Goal: Task Accomplishment & Management: Manage account settings

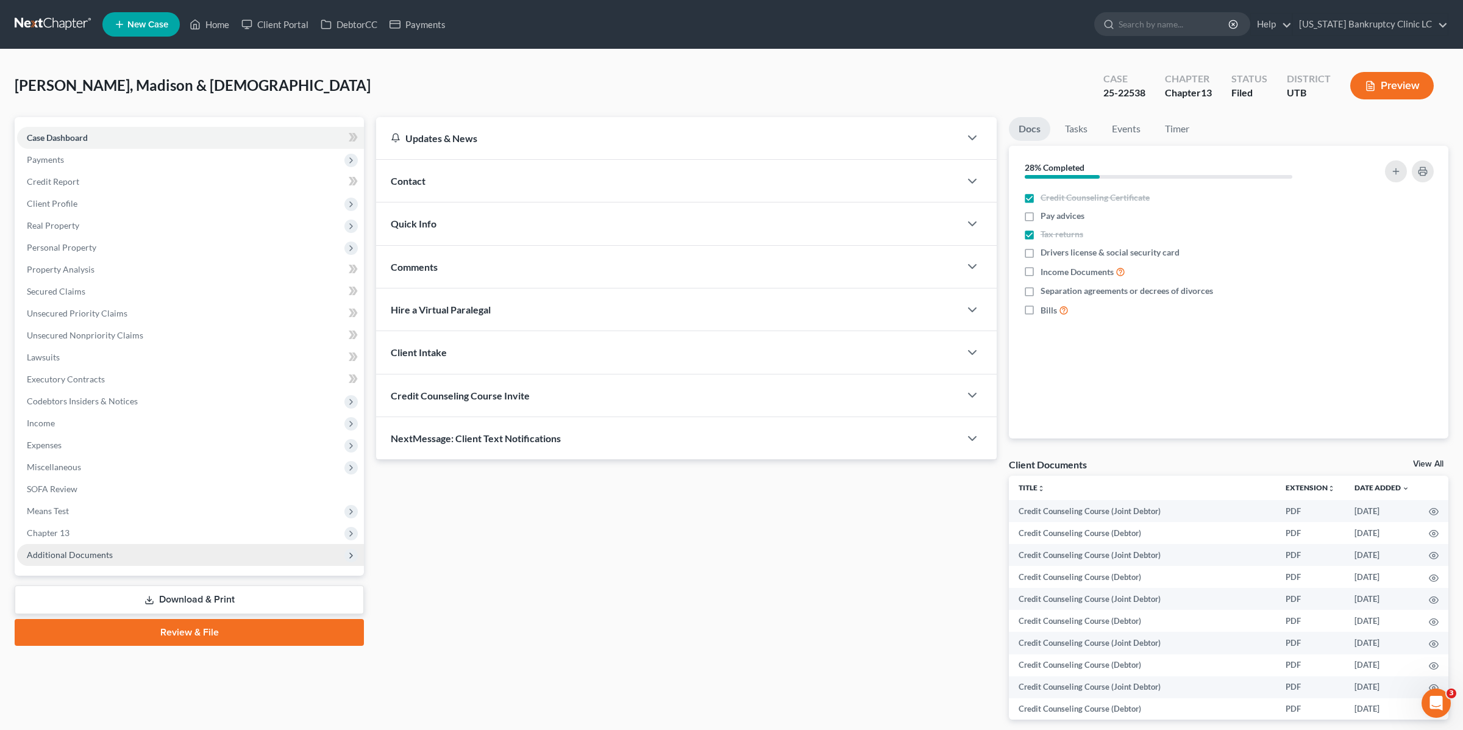
click at [102, 554] on span "Additional Documents" at bounding box center [70, 554] width 86 height 10
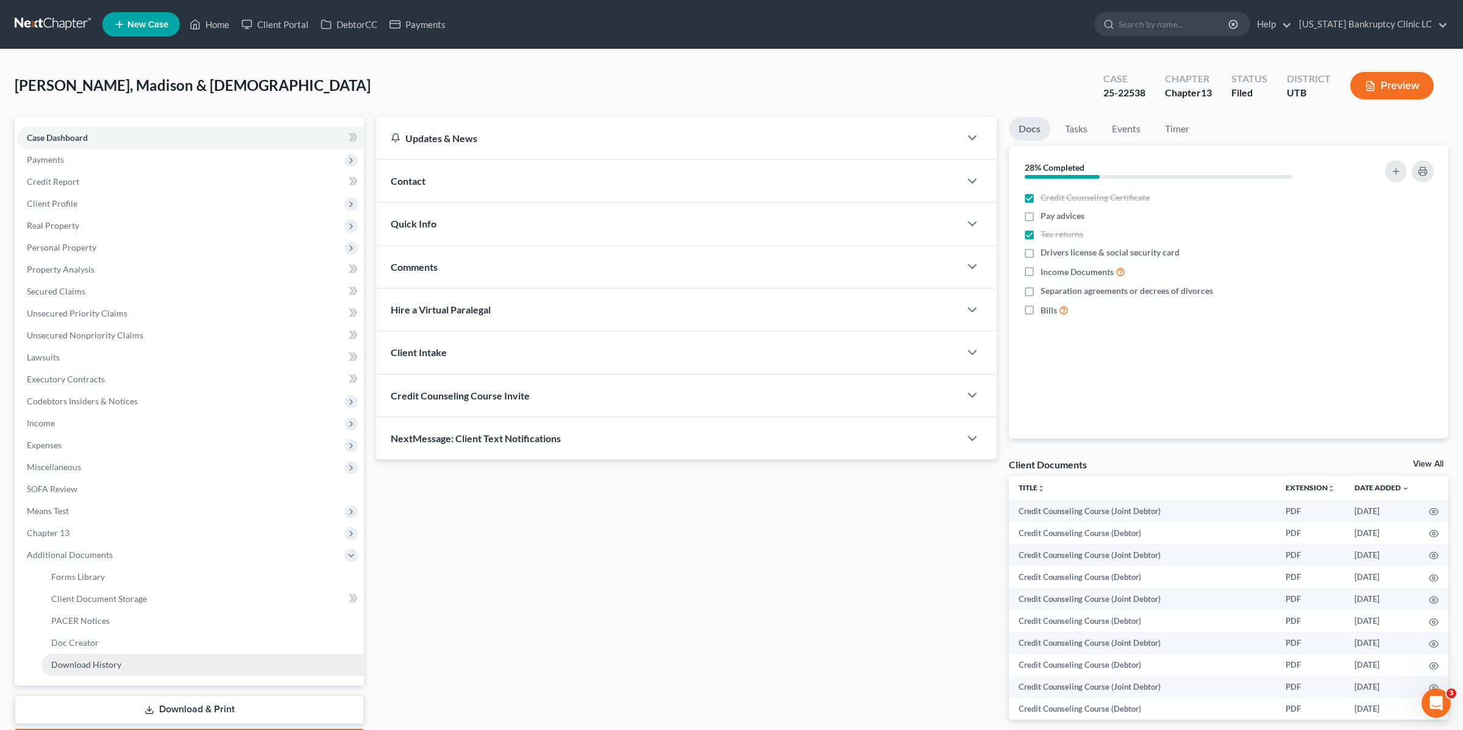
click at [125, 665] on link "Download History" at bounding box center [202, 665] width 323 height 22
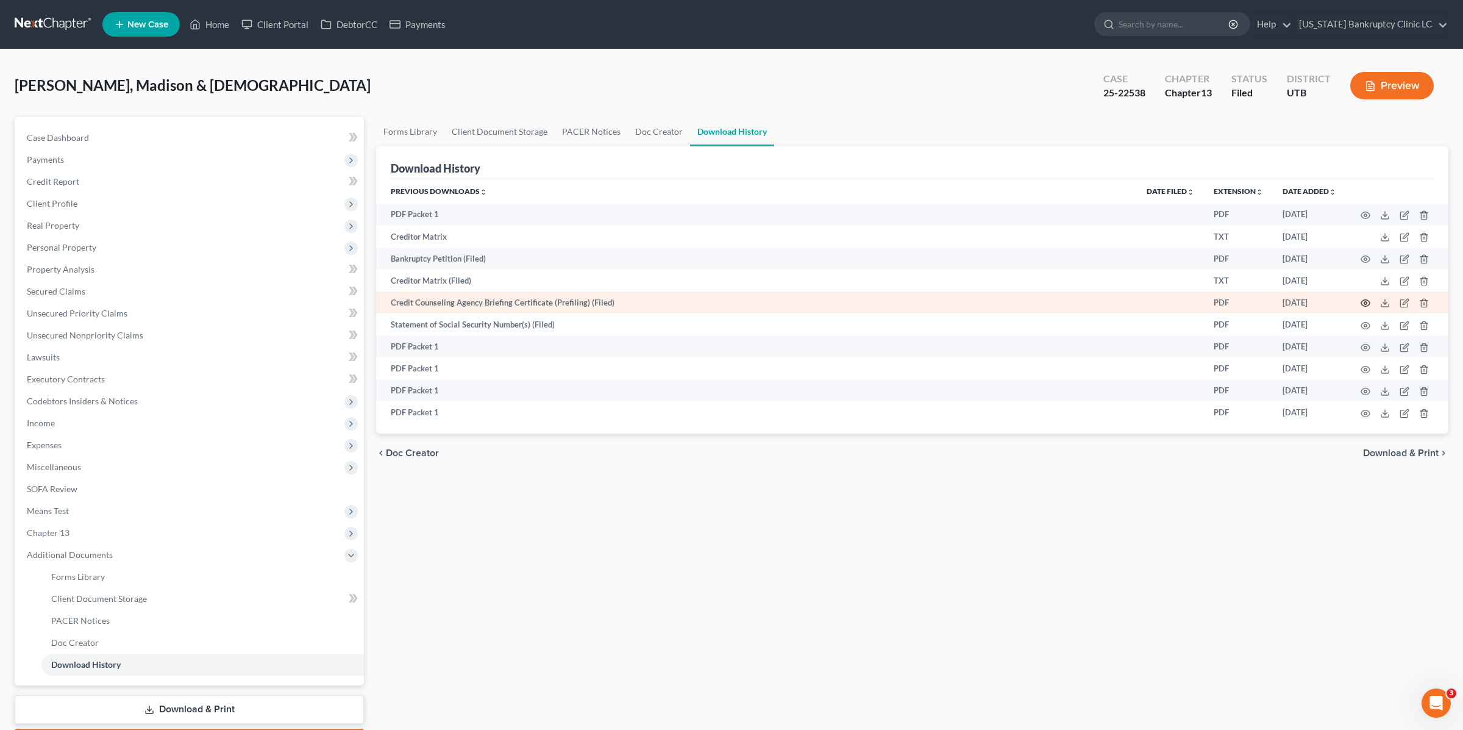
click at [1367, 303] on icon "button" at bounding box center [1366, 303] width 10 height 10
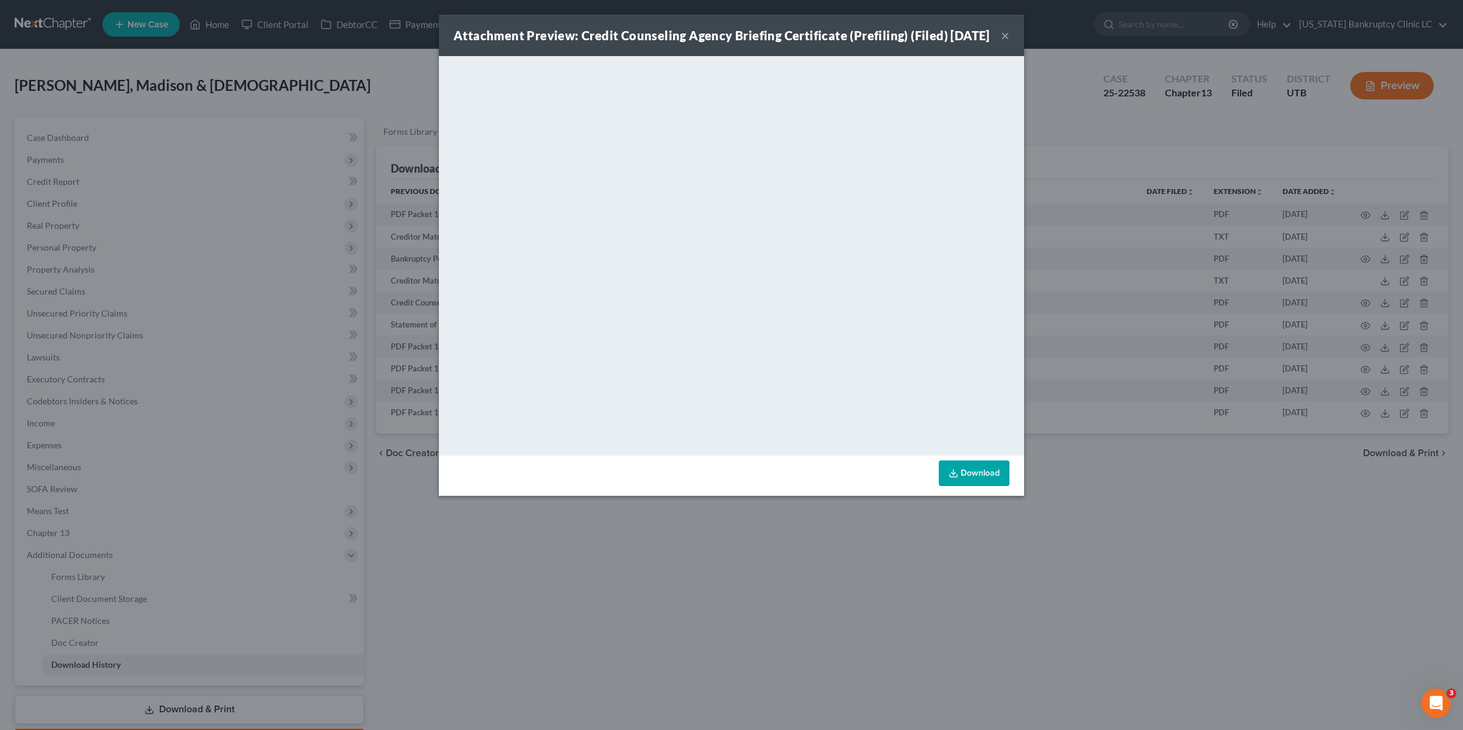
click at [1008, 40] on button "×" at bounding box center [1005, 35] width 9 height 15
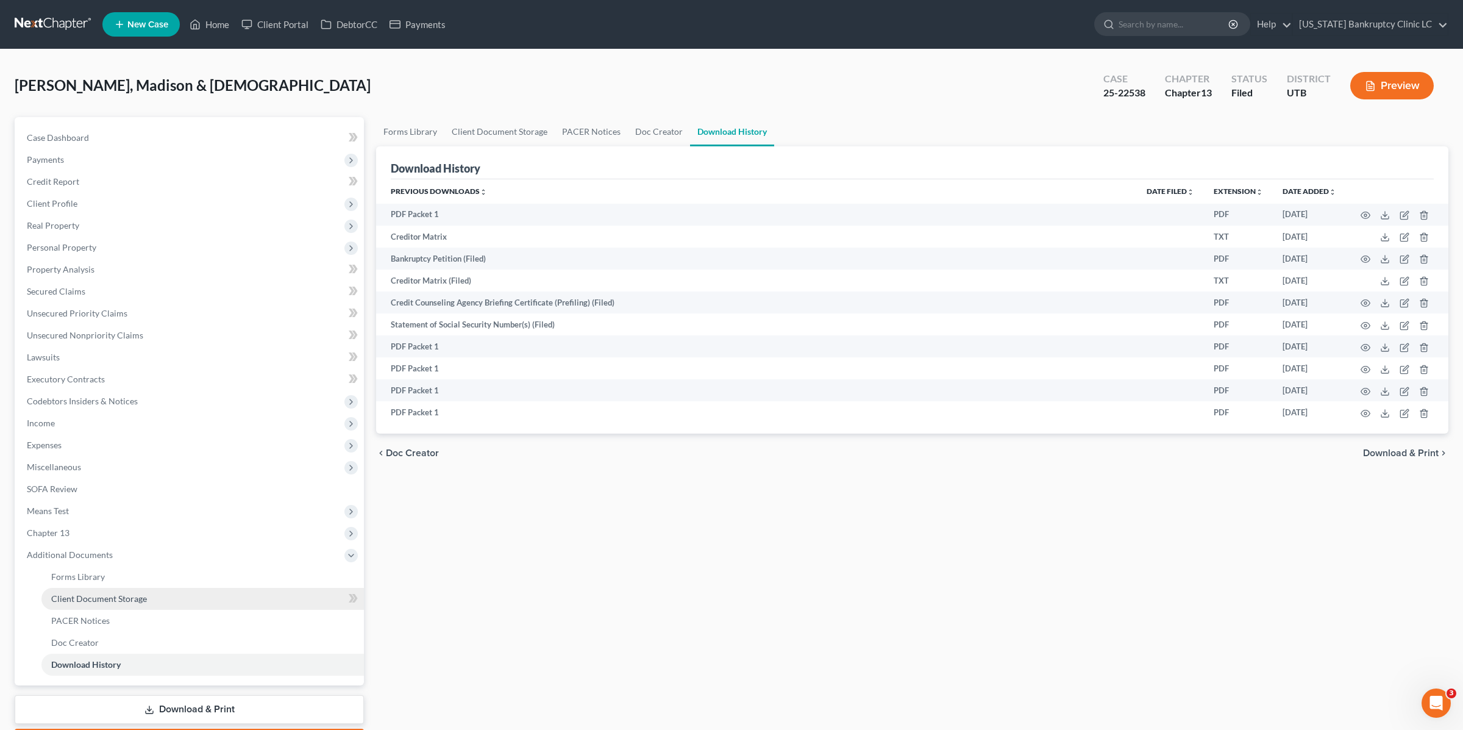
click at [100, 599] on span "Client Document Storage" at bounding box center [99, 598] width 96 height 10
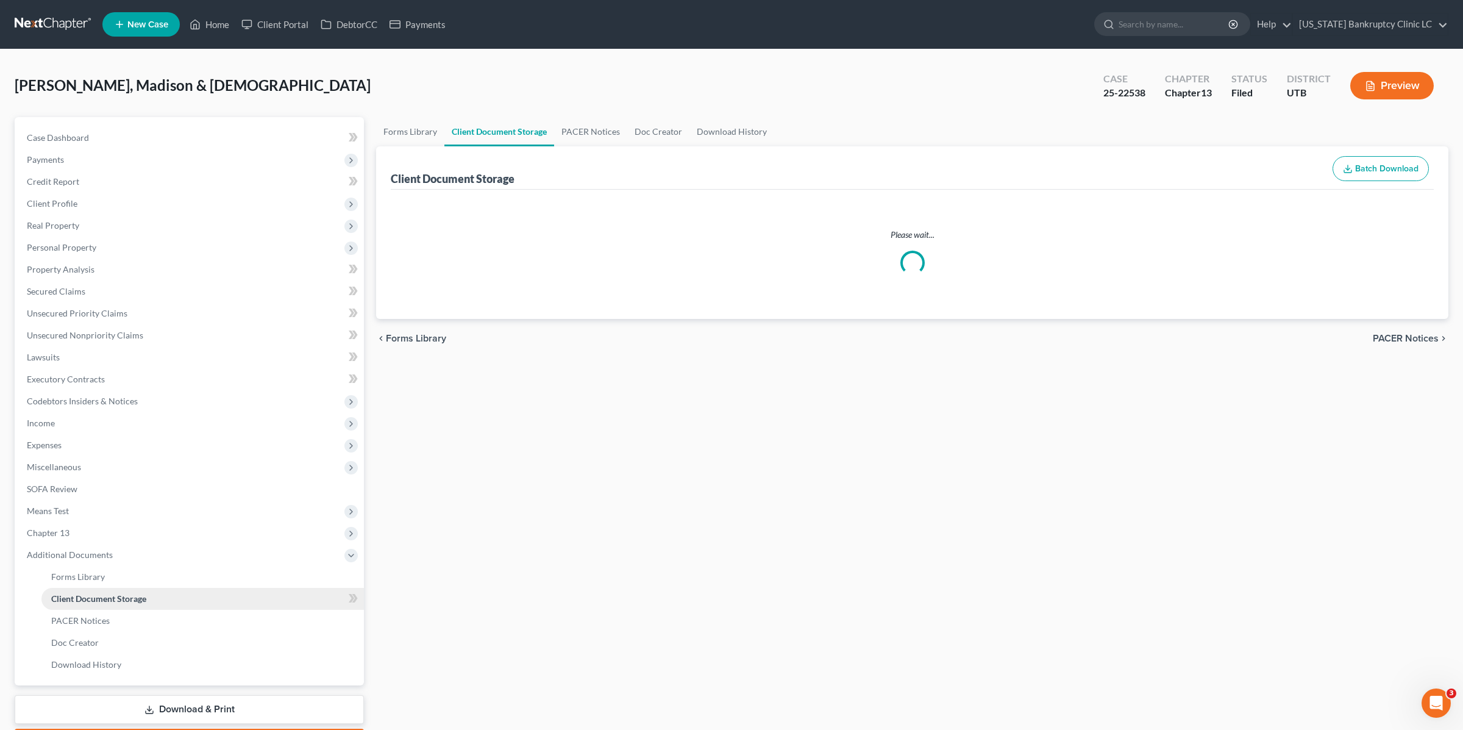
select select "30"
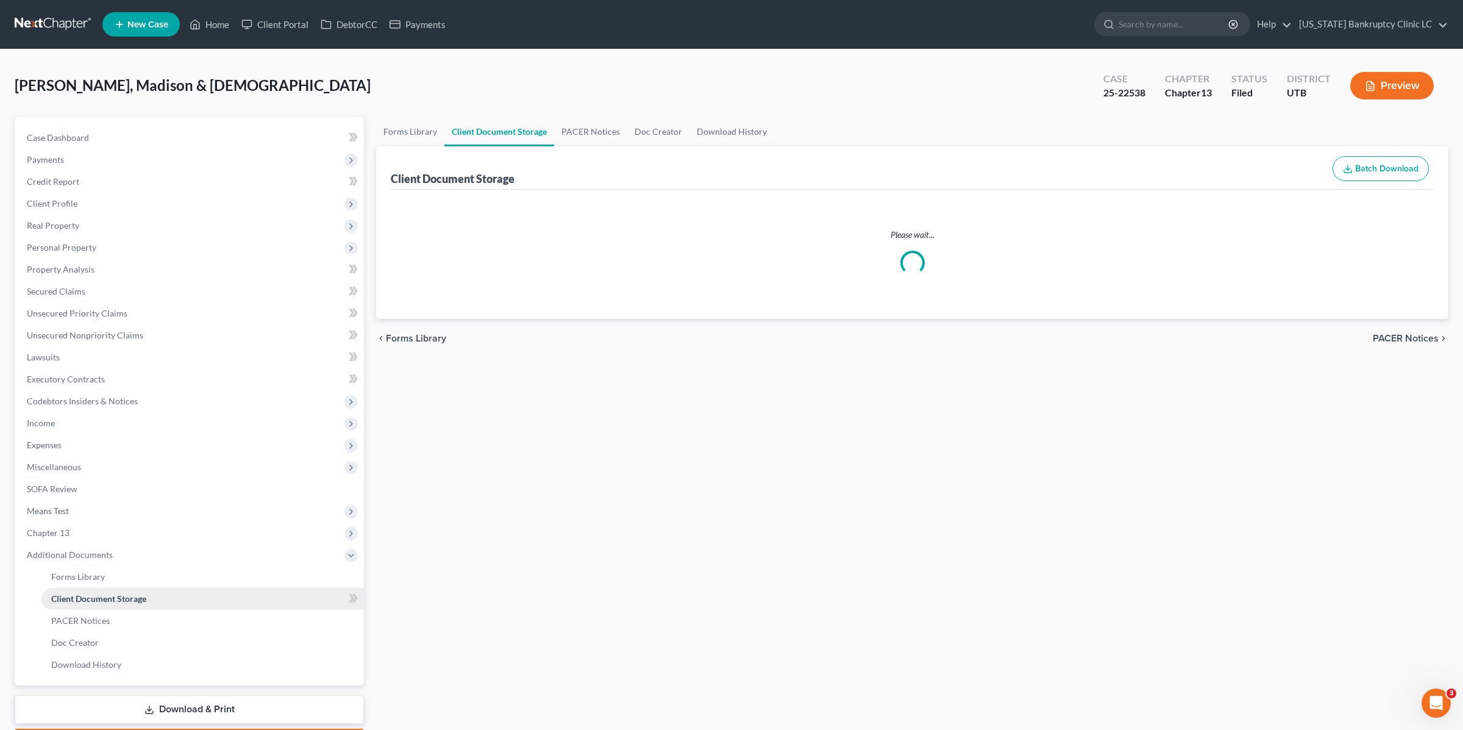
select select "30"
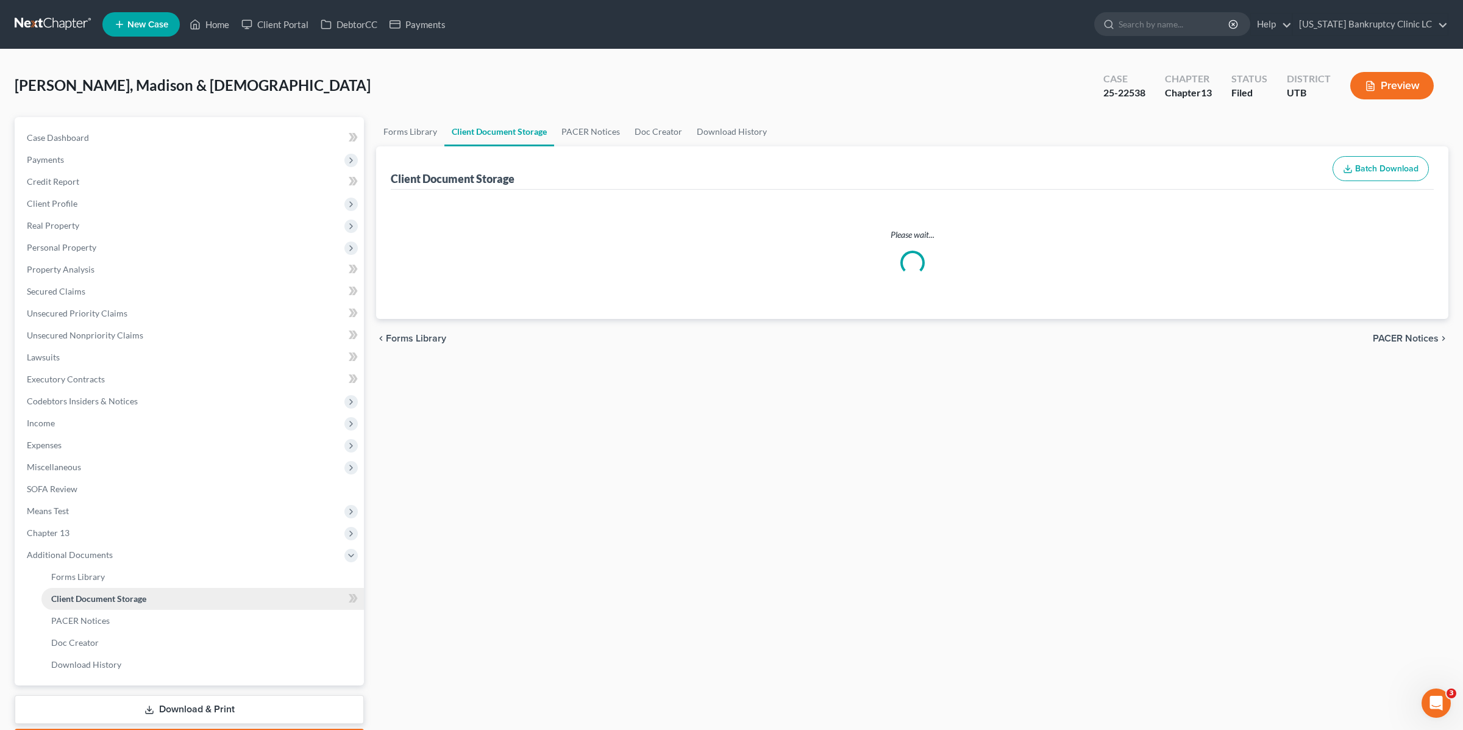
select select "30"
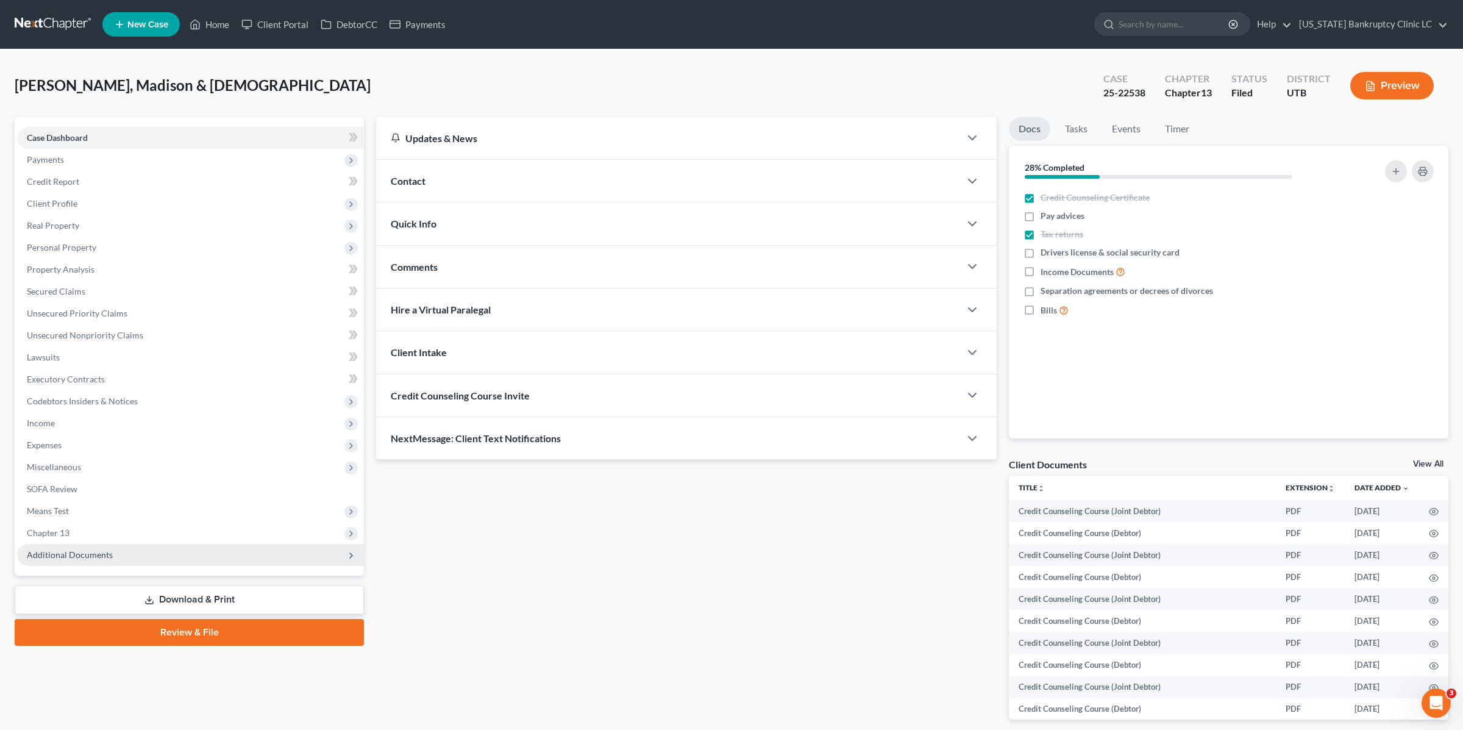
click at [73, 555] on span "Additional Documents" at bounding box center [70, 554] width 86 height 10
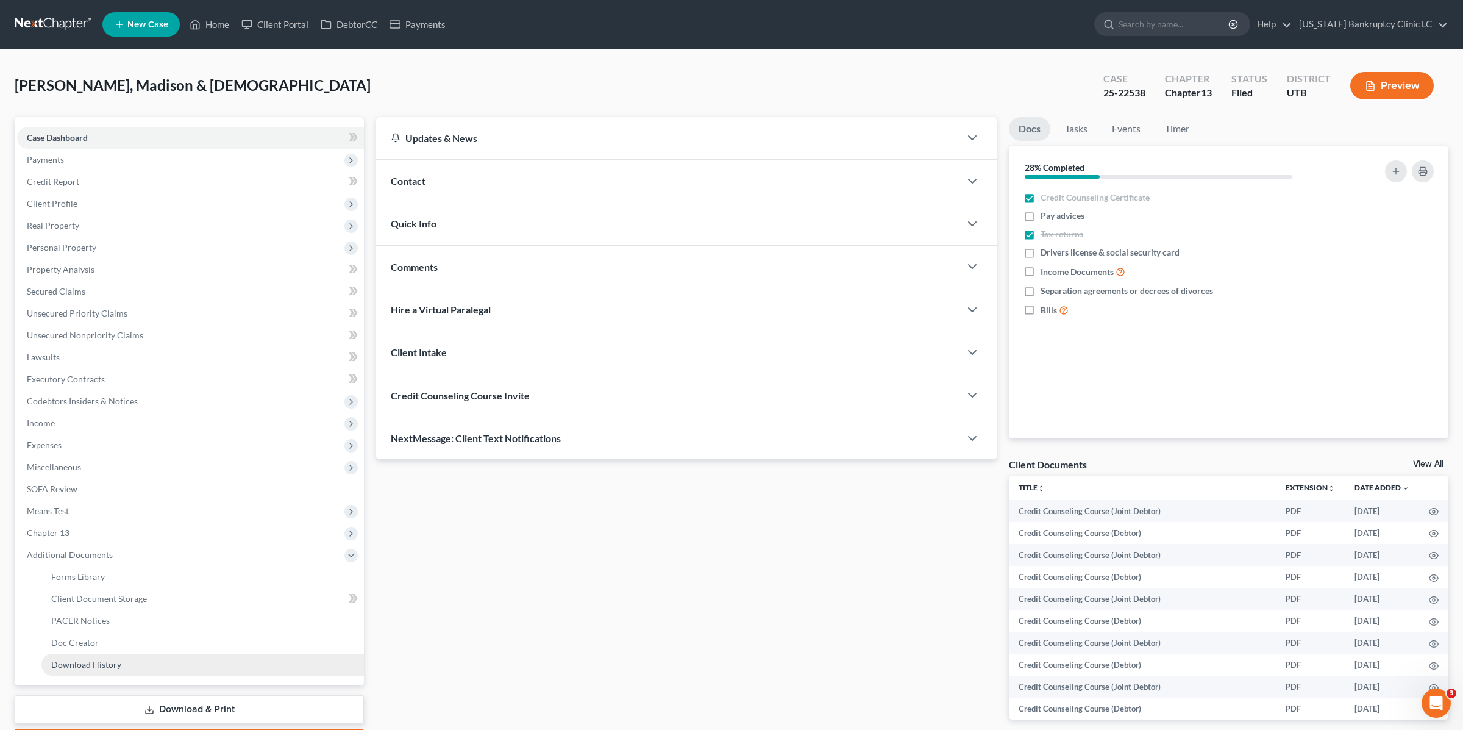
click at [121, 666] on link "Download History" at bounding box center [202, 665] width 323 height 22
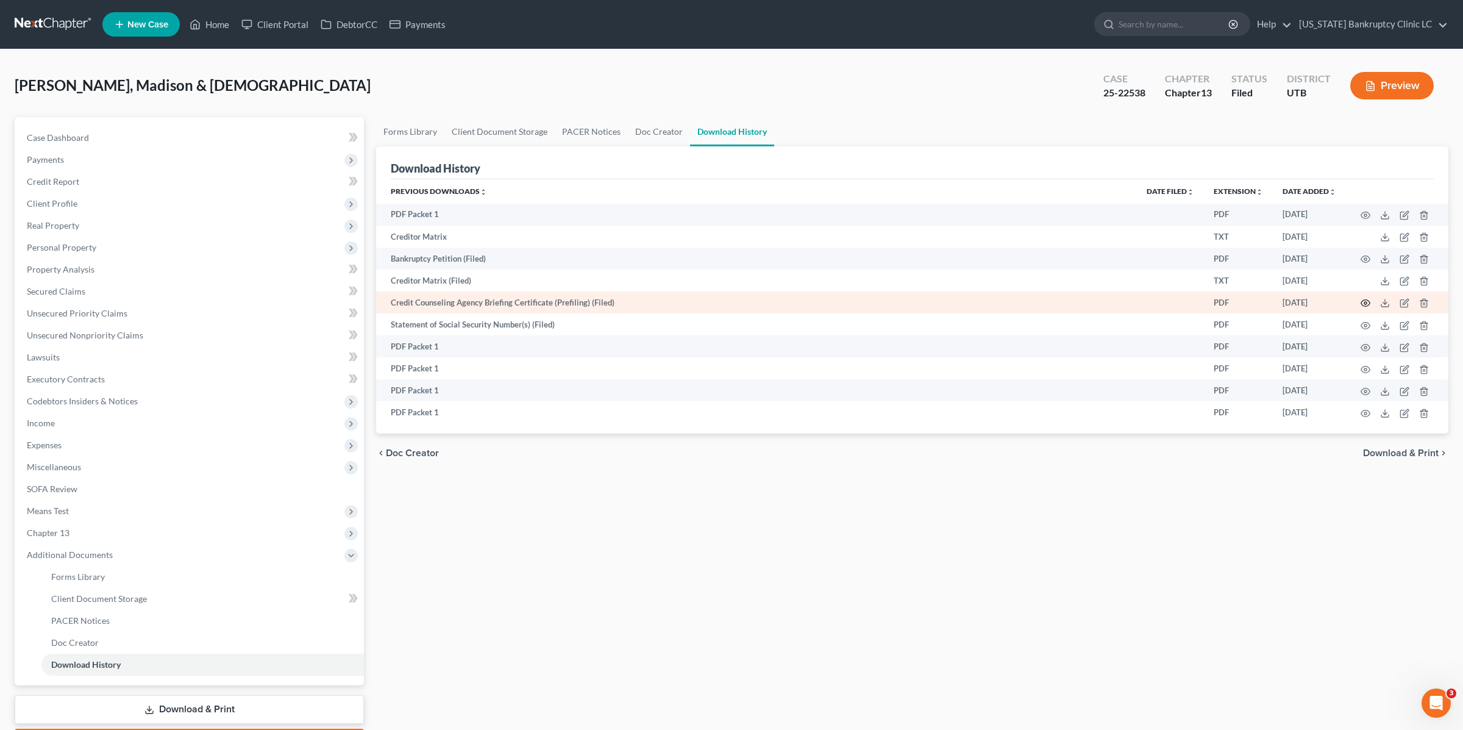
click at [1365, 301] on icon "button" at bounding box center [1366, 303] width 10 height 10
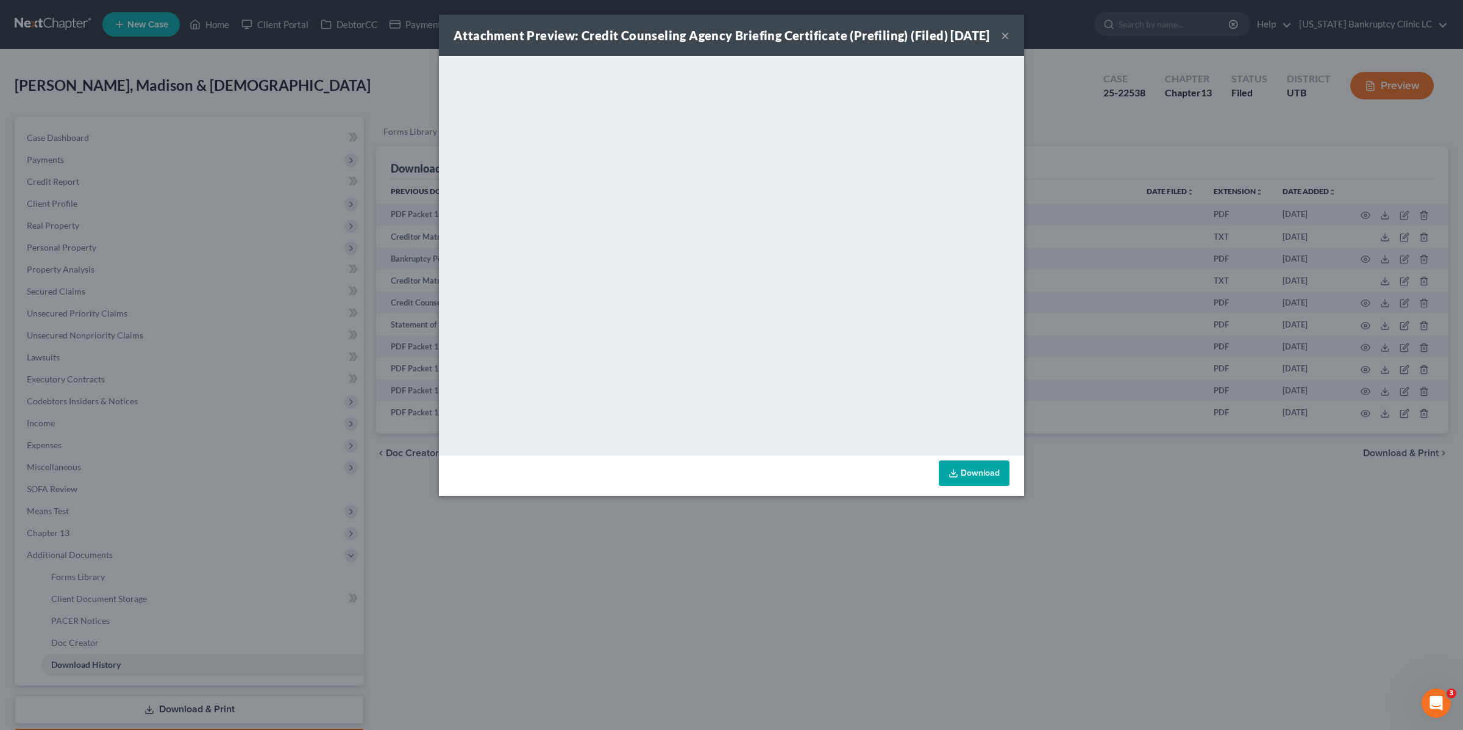
click at [1007, 42] on button "×" at bounding box center [1005, 35] width 9 height 15
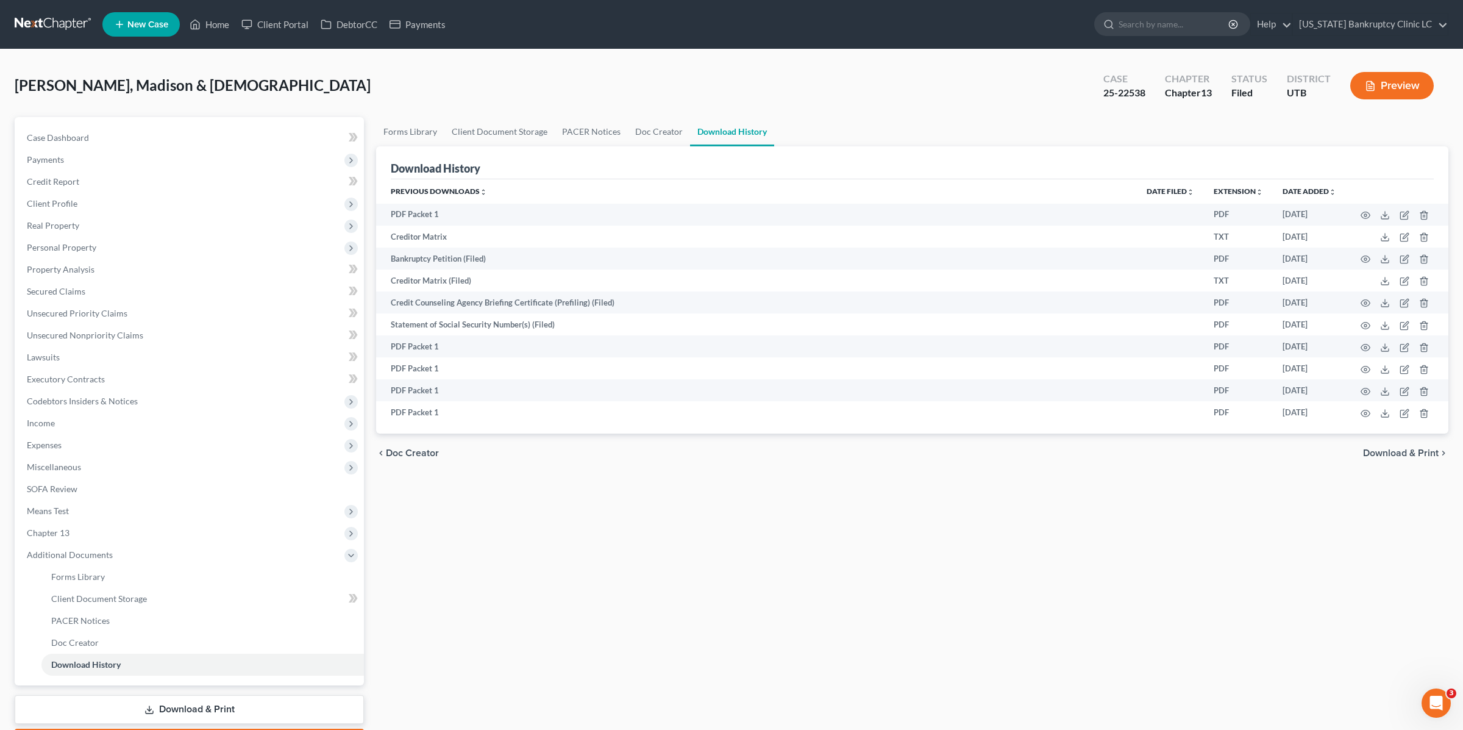
drag, startPoint x: 213, startPoint y: 22, endPoint x: 850, endPoint y: 9, distance: 636.6
click at [227, 19] on link "Home" at bounding box center [210, 24] width 52 height 22
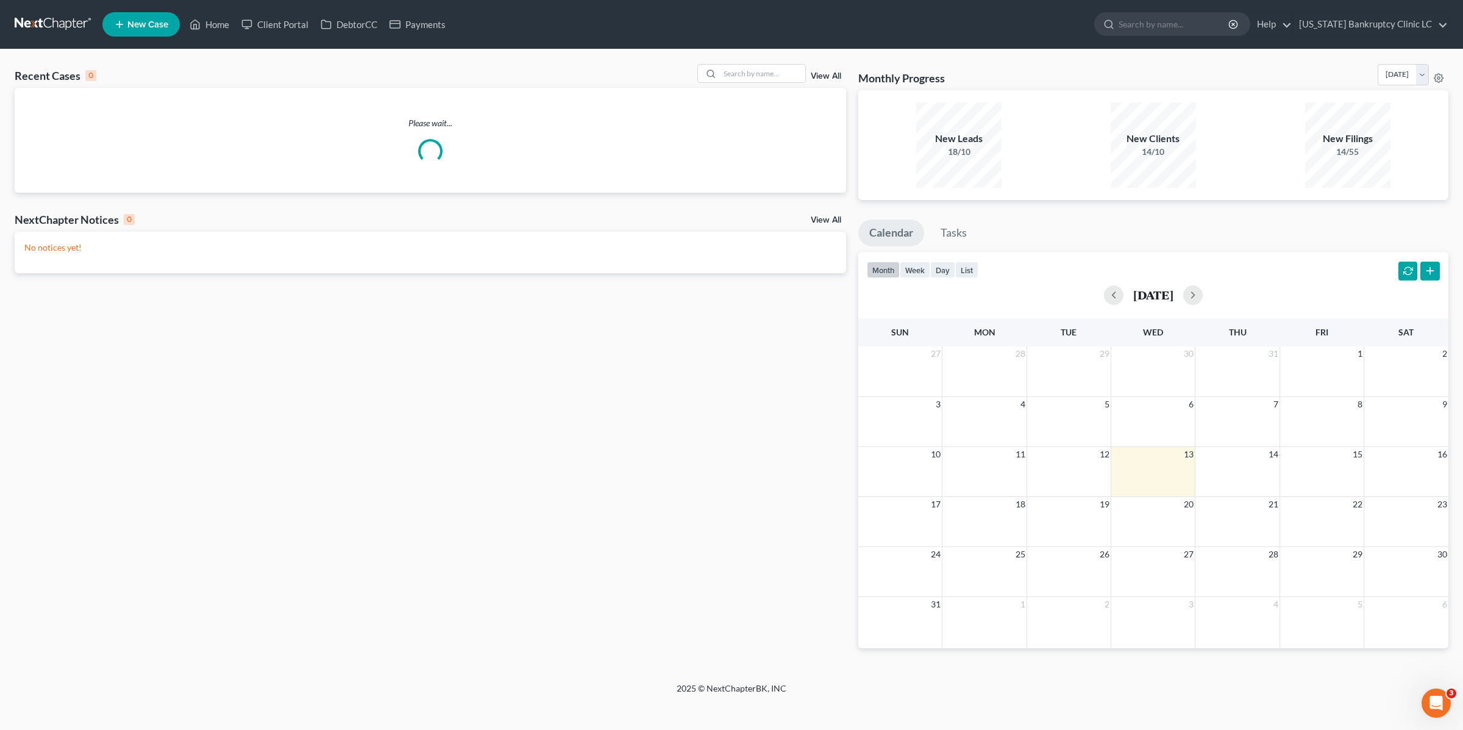
click at [826, 73] on link "View All" at bounding box center [826, 76] width 30 height 9
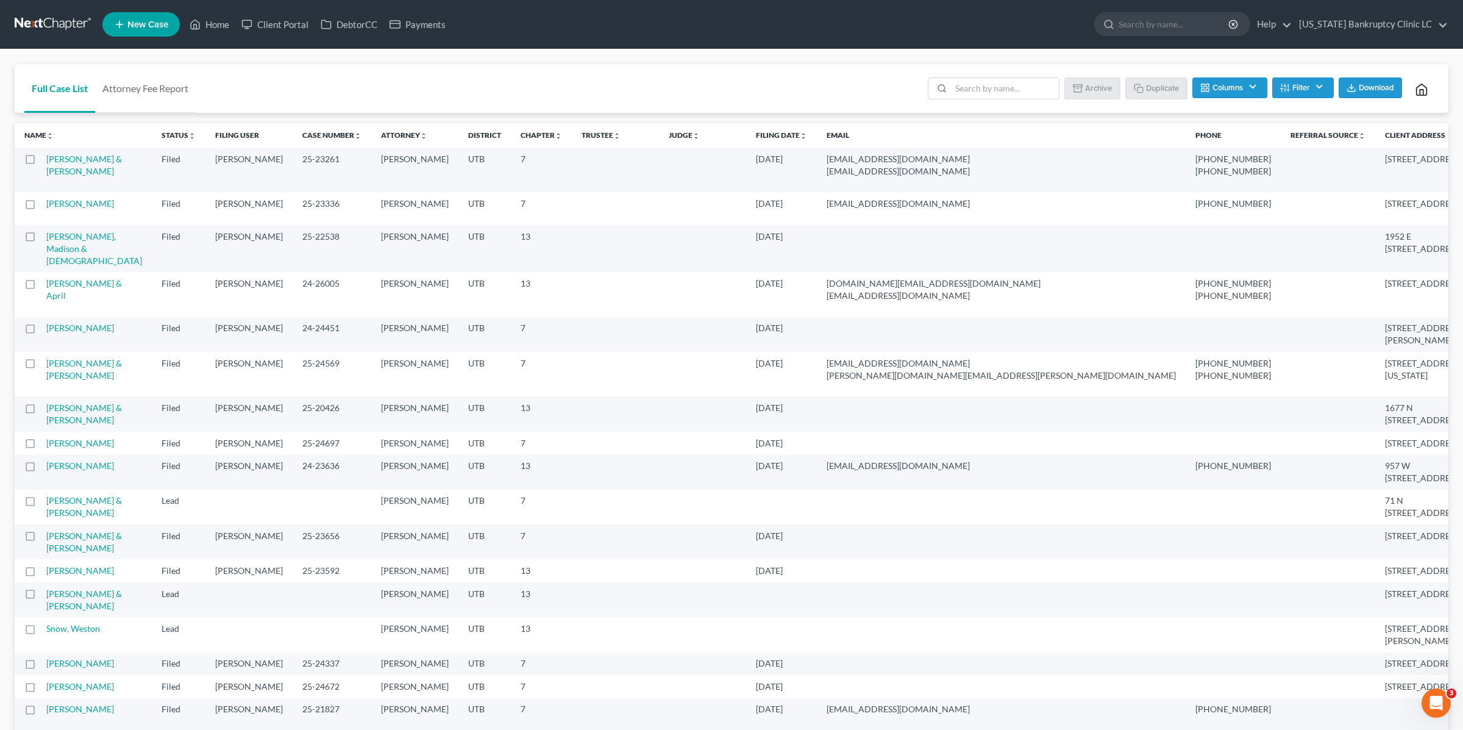
click at [1313, 88] on button "Filter" at bounding box center [1303, 87] width 62 height 21
click at [1263, 132] on select "Filter... Discharged Dismissed Filed In Progress Lead Lost Lead Ready to File T…" at bounding box center [1261, 131] width 123 height 21
select select "2"
click at [1200, 121] on select "Filter... Discharged Dismissed Filed In Progress Lead Lost Lead Ready to File T…" at bounding box center [1261, 131] width 123 height 21
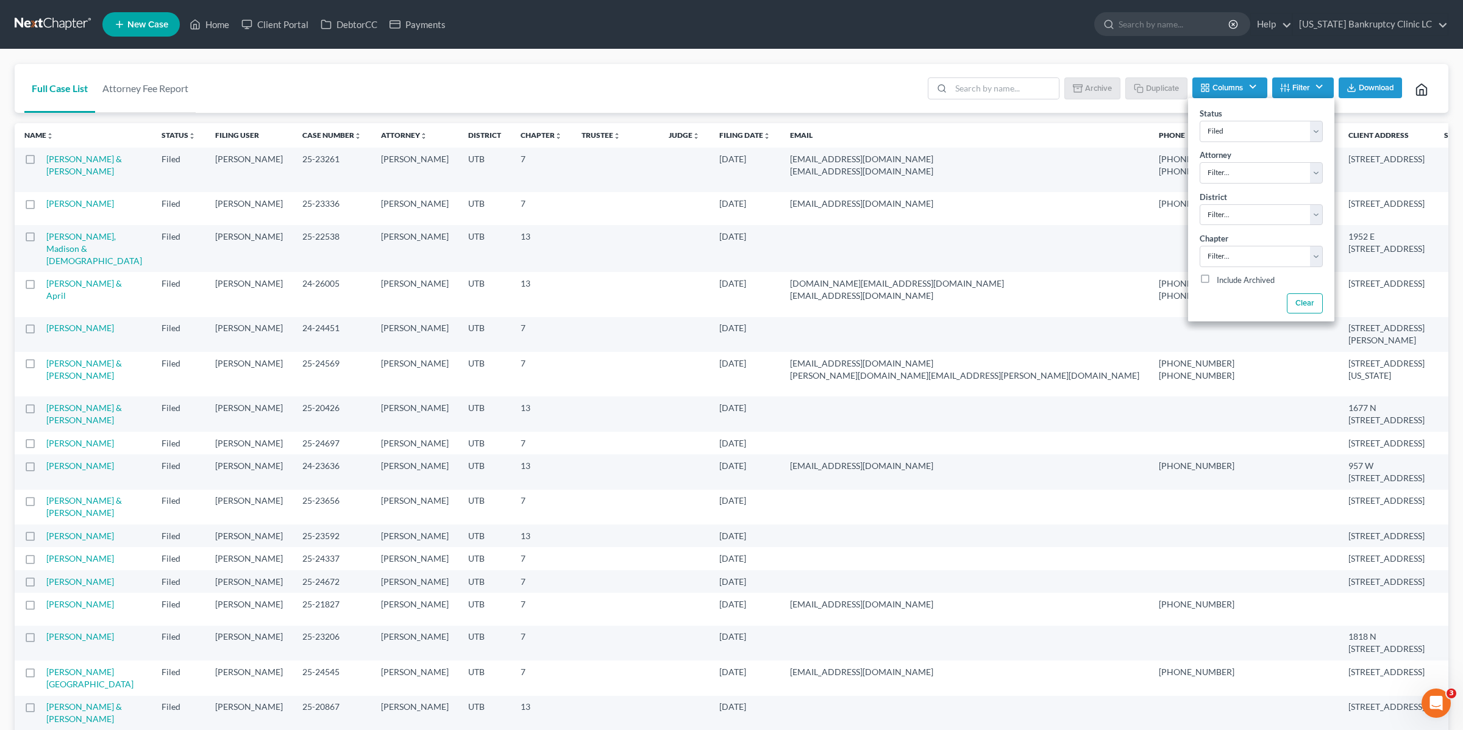
click at [719, 135] on link "Filing Date unfold_more expand_more expand_less" at bounding box center [744, 134] width 51 height 9
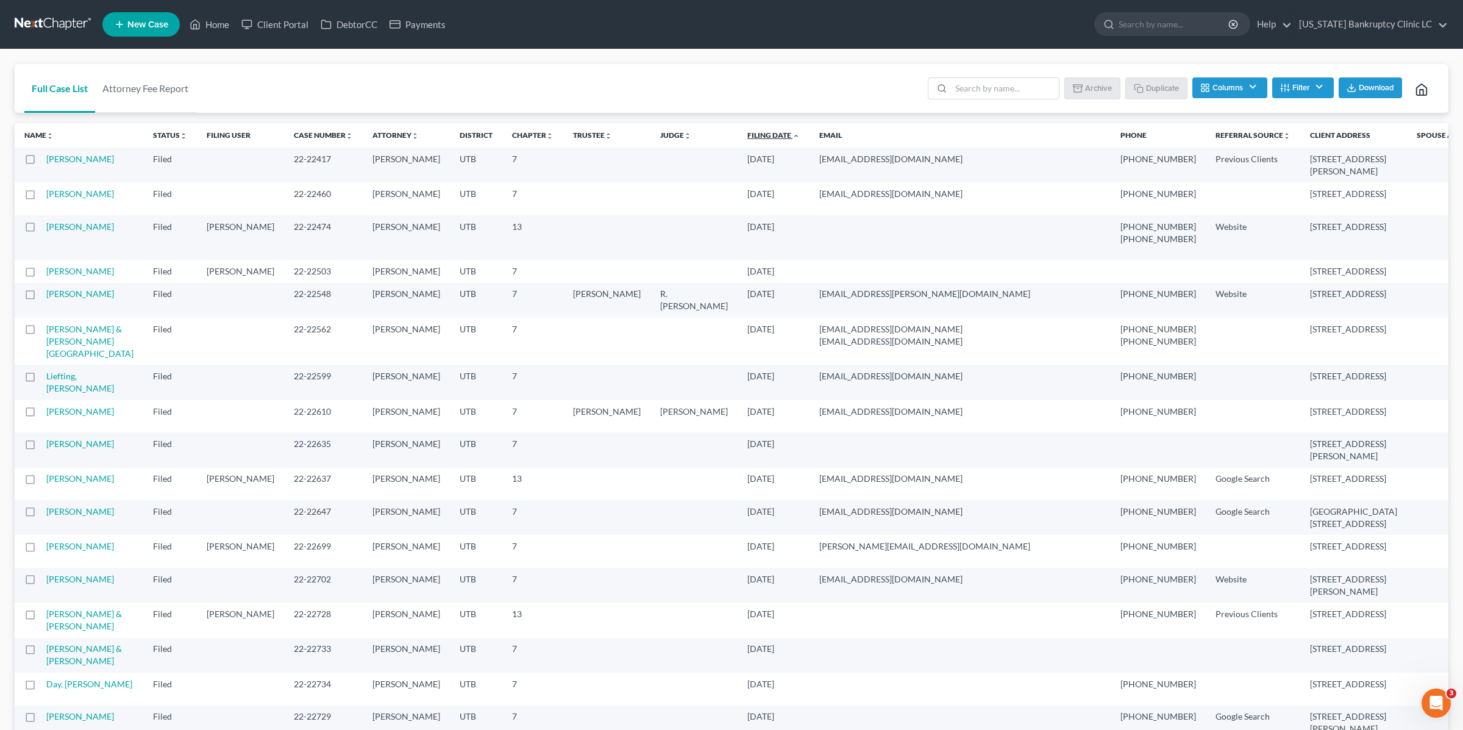
click at [747, 135] on link "Filing Date unfold_more expand_more expand_less" at bounding box center [773, 134] width 52 height 9
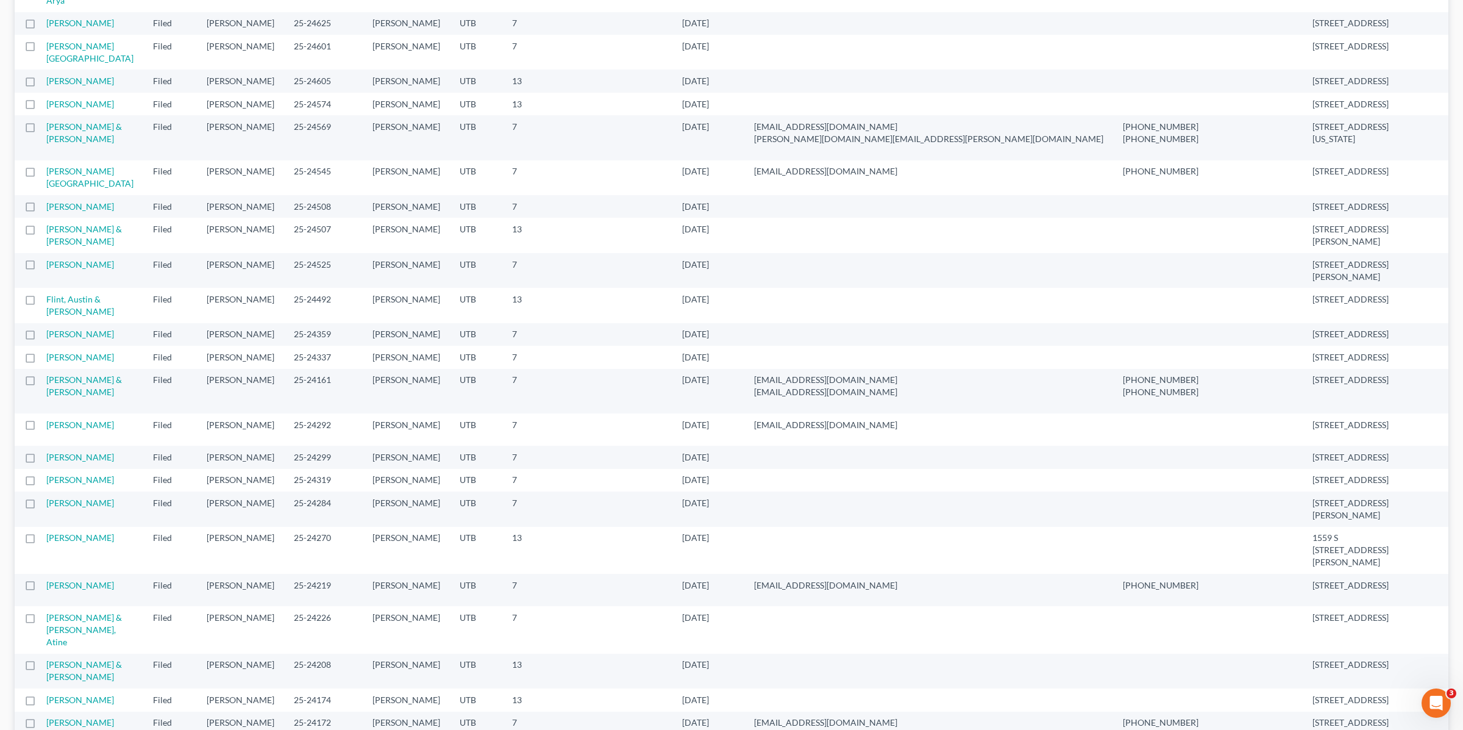
scroll to position [252, 0]
click at [95, 396] on link "Pope, Brenden & Rachel" at bounding box center [84, 385] width 76 height 23
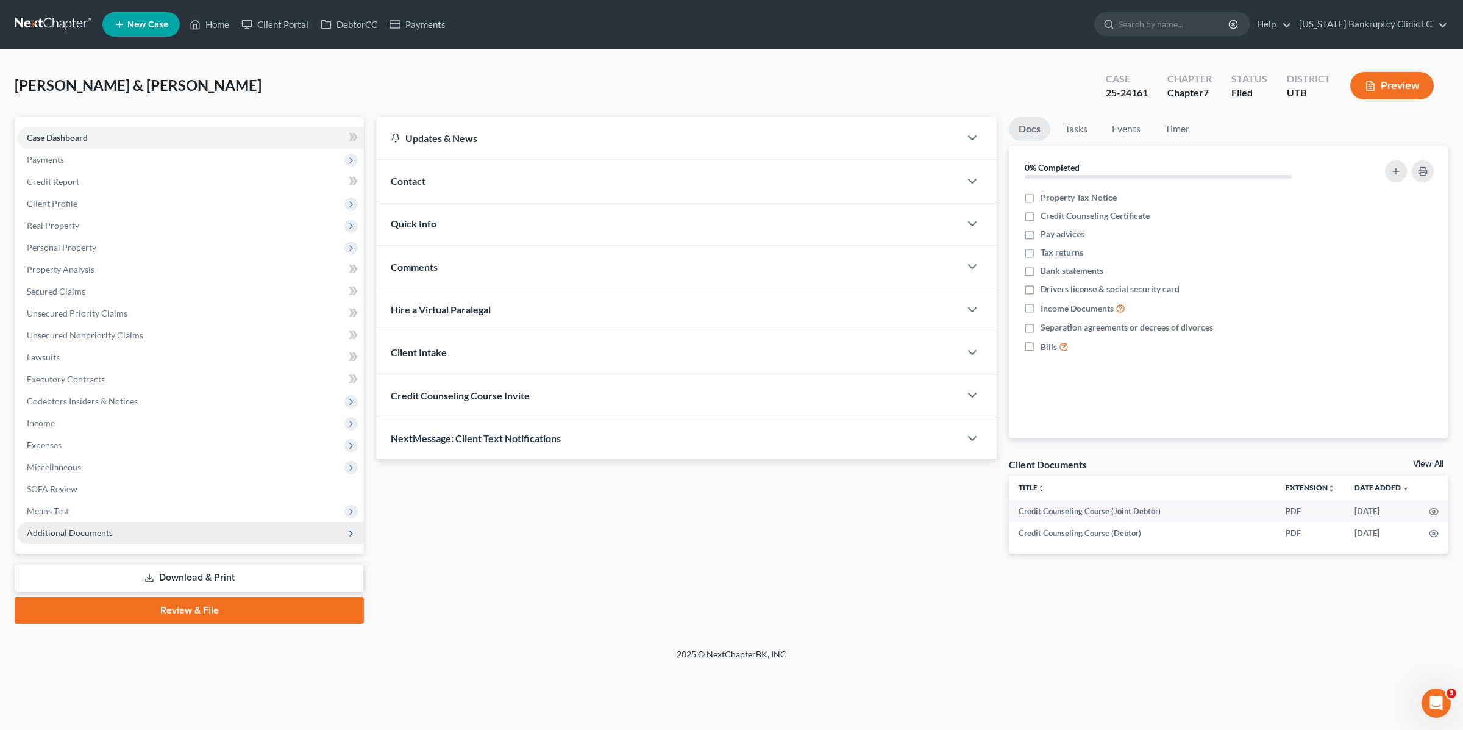
click at [105, 537] on span "Additional Documents" at bounding box center [190, 533] width 347 height 22
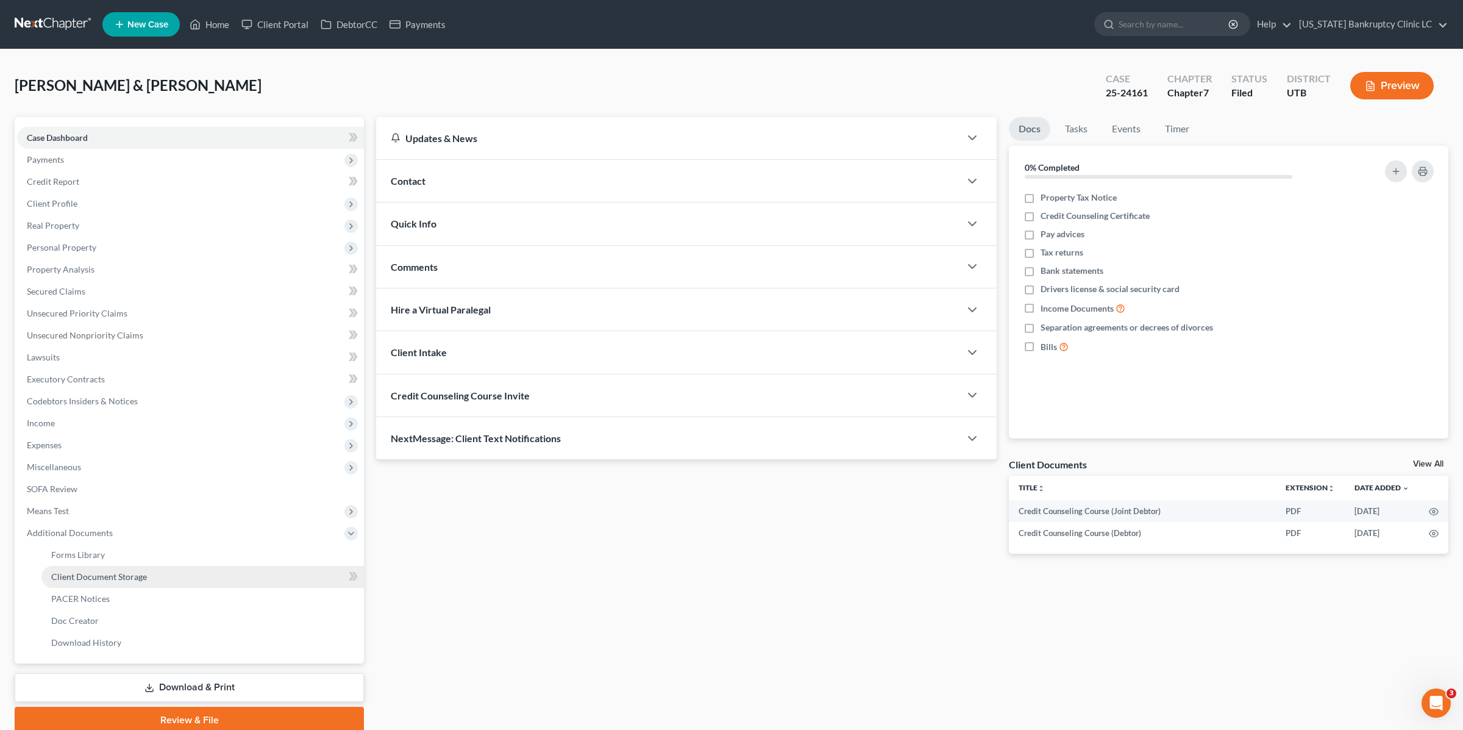
click at [139, 577] on span "Client Document Storage" at bounding box center [99, 576] width 96 height 10
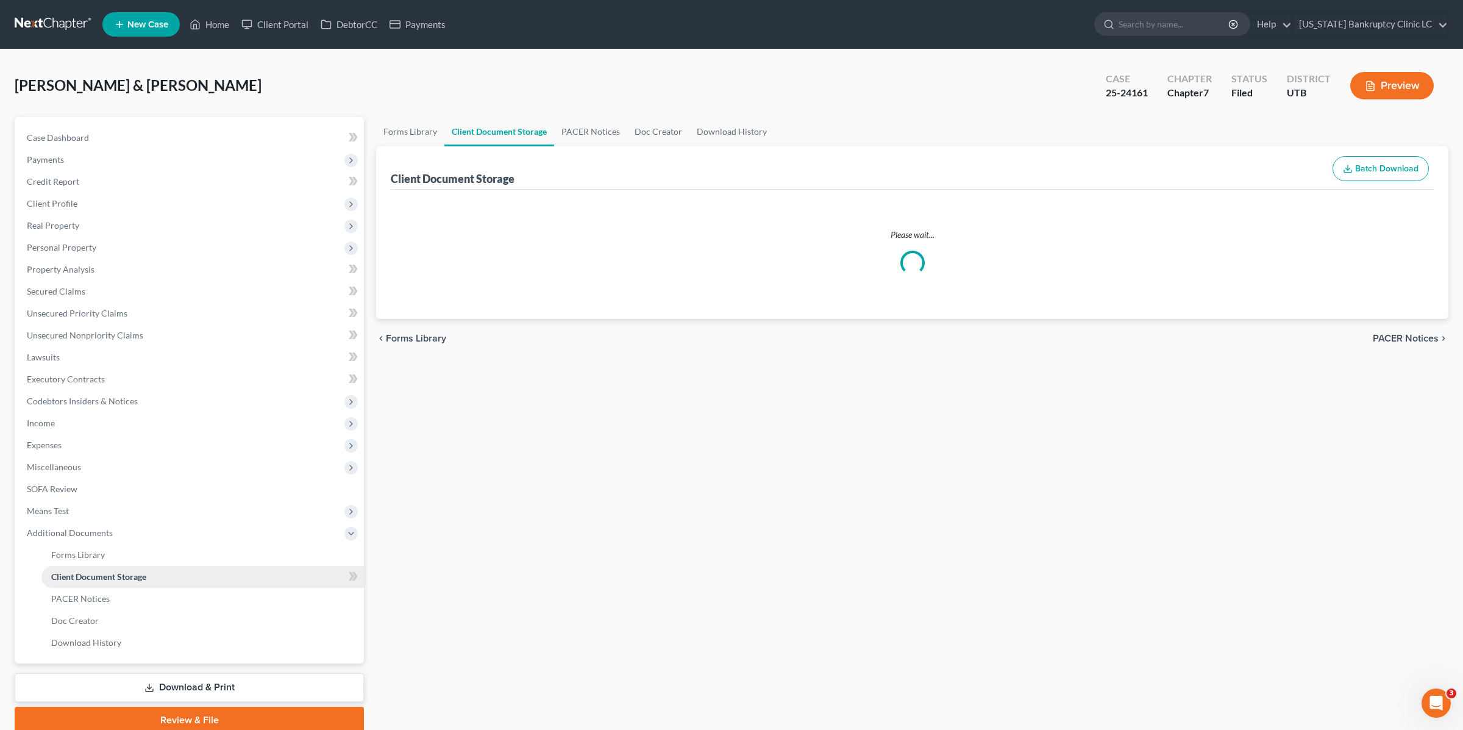
select select "30"
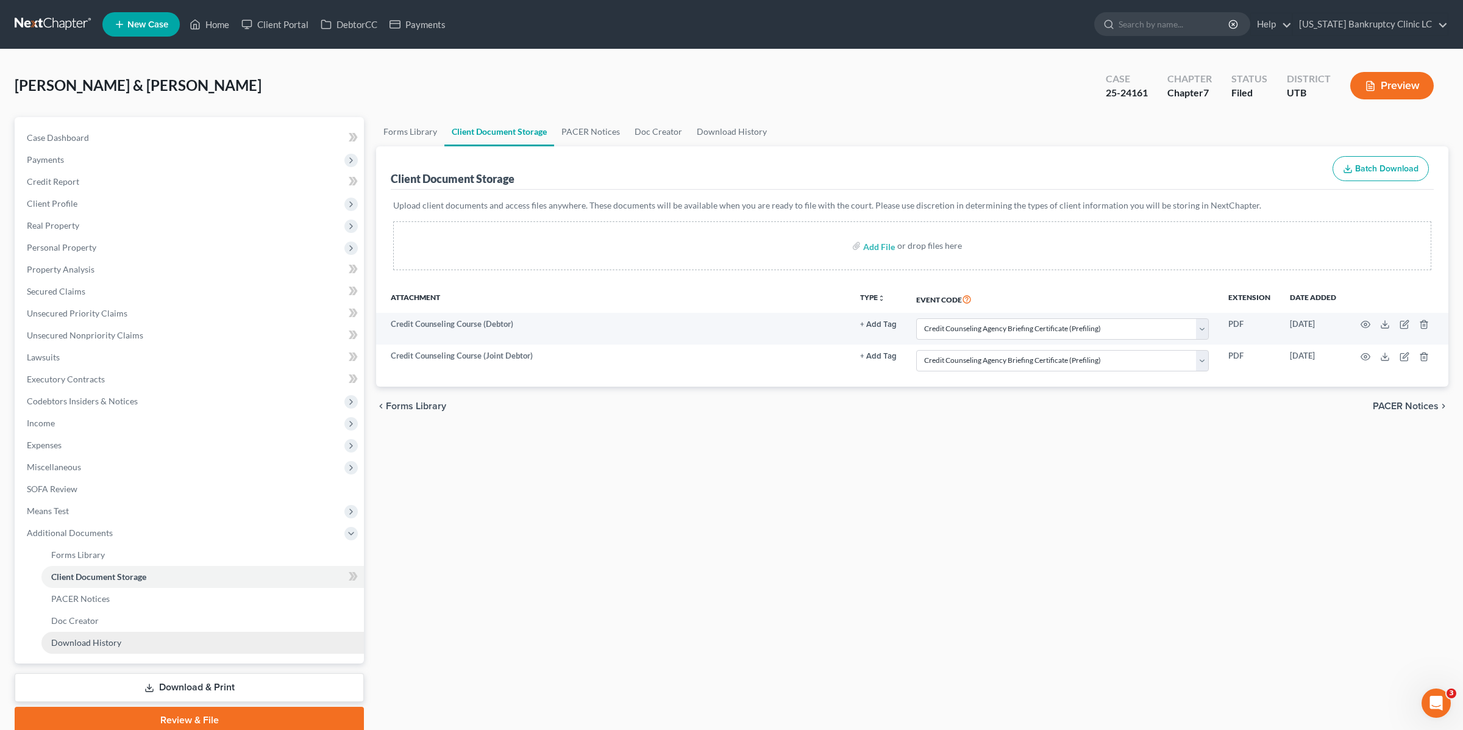
click at [114, 640] on span "Download History" at bounding box center [86, 642] width 70 height 10
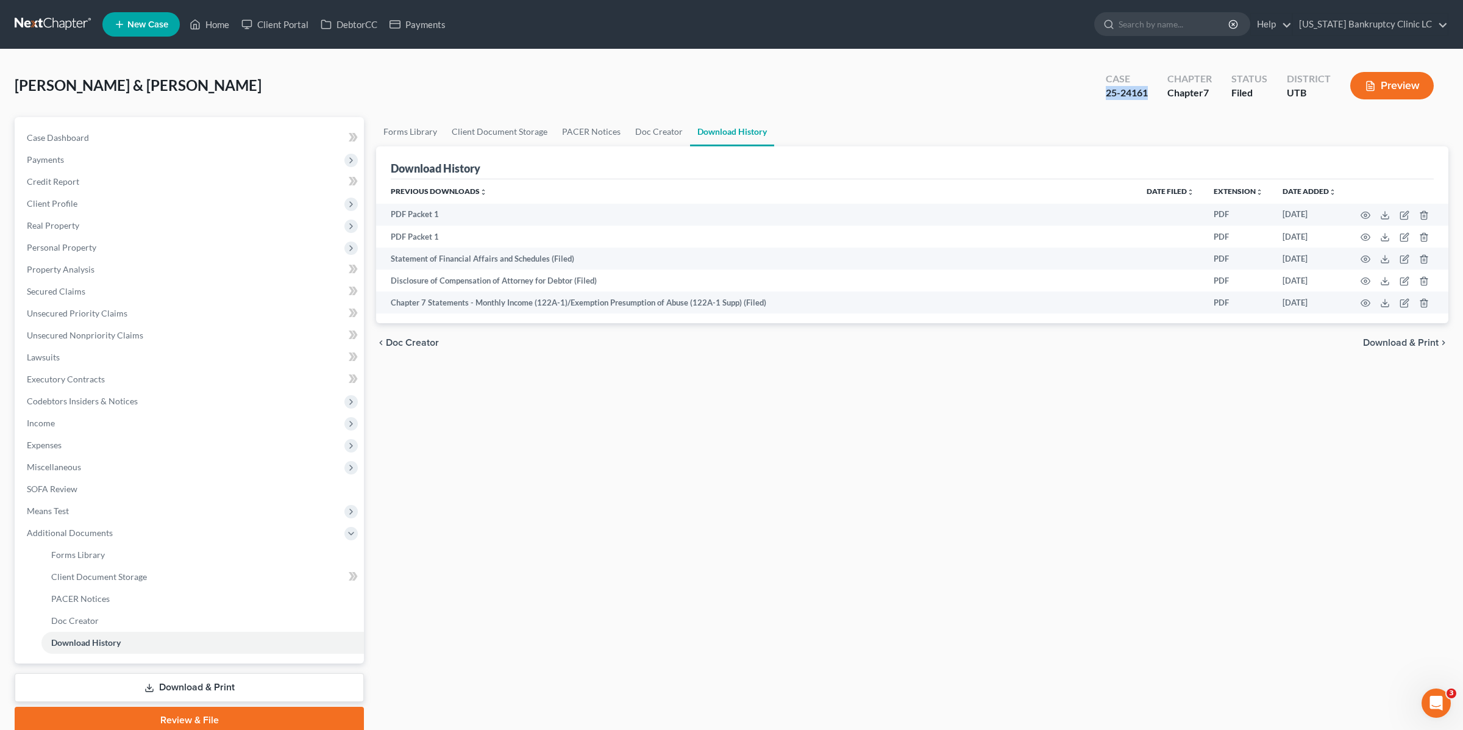
copy div "25-24161"
drag, startPoint x: 1152, startPoint y: 96, endPoint x: 1108, endPoint y: 96, distance: 43.9
click at [1108, 96] on div "Case 25-24161" at bounding box center [1127, 87] width 62 height 36
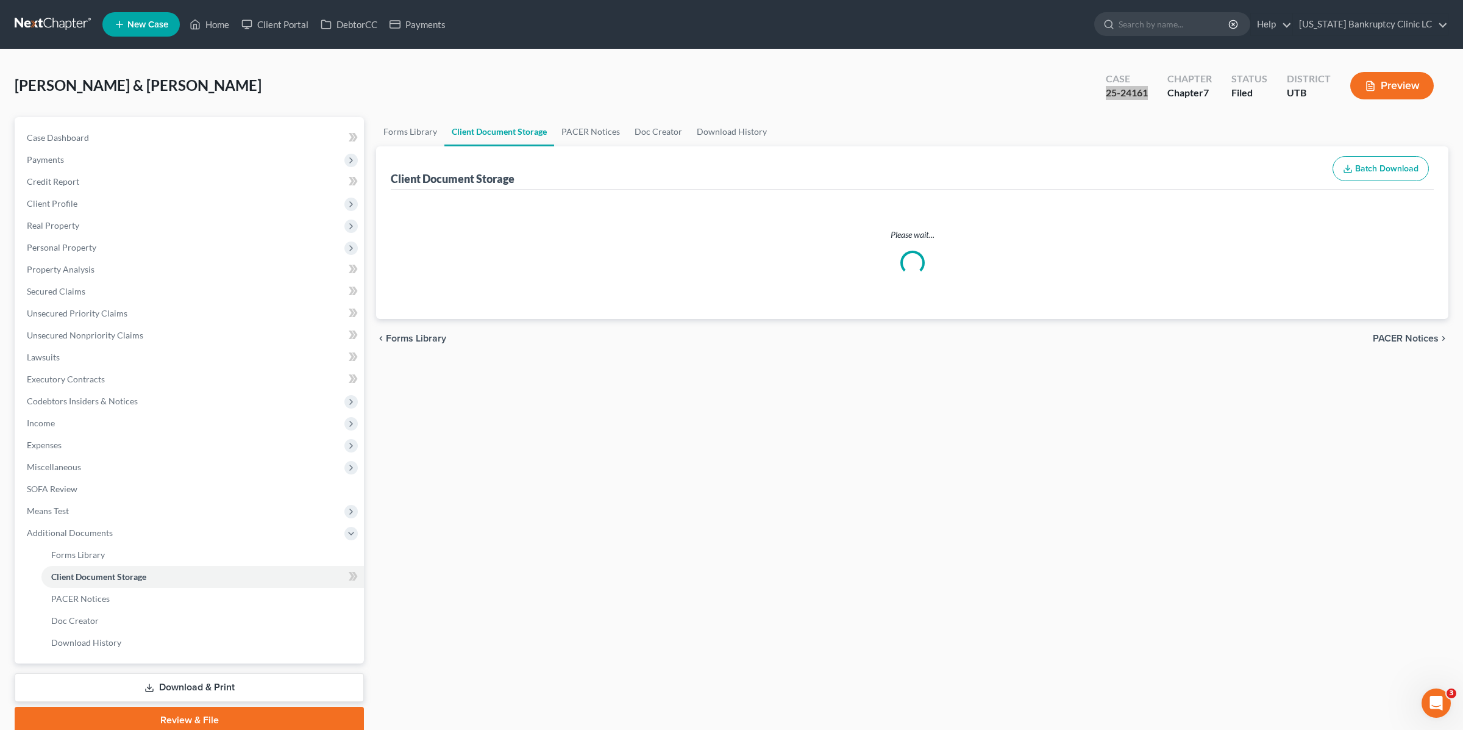
select select "30"
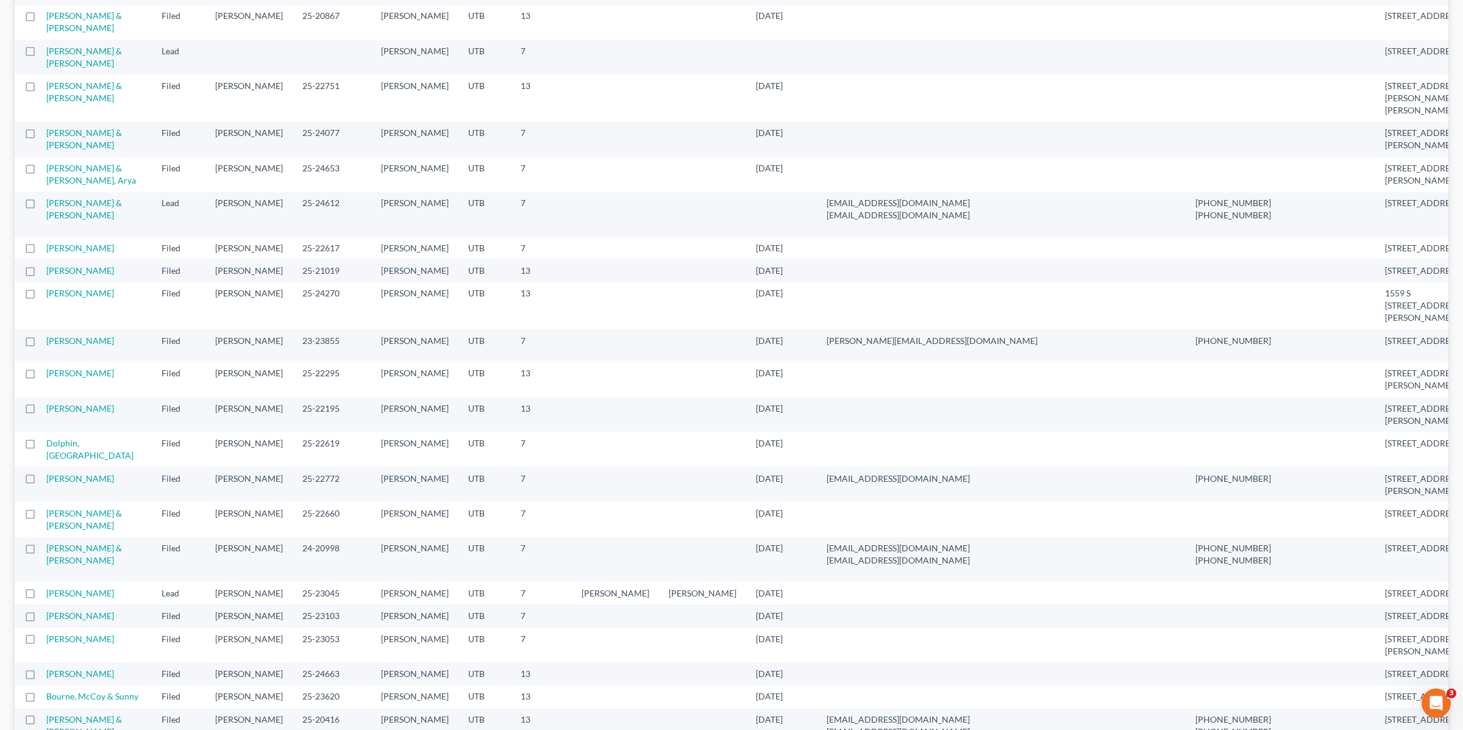
scroll to position [879, 0]
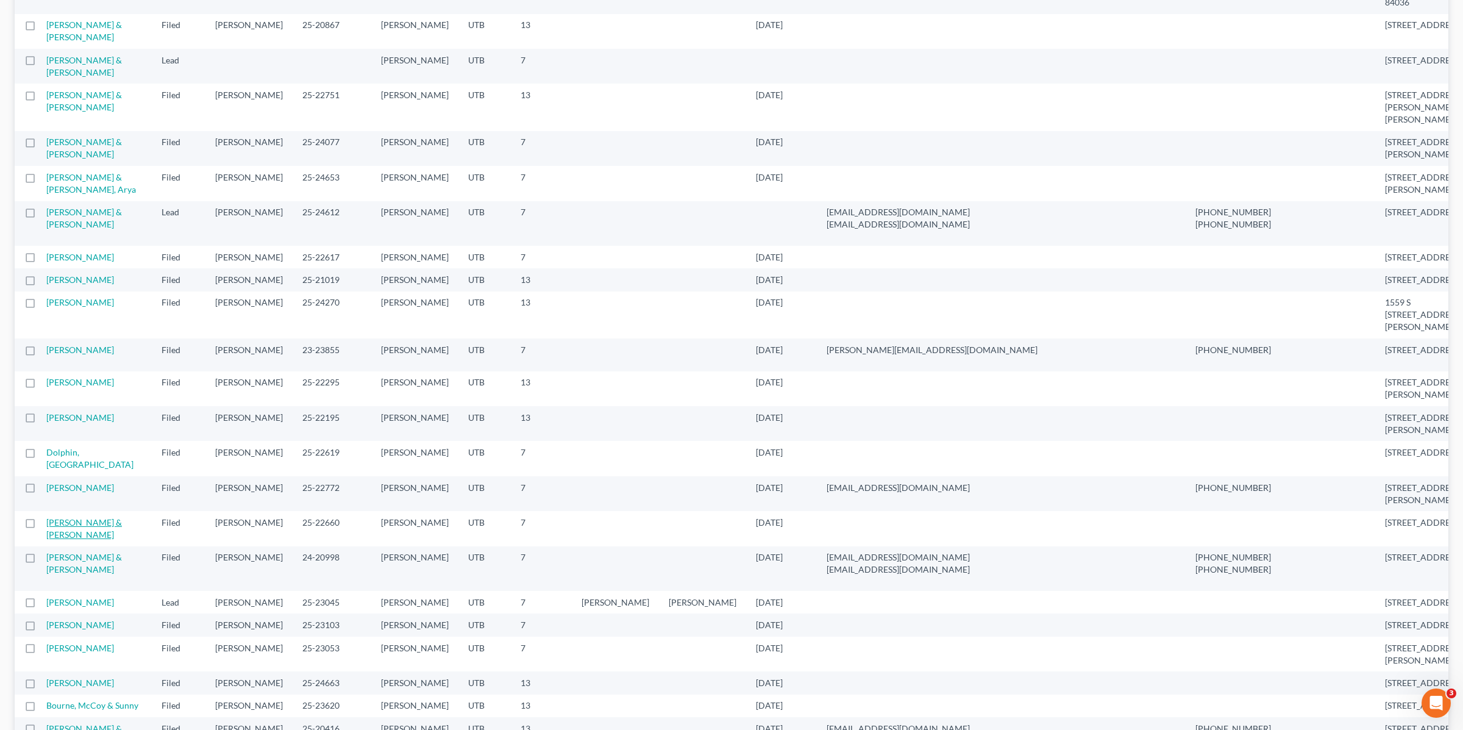
click at [94, 540] on link "Burtt, Paul & Jennifer" at bounding box center [84, 528] width 76 height 23
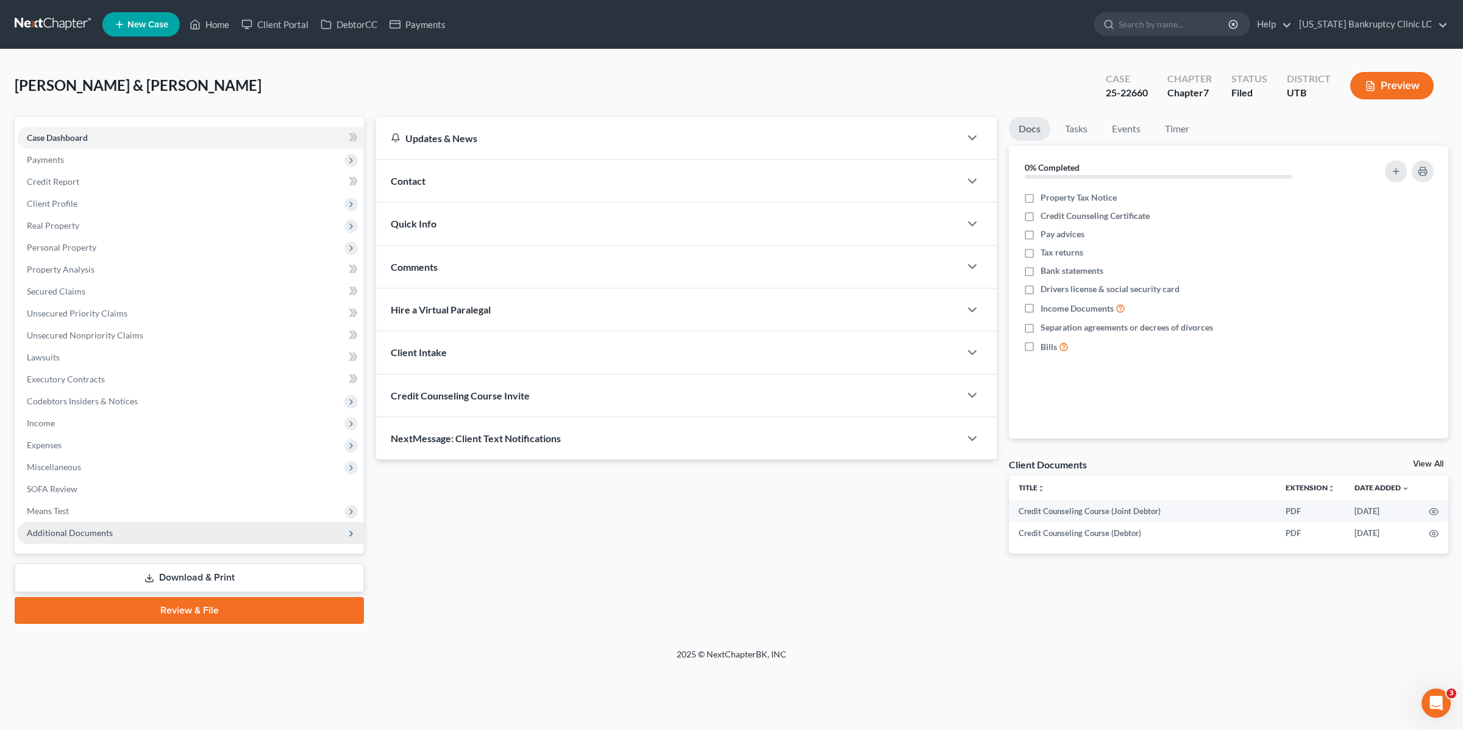
click at [119, 525] on span "Additional Documents" at bounding box center [190, 533] width 347 height 22
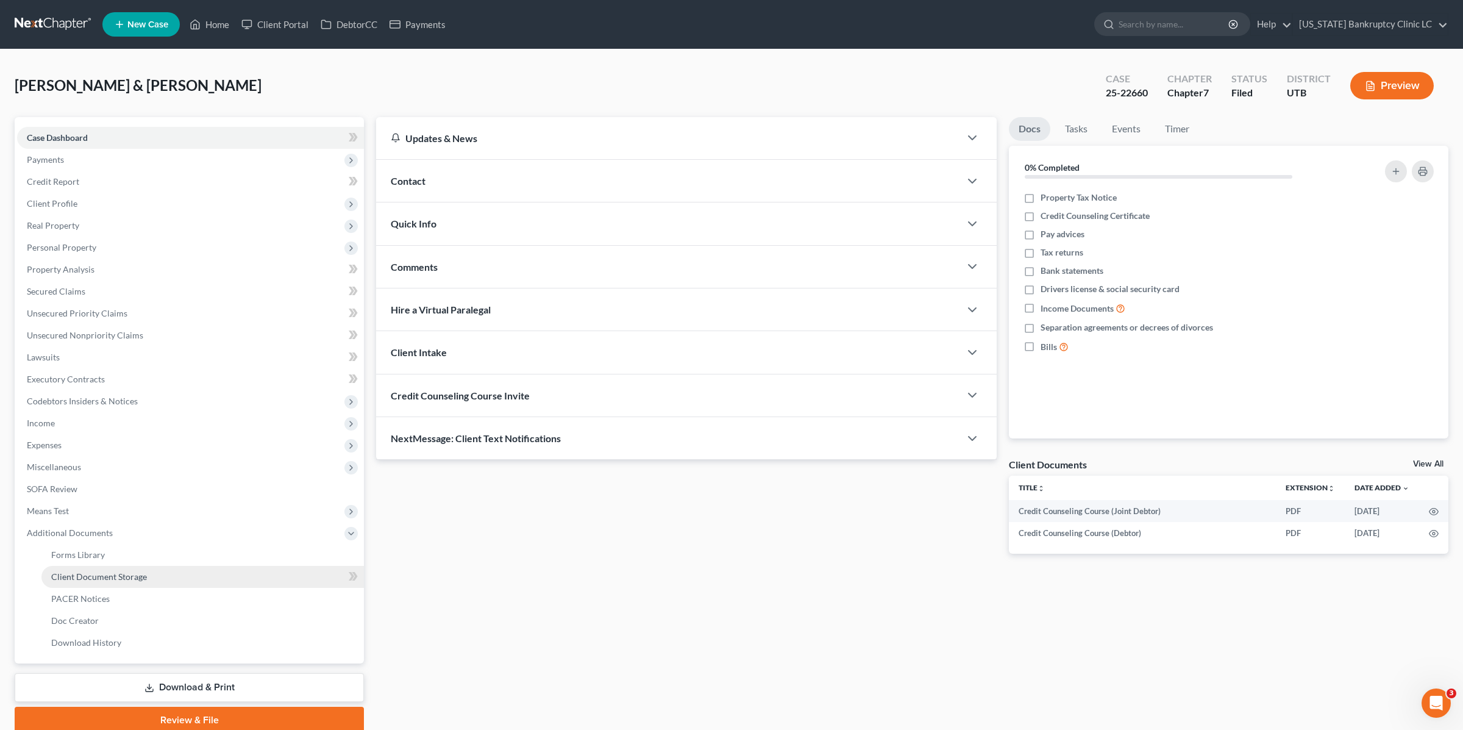
click at [146, 566] on link "Client Document Storage" at bounding box center [202, 577] width 323 height 22
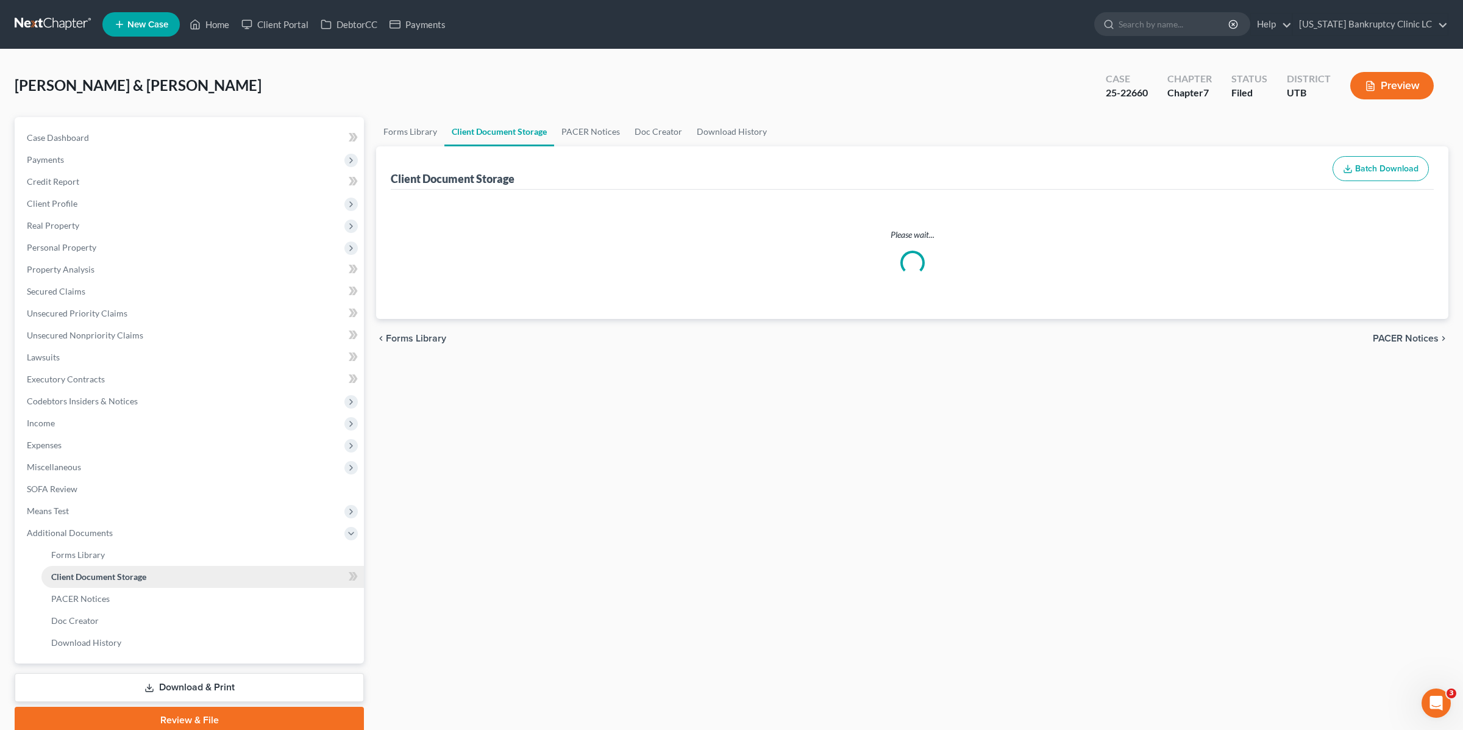
select select "30"
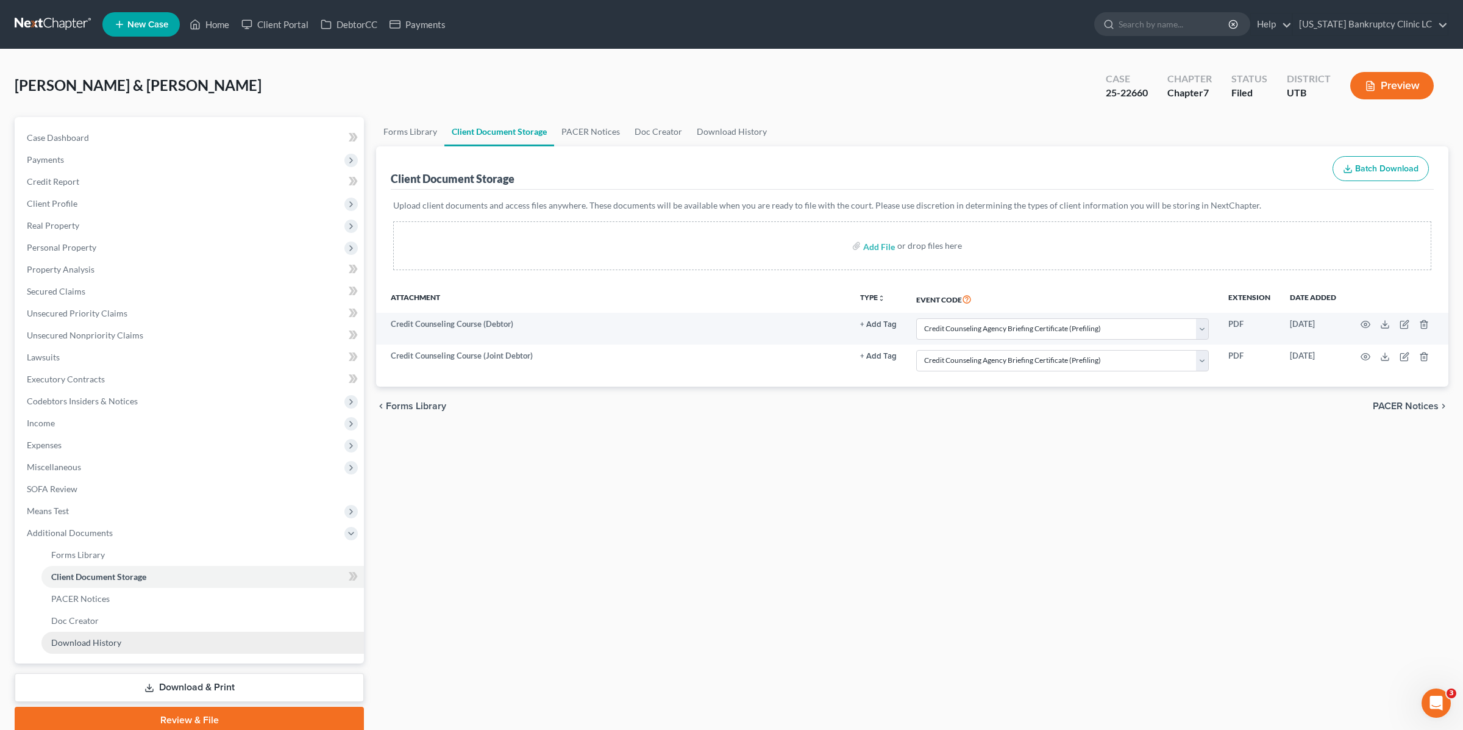
click at [127, 643] on link "Download History" at bounding box center [202, 643] width 323 height 22
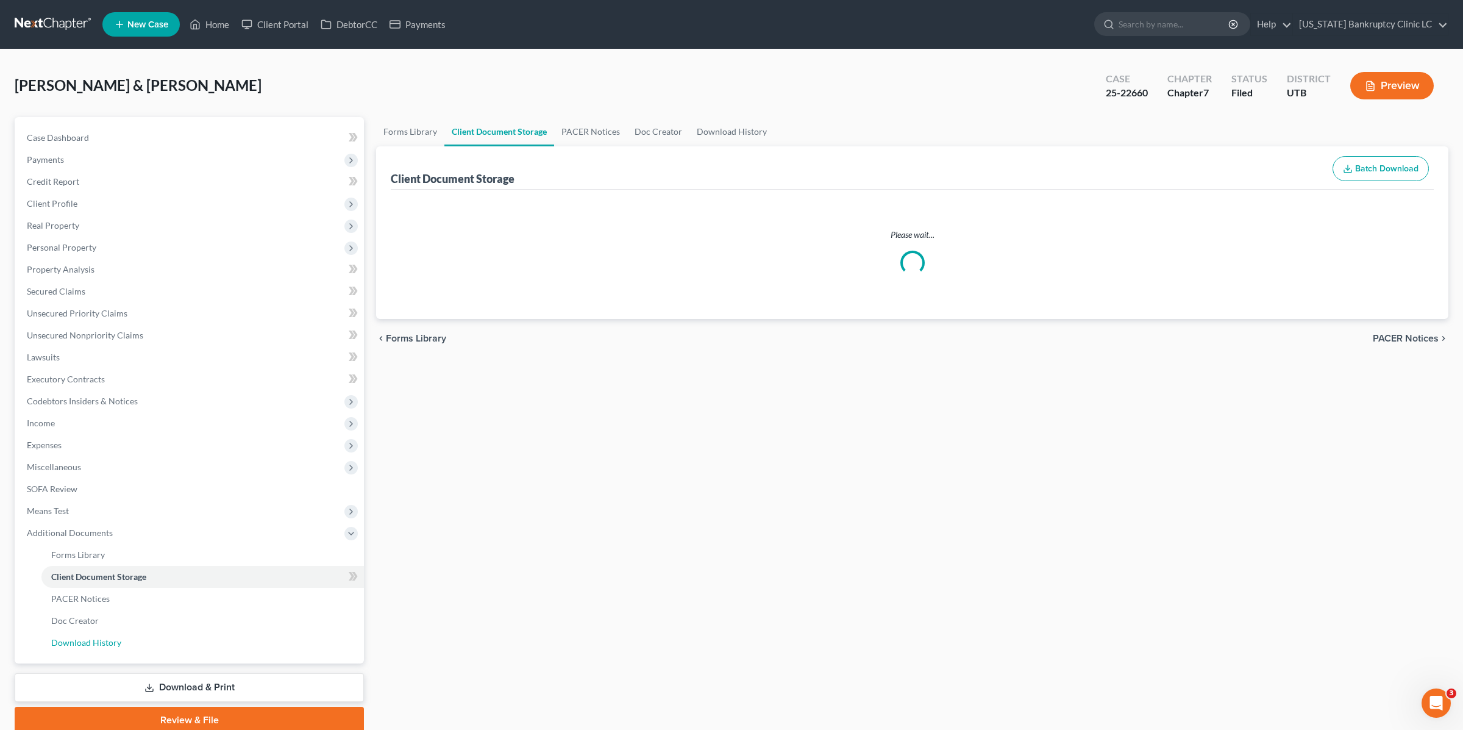
select select "30"
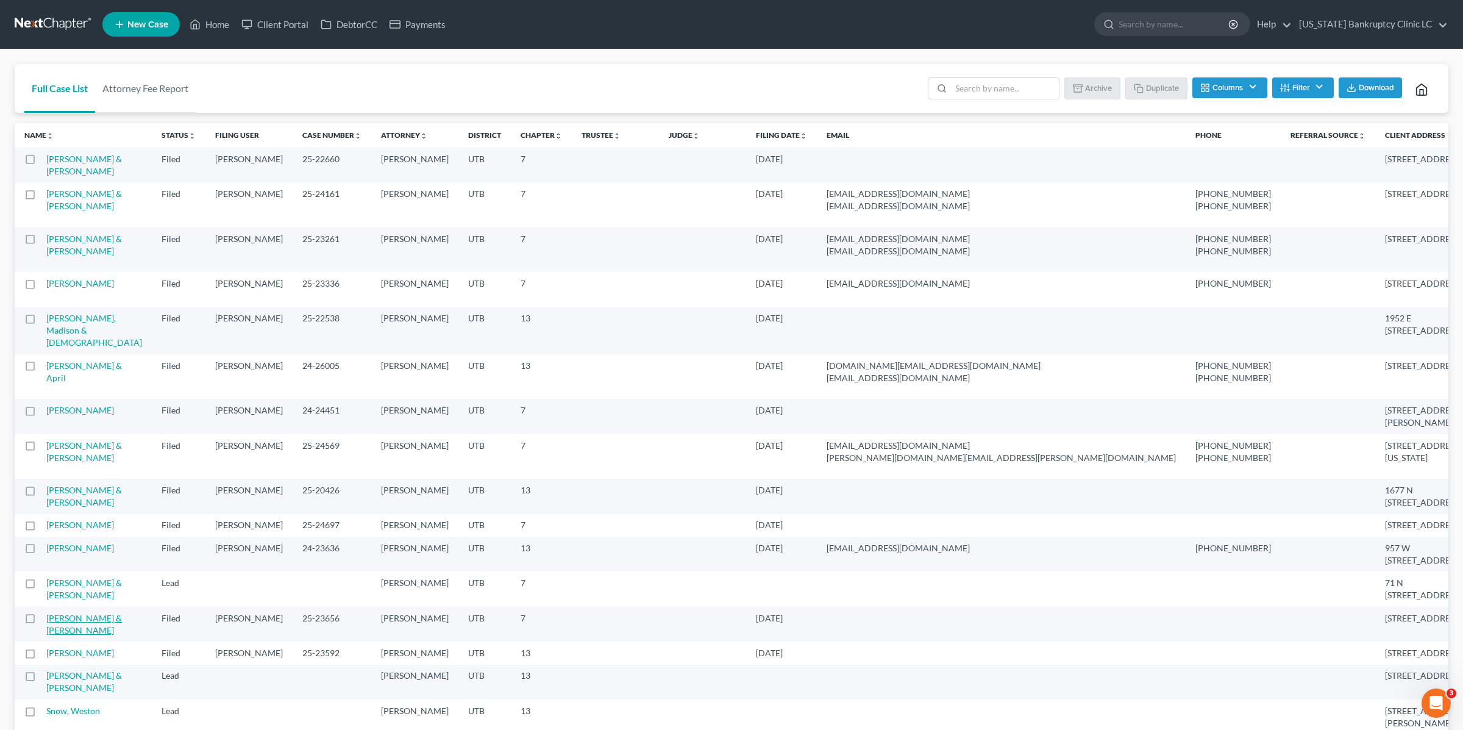
click at [87, 613] on link "Pickering, Floyd & Rachel" at bounding box center [84, 624] width 76 height 23
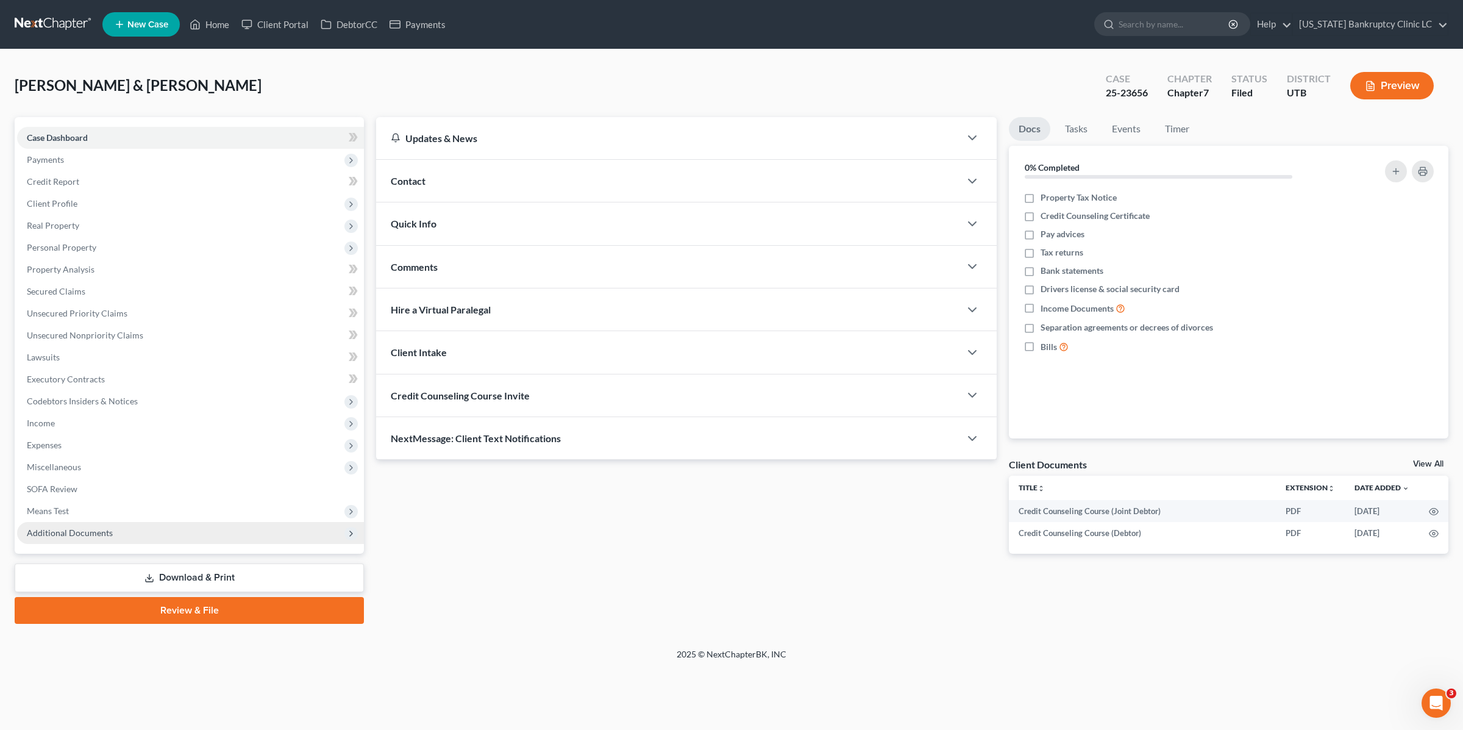
click at [82, 533] on span "Additional Documents" at bounding box center [70, 532] width 86 height 10
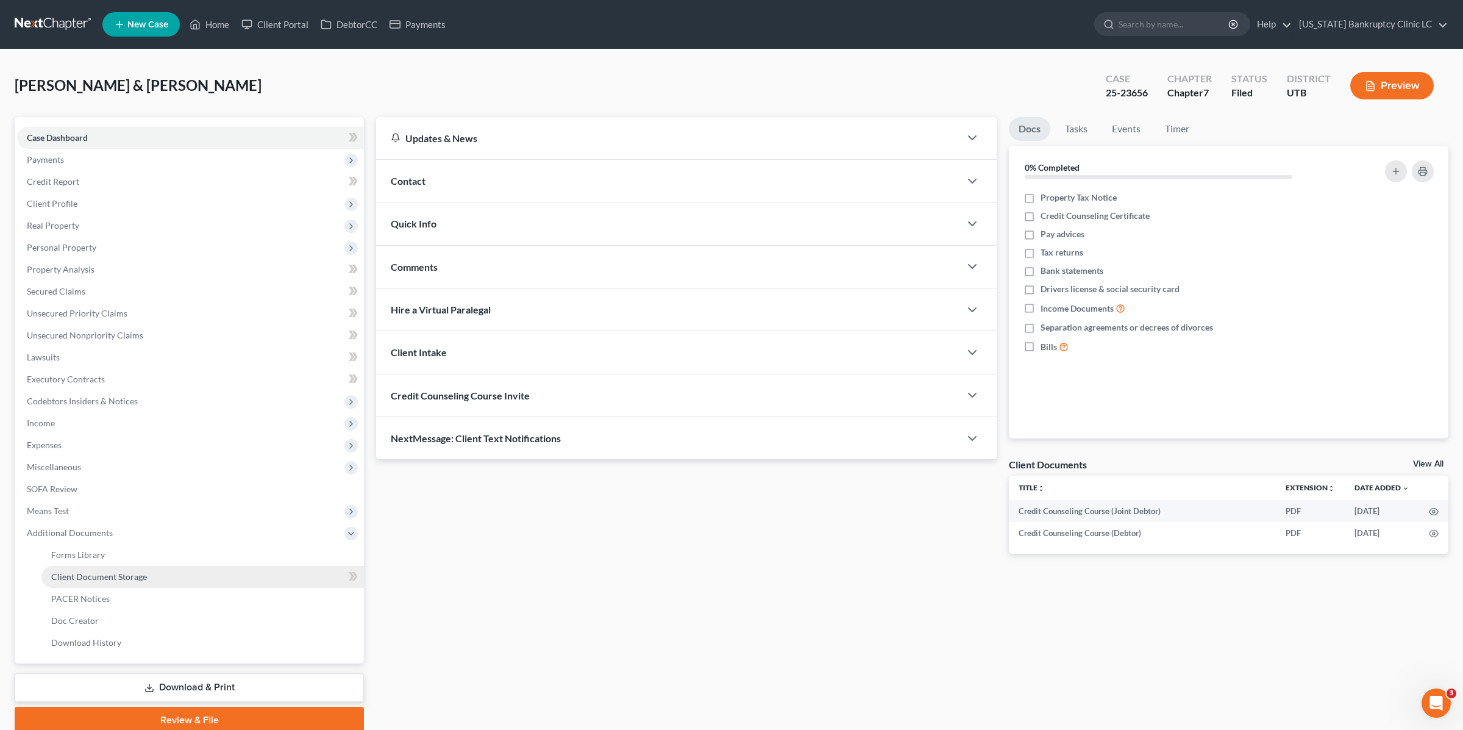
click at [131, 576] on span "Client Document Storage" at bounding box center [99, 576] width 96 height 10
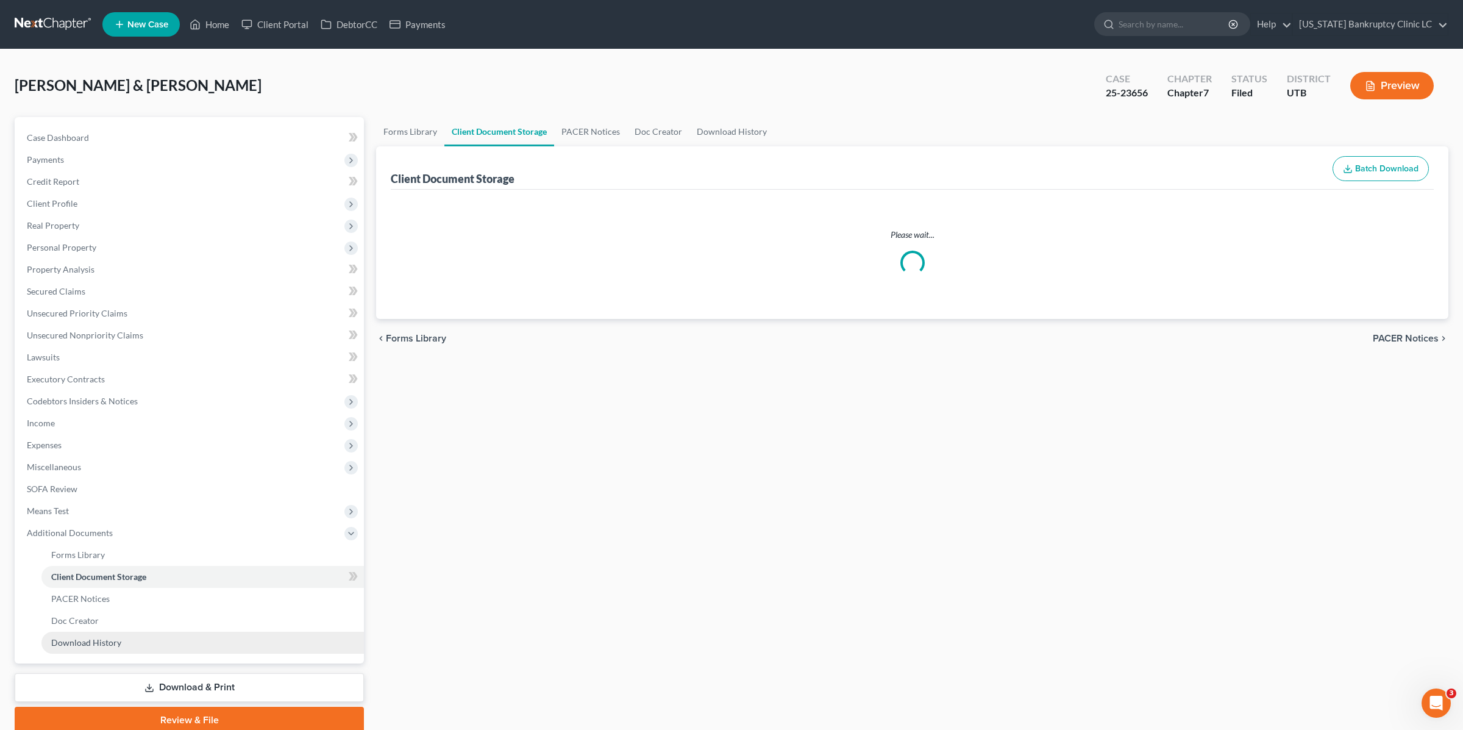
select select "30"
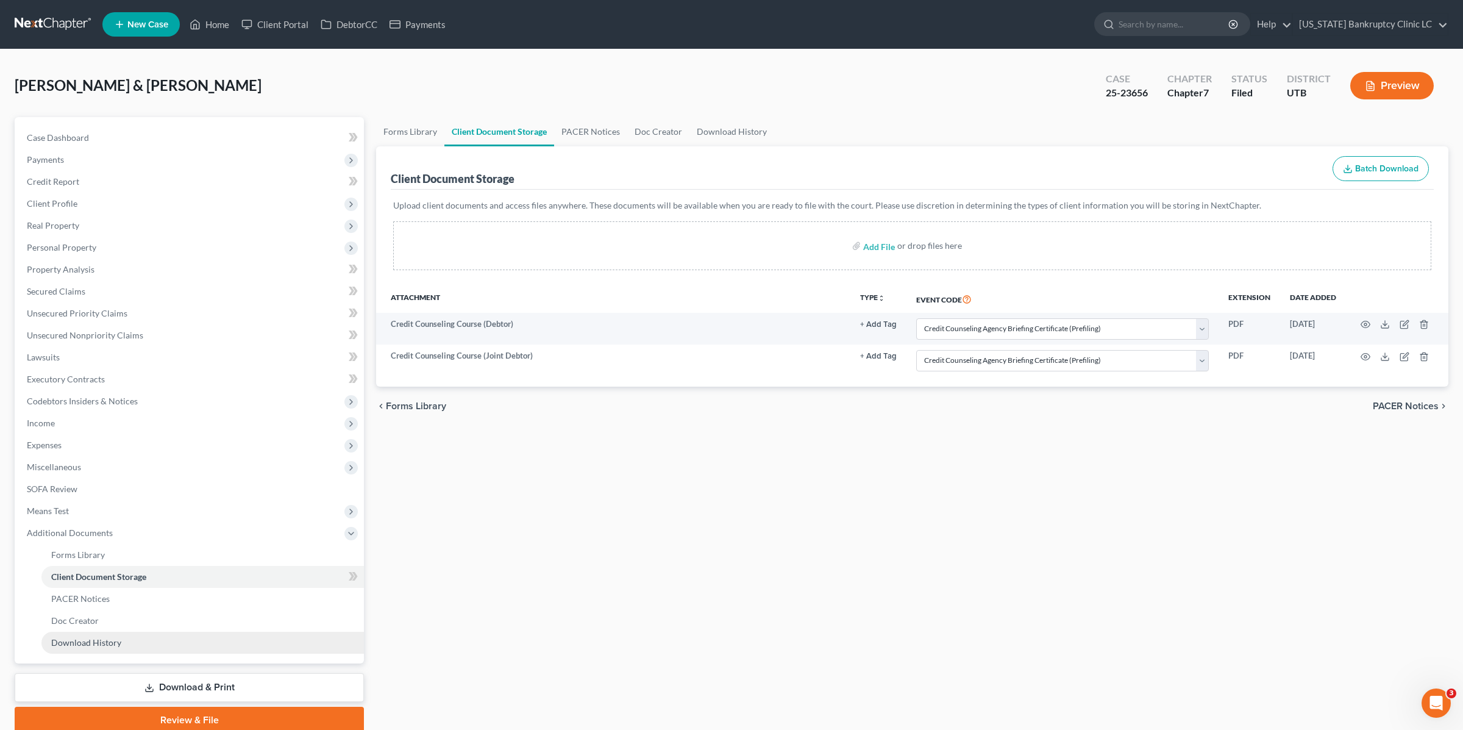
click at [109, 647] on link "Download History" at bounding box center [202, 643] width 323 height 22
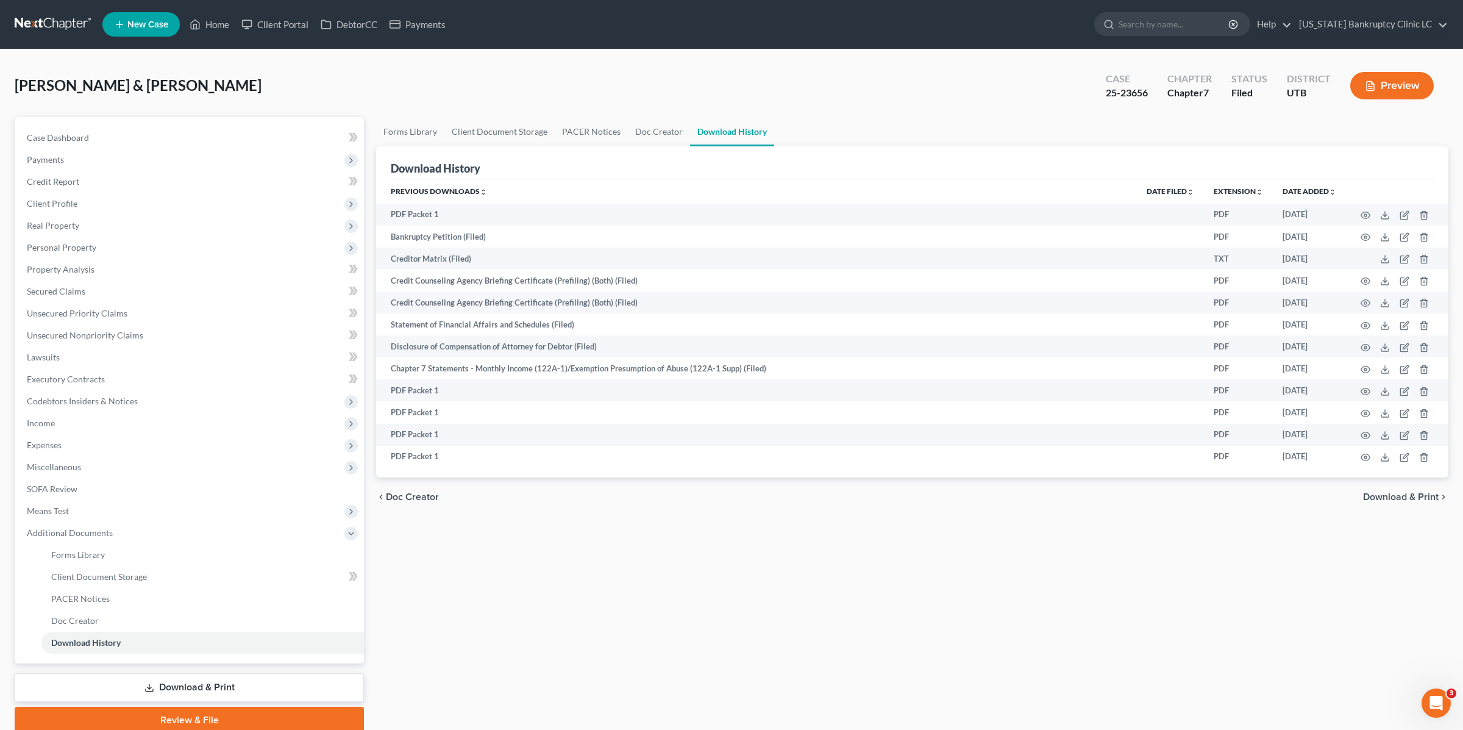
scroll to position [49, 0]
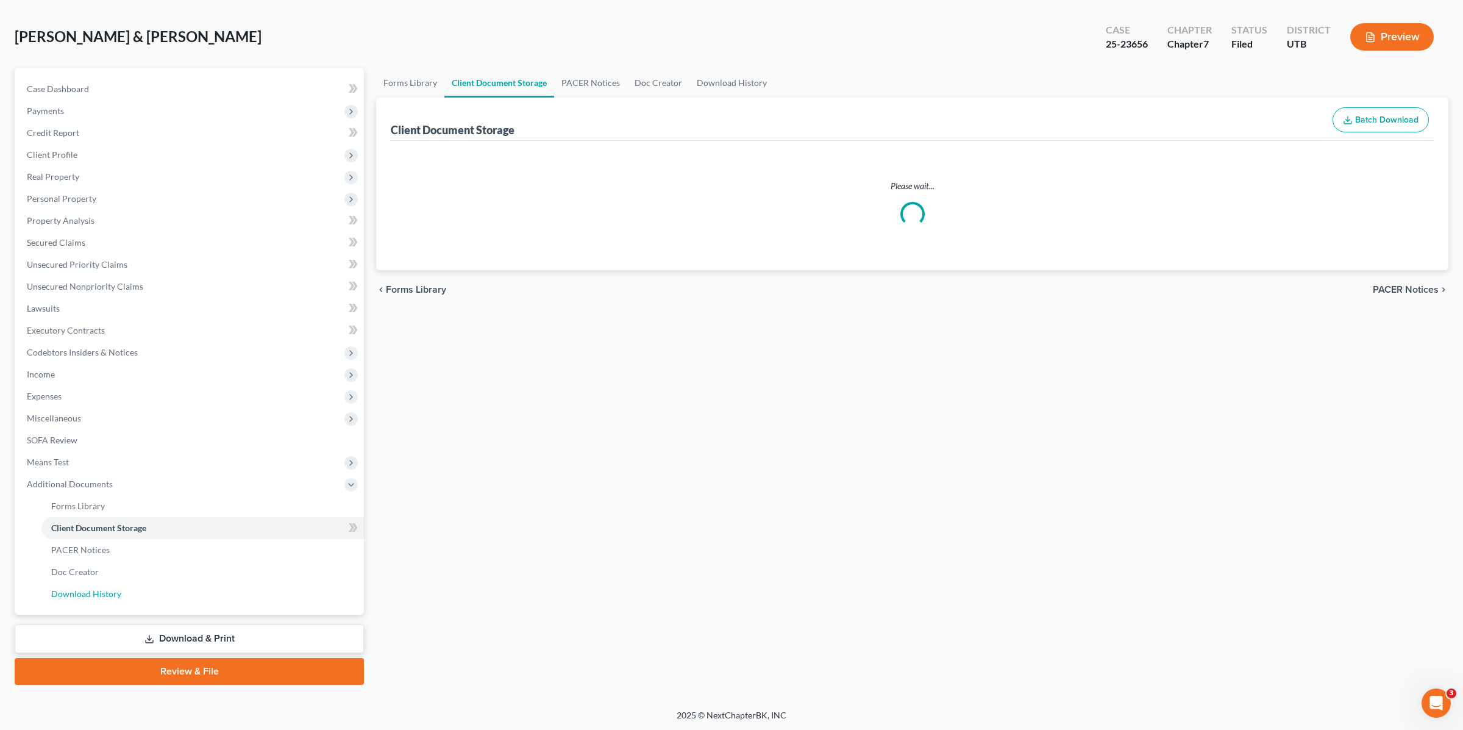
select select "30"
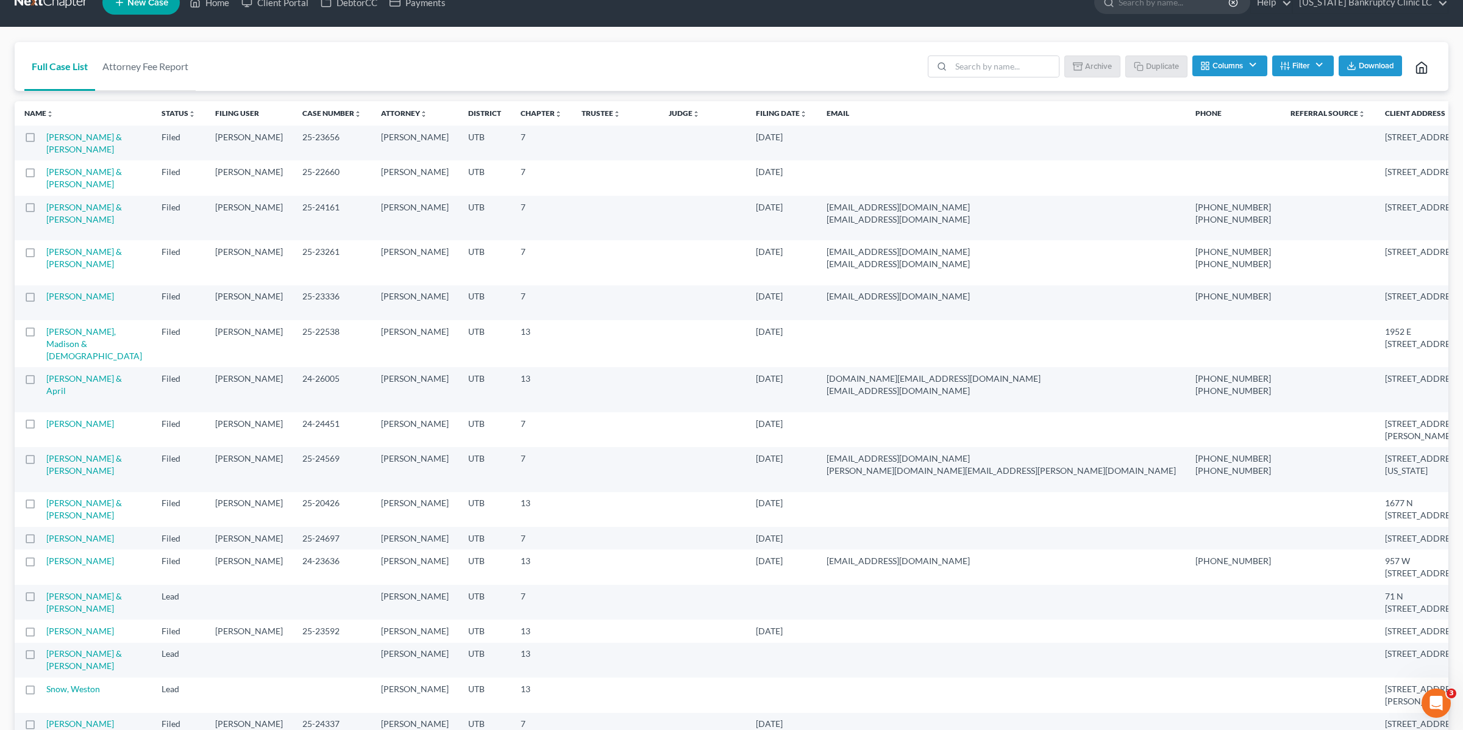
scroll to position [23, 0]
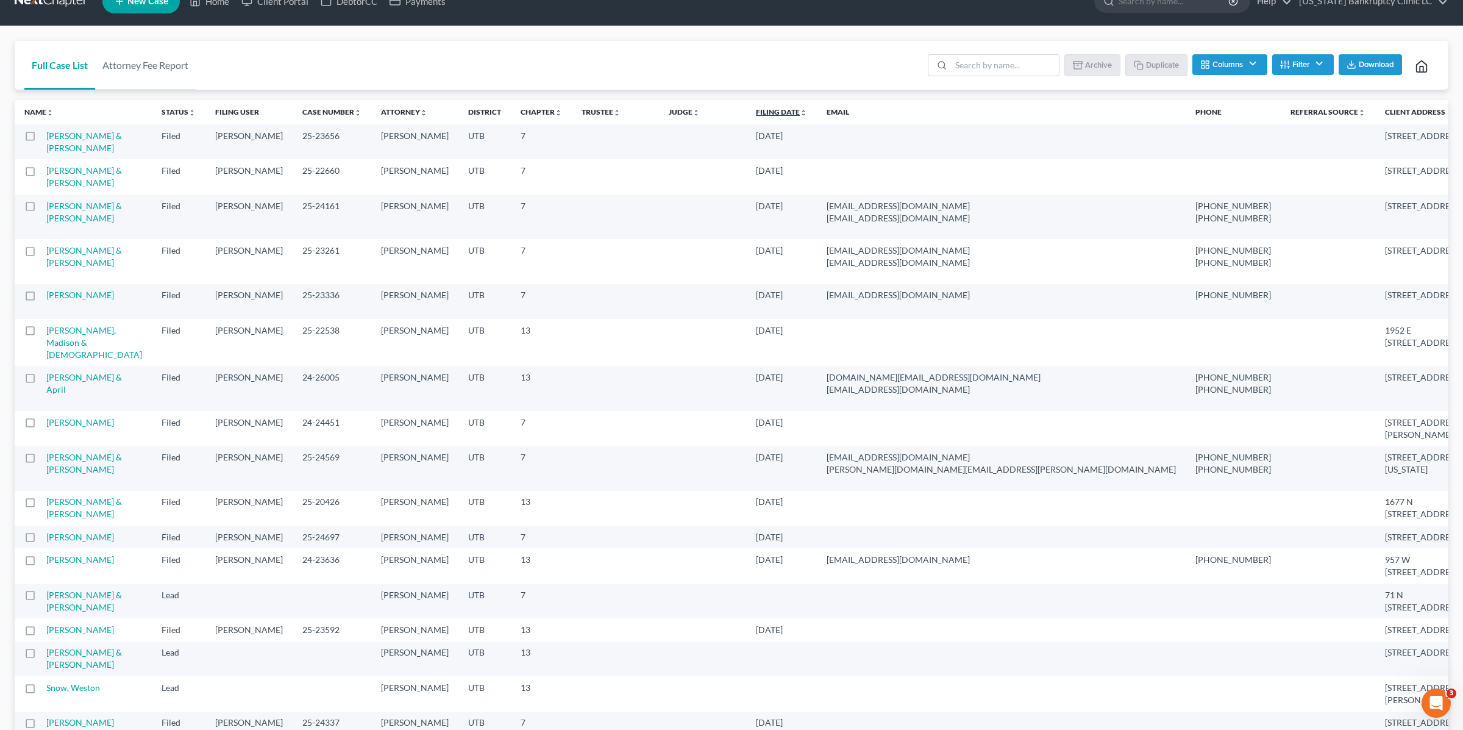
click at [756, 109] on link "Filing Date unfold_more expand_more expand_less" at bounding box center [781, 111] width 51 height 9
click at [756, 109] on link "Filing Date unfold_more expand_more expand_less" at bounding box center [782, 111] width 52 height 9
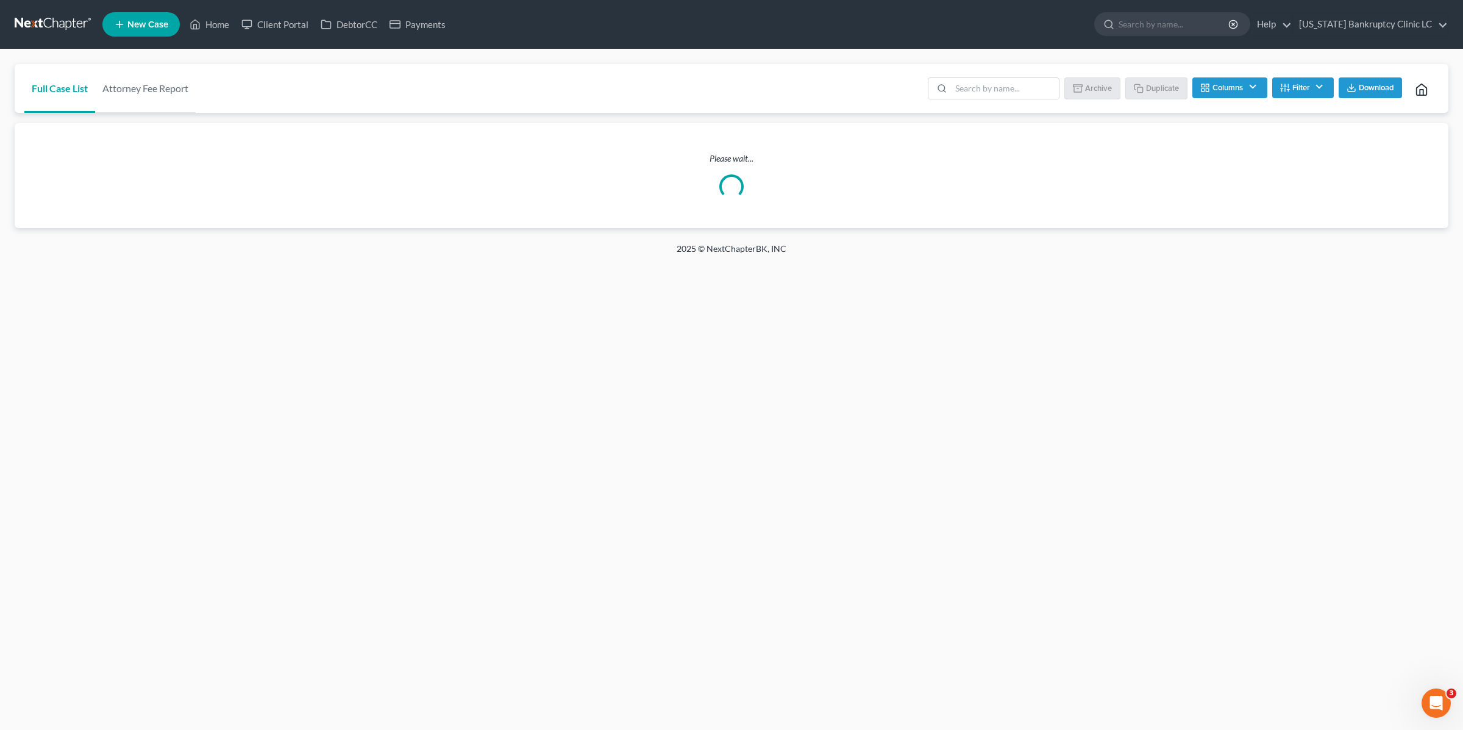
scroll to position [0, 0]
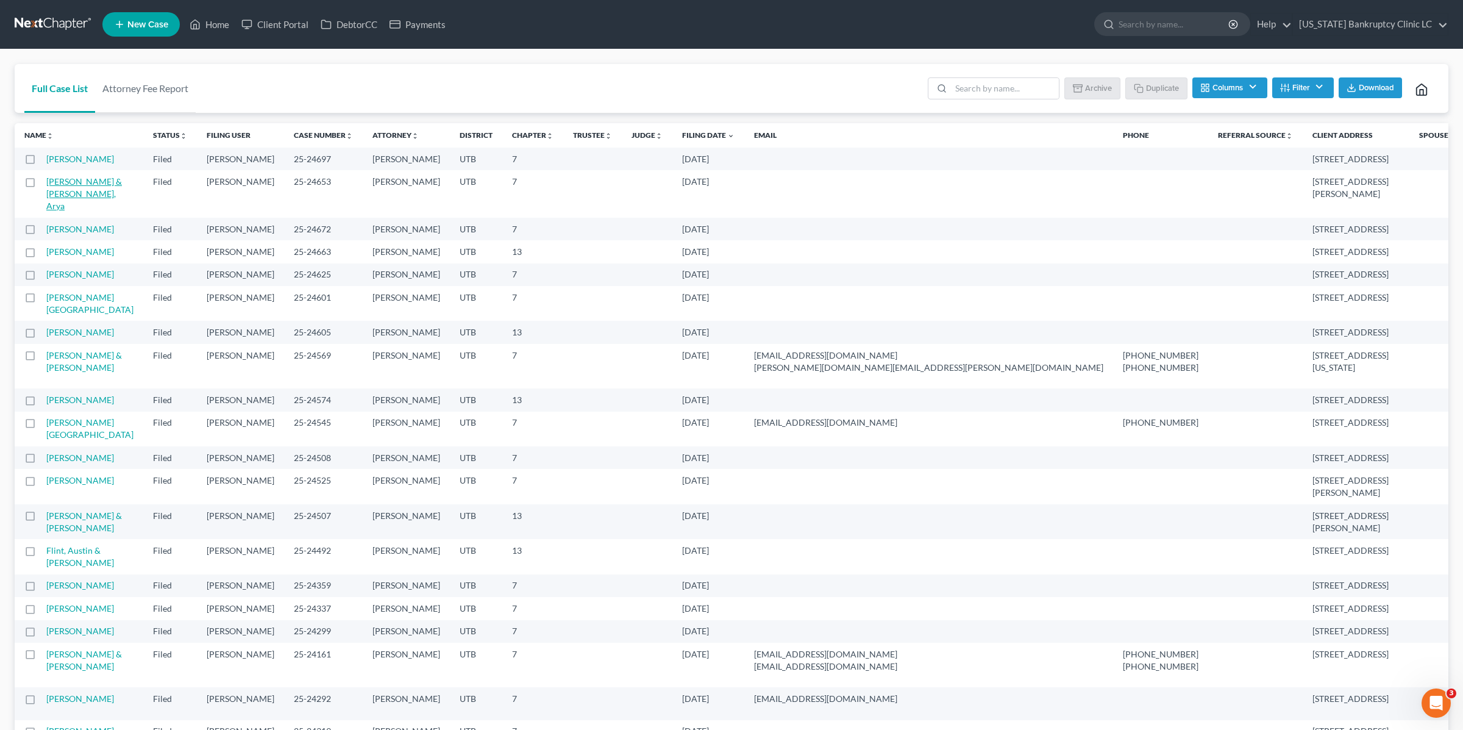
click at [122, 198] on link "Rhodes, Jamia & Tenbears, Arya" at bounding box center [84, 193] width 76 height 35
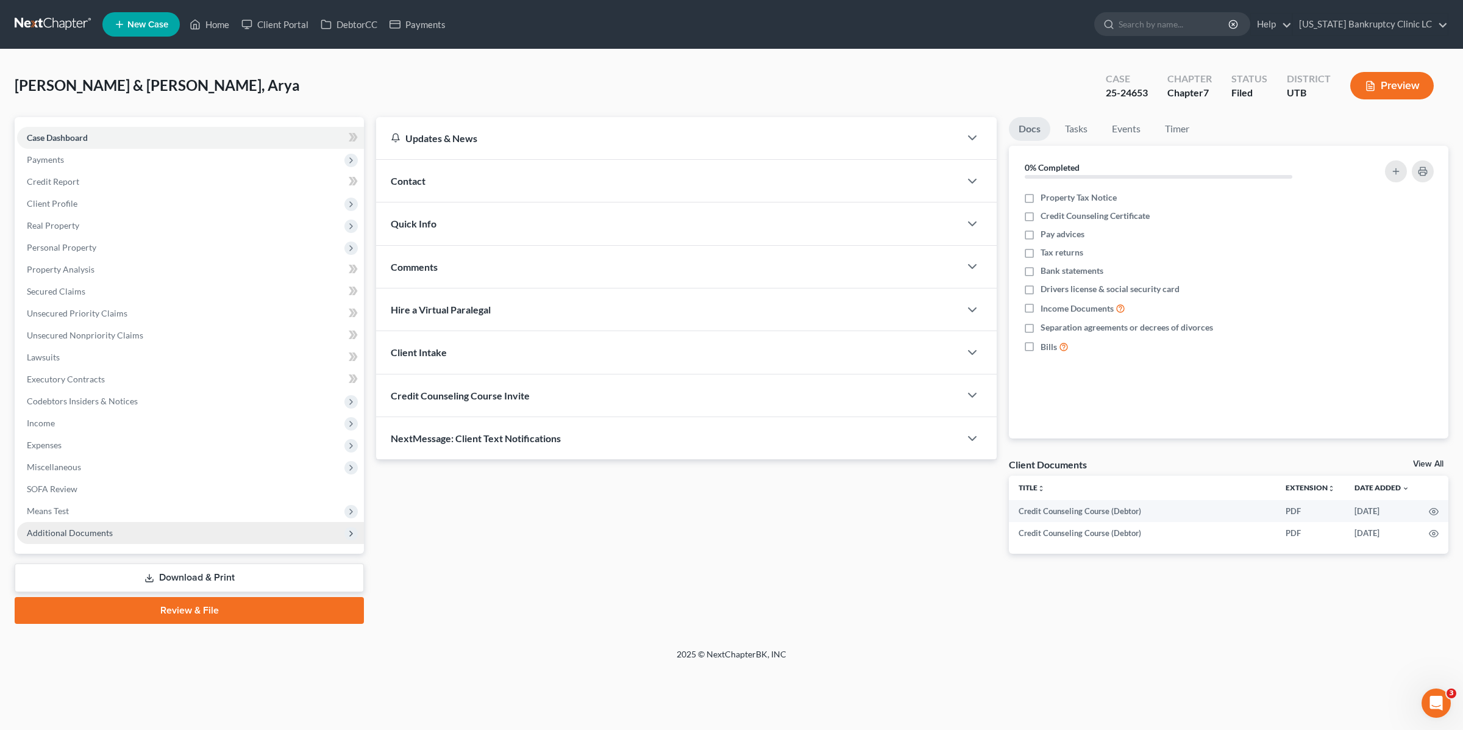
click at [105, 536] on span "Additional Documents" at bounding box center [70, 532] width 86 height 10
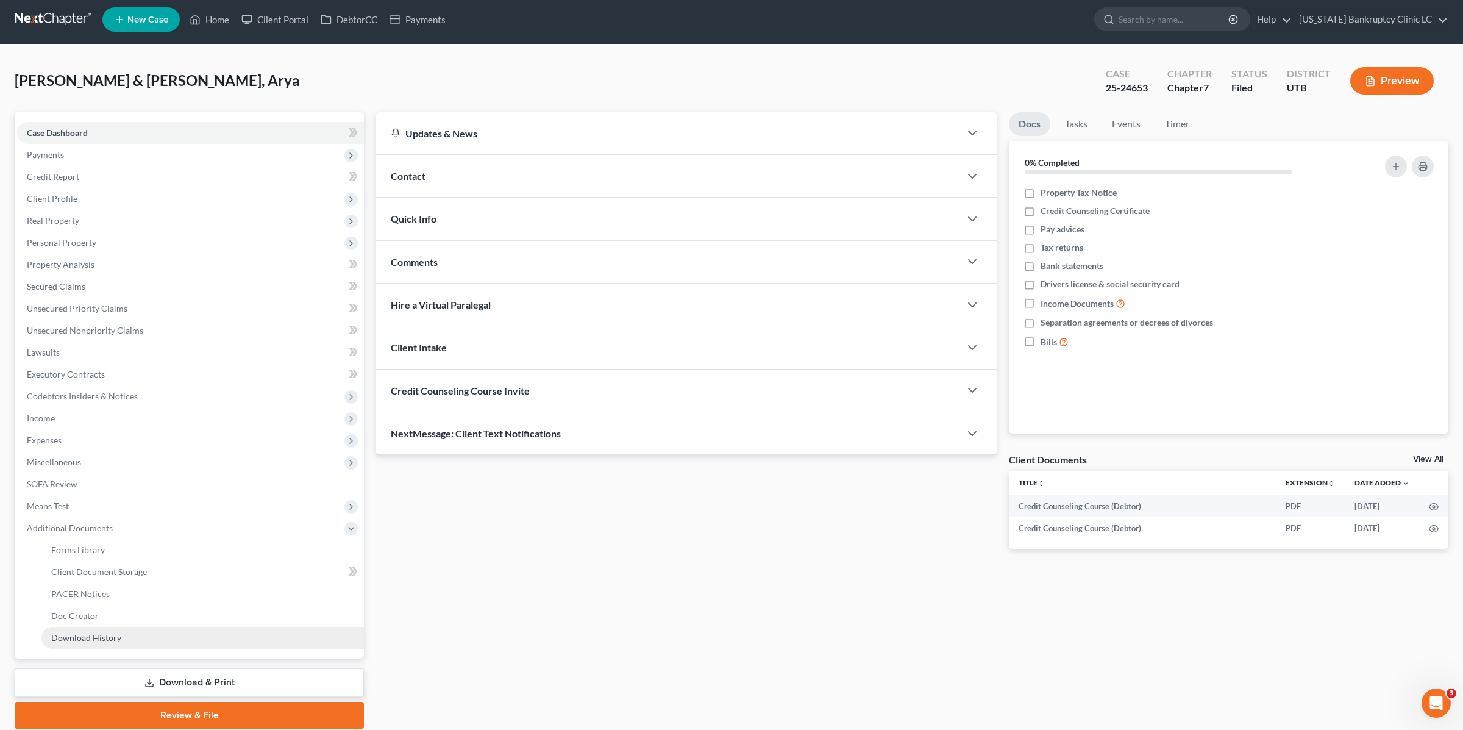
click at [116, 638] on span "Download History" at bounding box center [86, 637] width 70 height 10
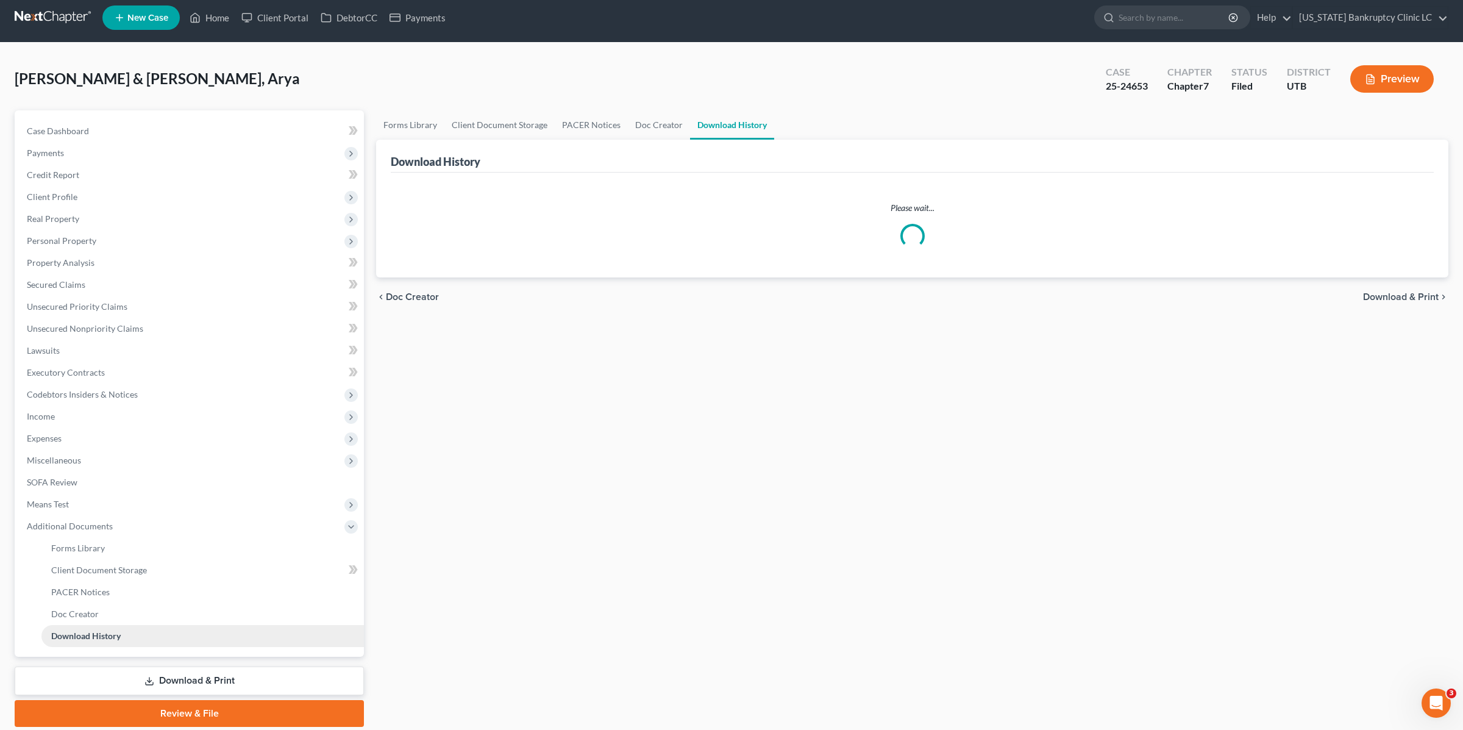
scroll to position [1, 0]
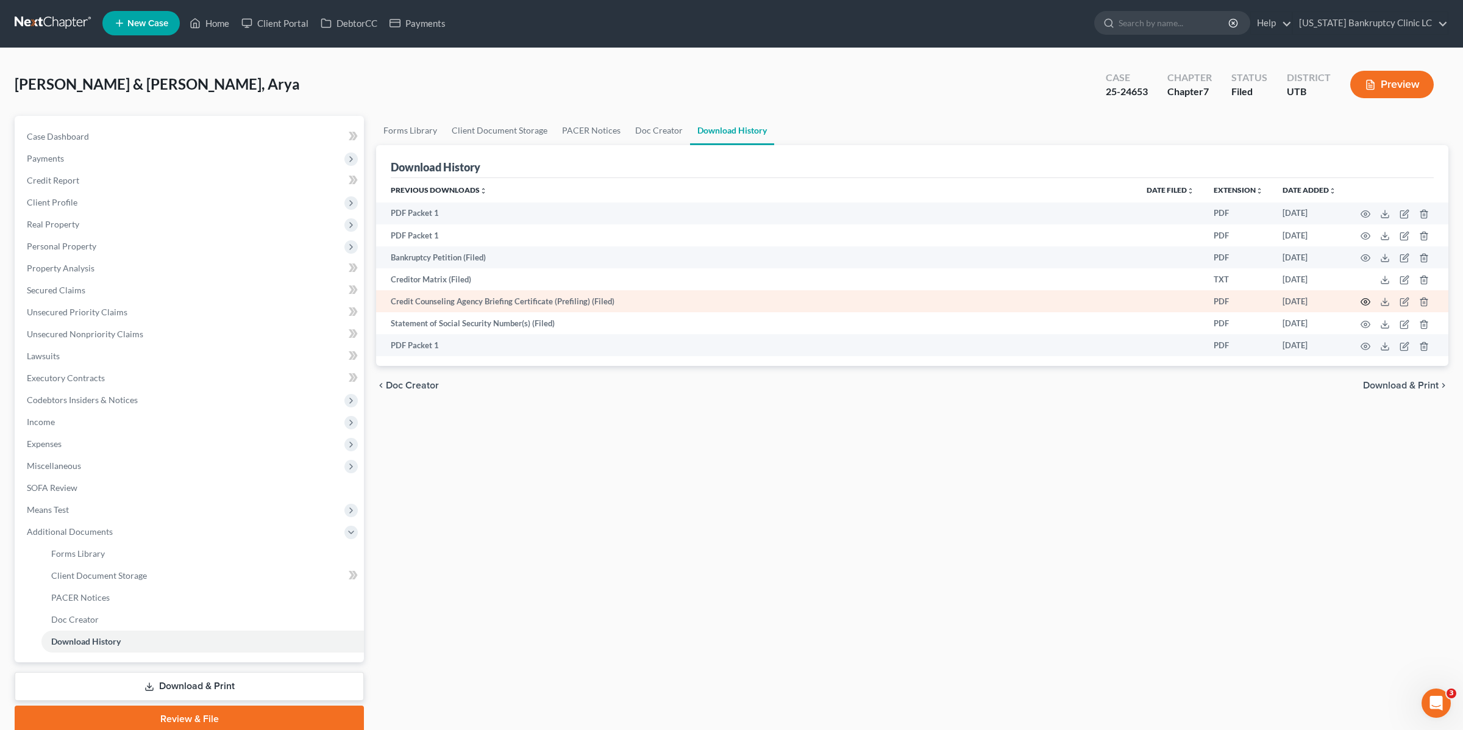
click at [1364, 299] on icon "button" at bounding box center [1366, 302] width 10 height 10
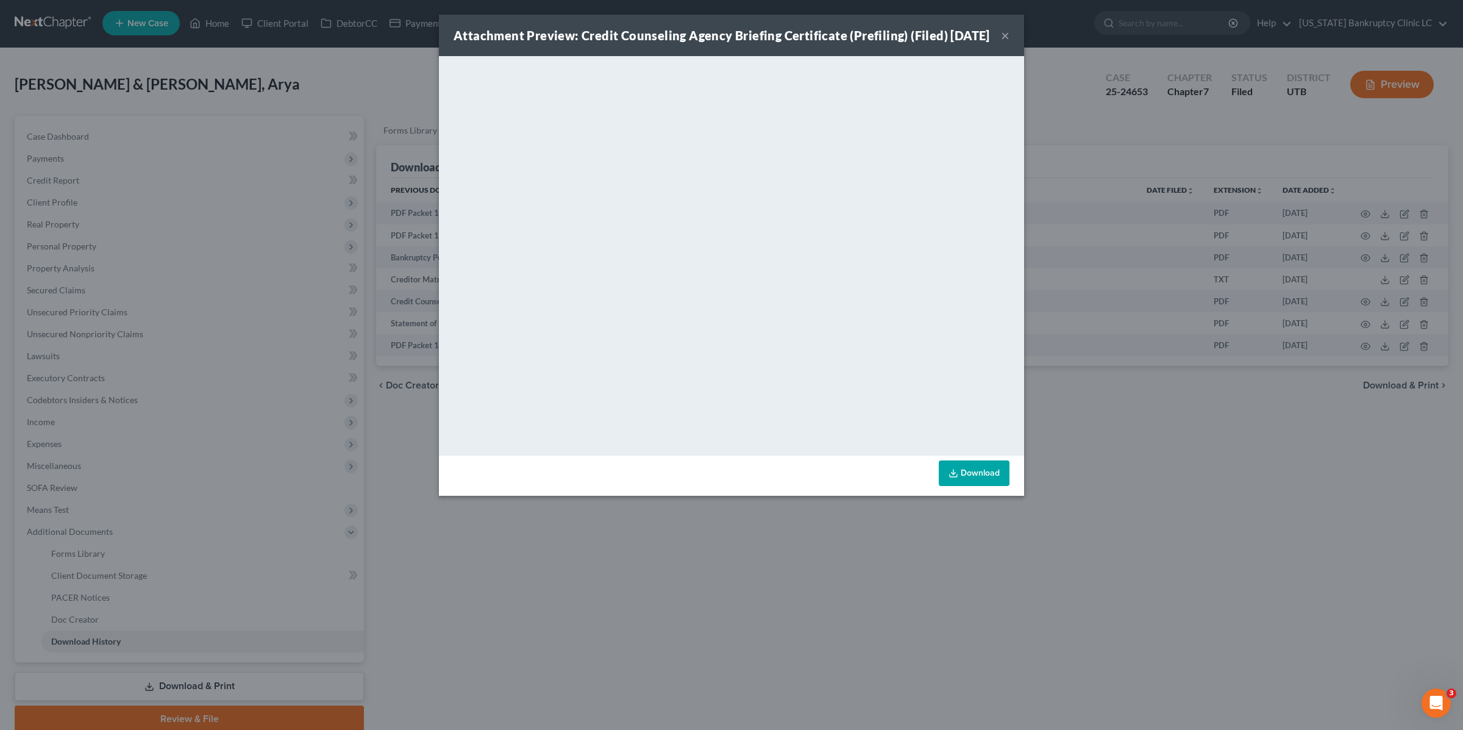
click at [1008, 43] on button "×" at bounding box center [1005, 35] width 9 height 15
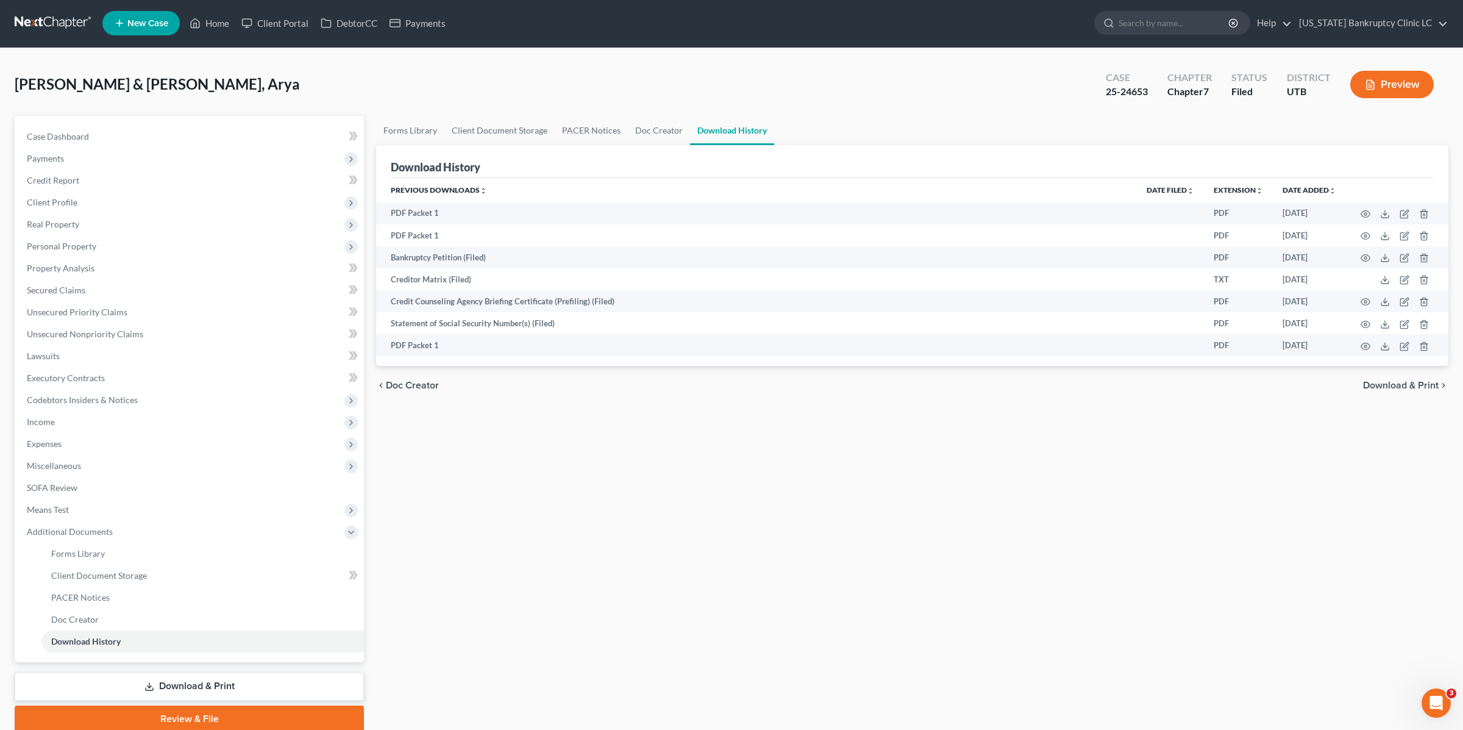
scroll to position [1, 0]
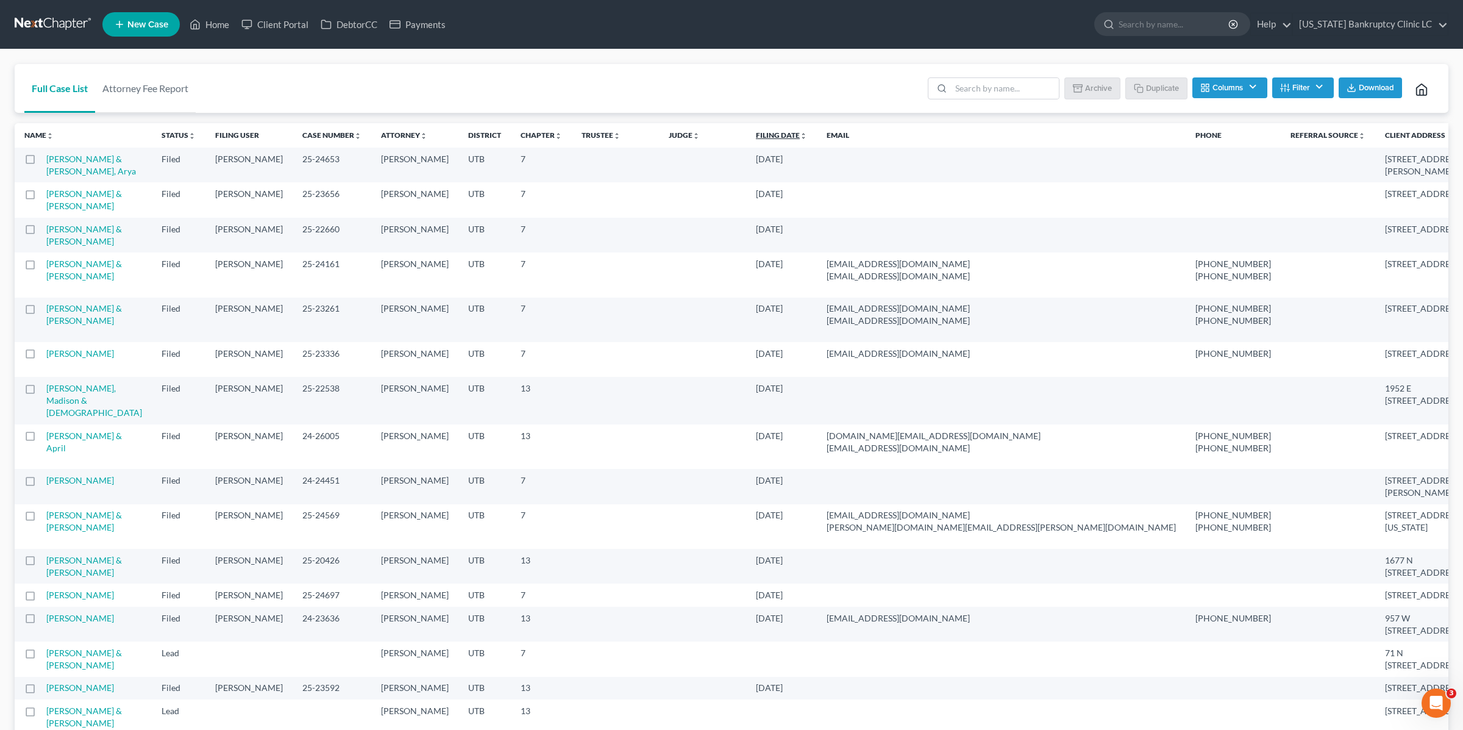
click at [756, 135] on link "Filing Date unfold_more expand_more expand_less" at bounding box center [781, 134] width 51 height 9
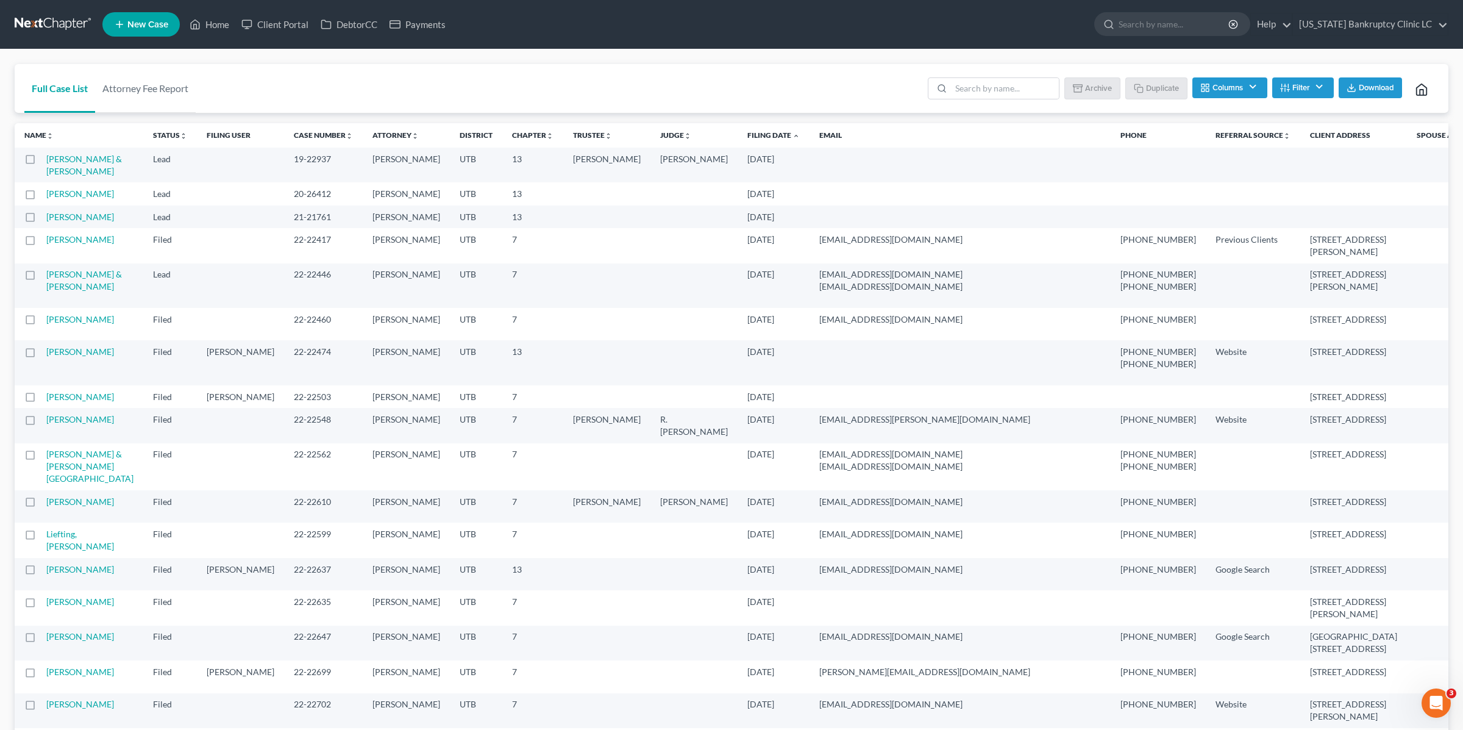
click at [547, 82] on div "Full Case List Attorney Fee Report Batch Download Archive Un-archive Duplicate …" at bounding box center [732, 88] width 1434 height 49
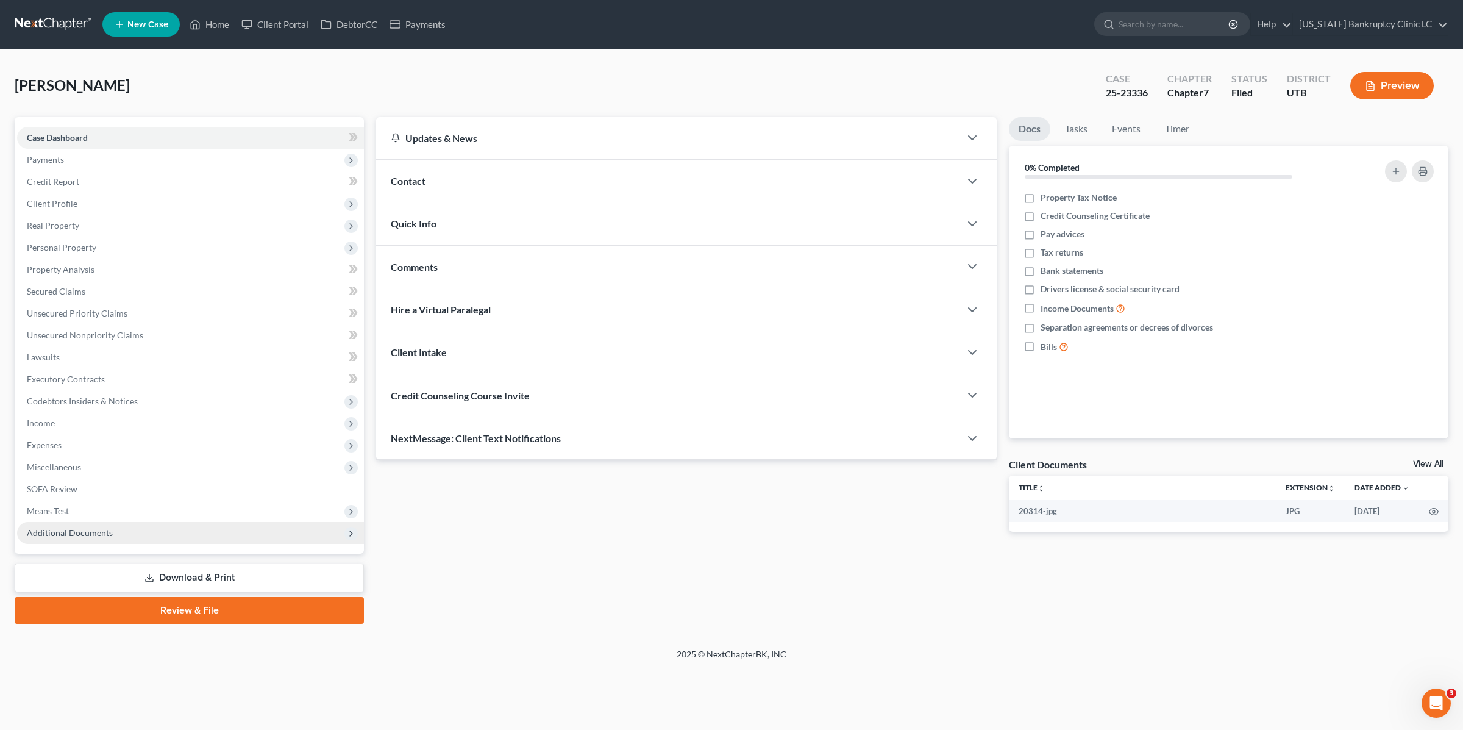
click at [101, 529] on span "Additional Documents" at bounding box center [70, 532] width 86 height 10
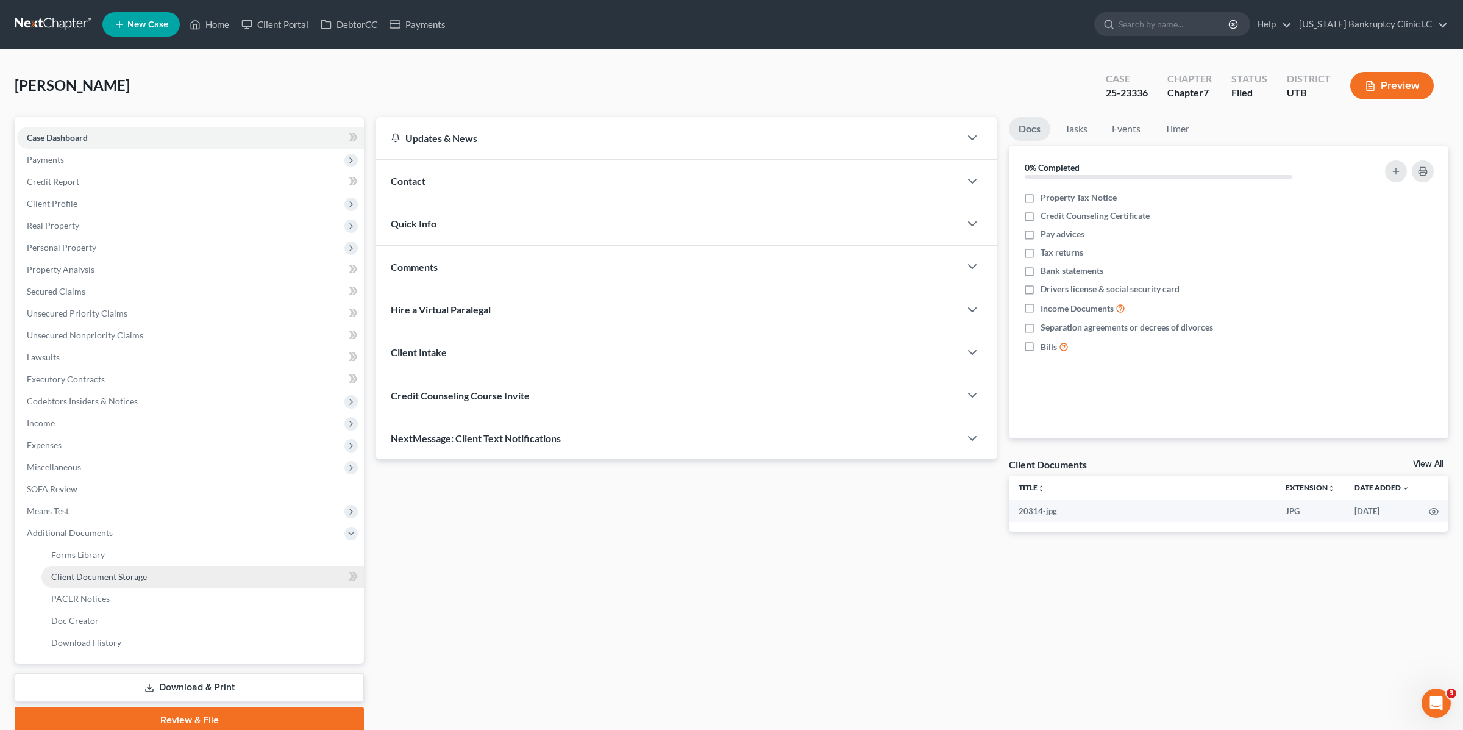
click at [147, 581] on link "Client Document Storage" at bounding box center [202, 577] width 323 height 22
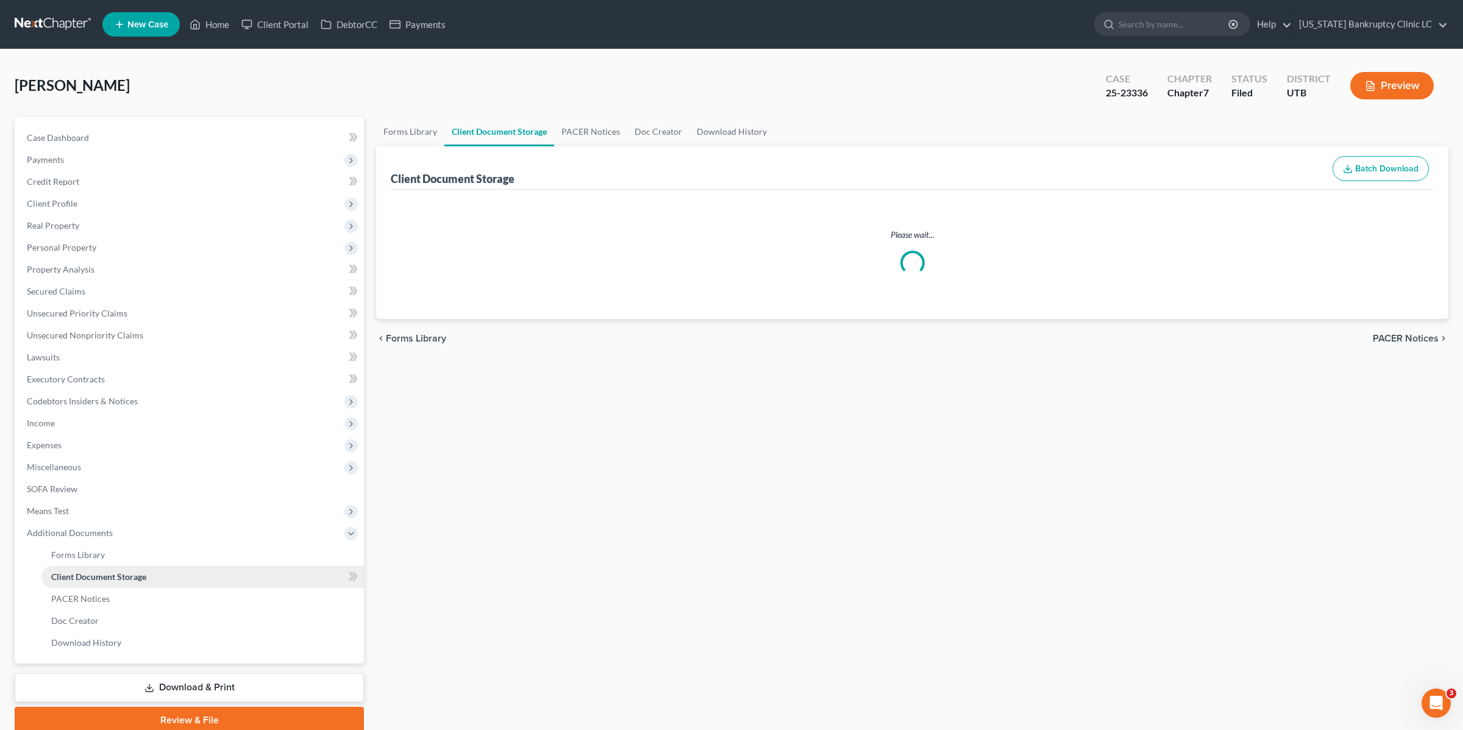
select select "30"
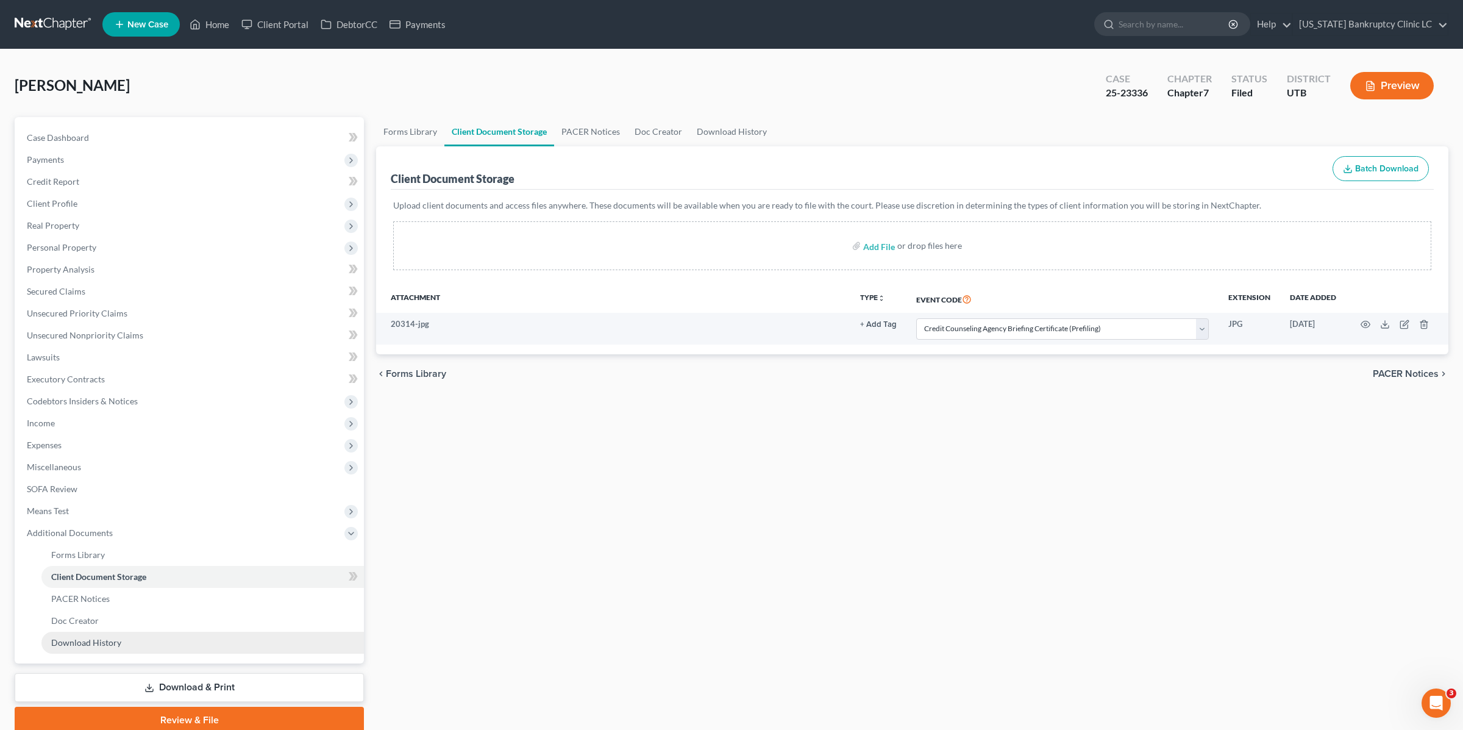
click at [117, 644] on span "Download History" at bounding box center [86, 642] width 70 height 10
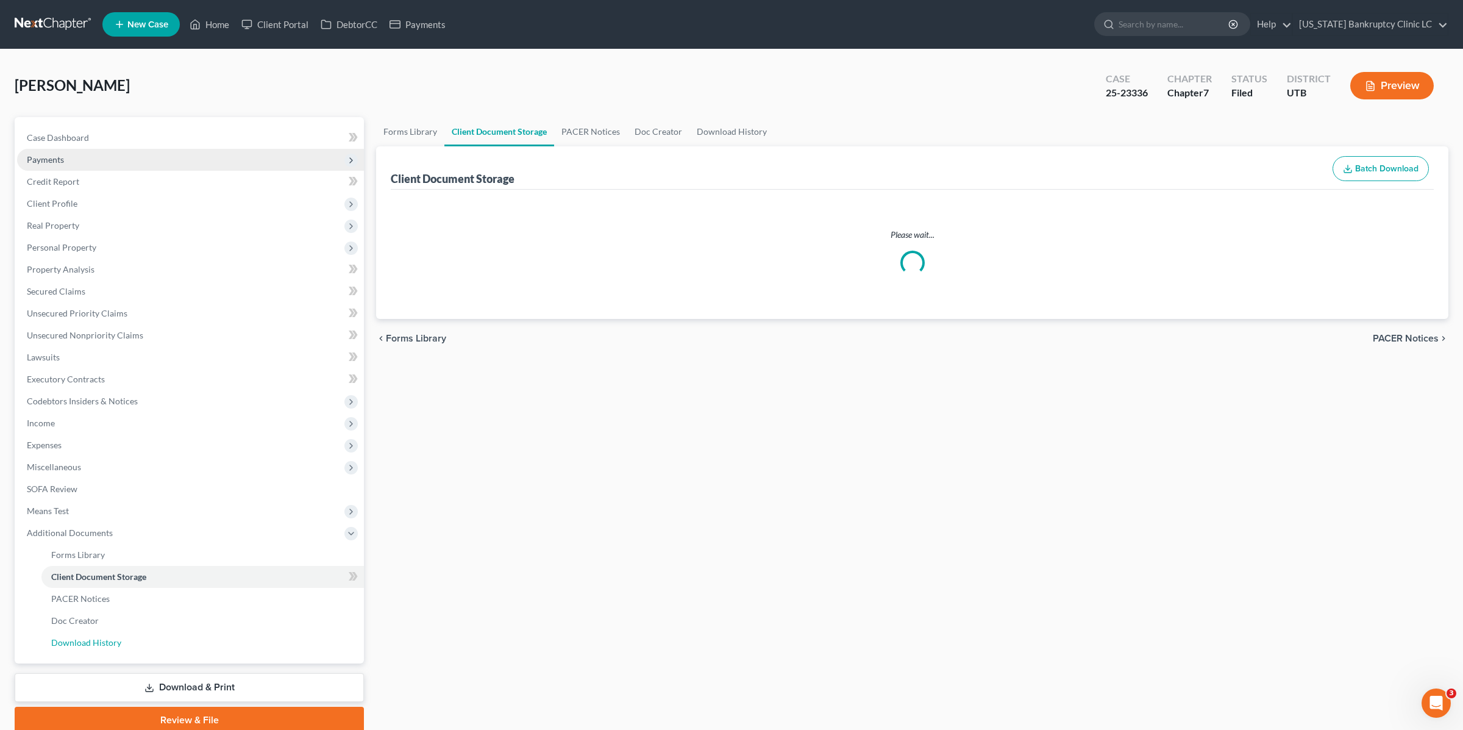
select select "30"
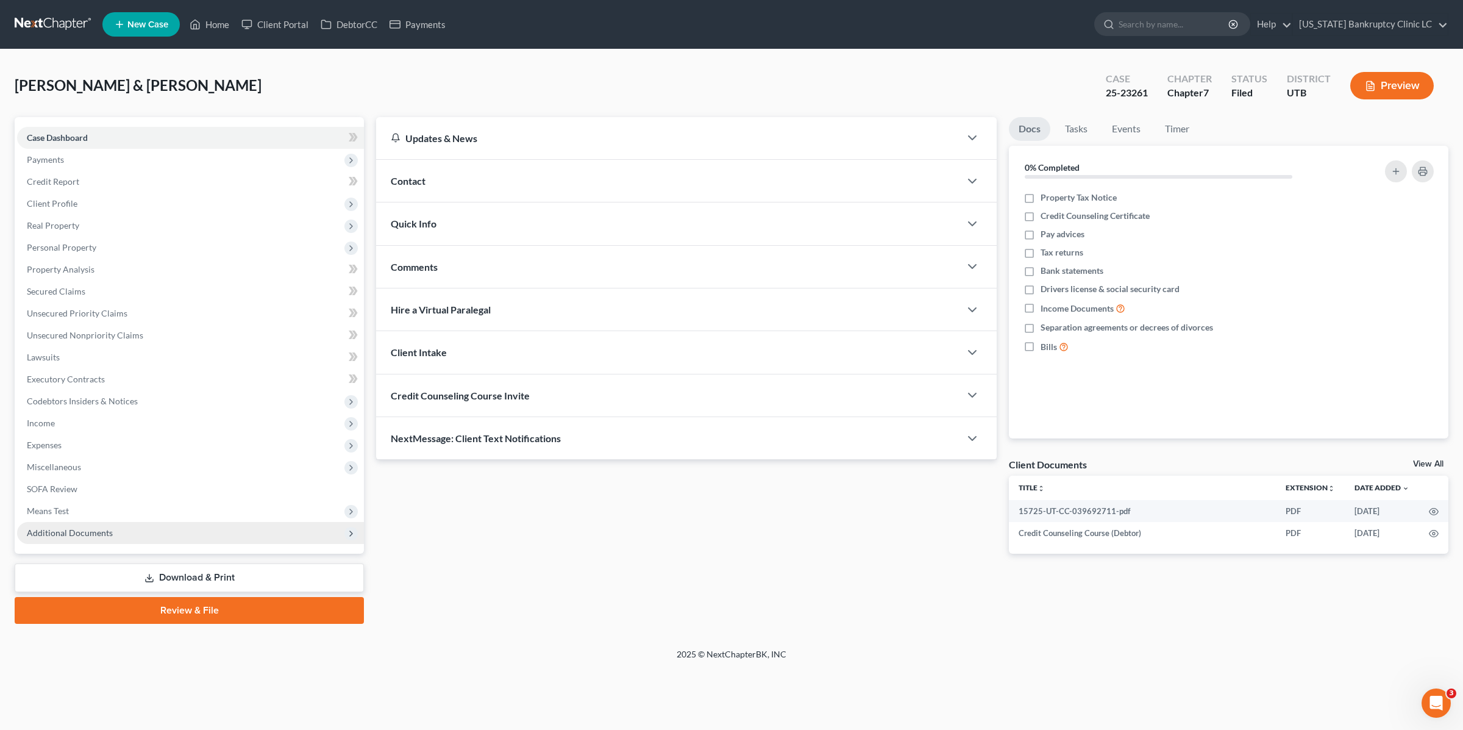
click at [126, 534] on span "Additional Documents" at bounding box center [190, 533] width 347 height 22
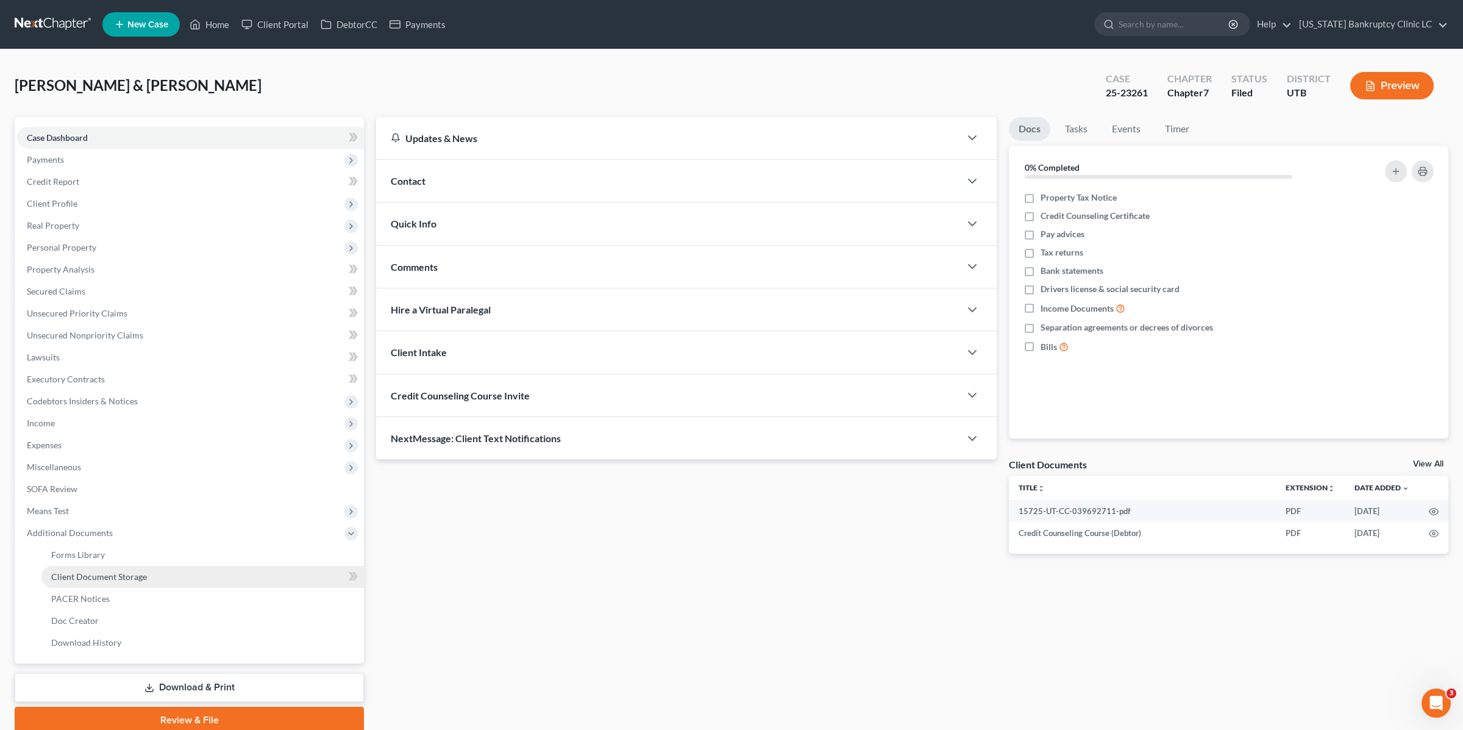
click at [126, 571] on span "Client Document Storage" at bounding box center [99, 576] width 96 height 10
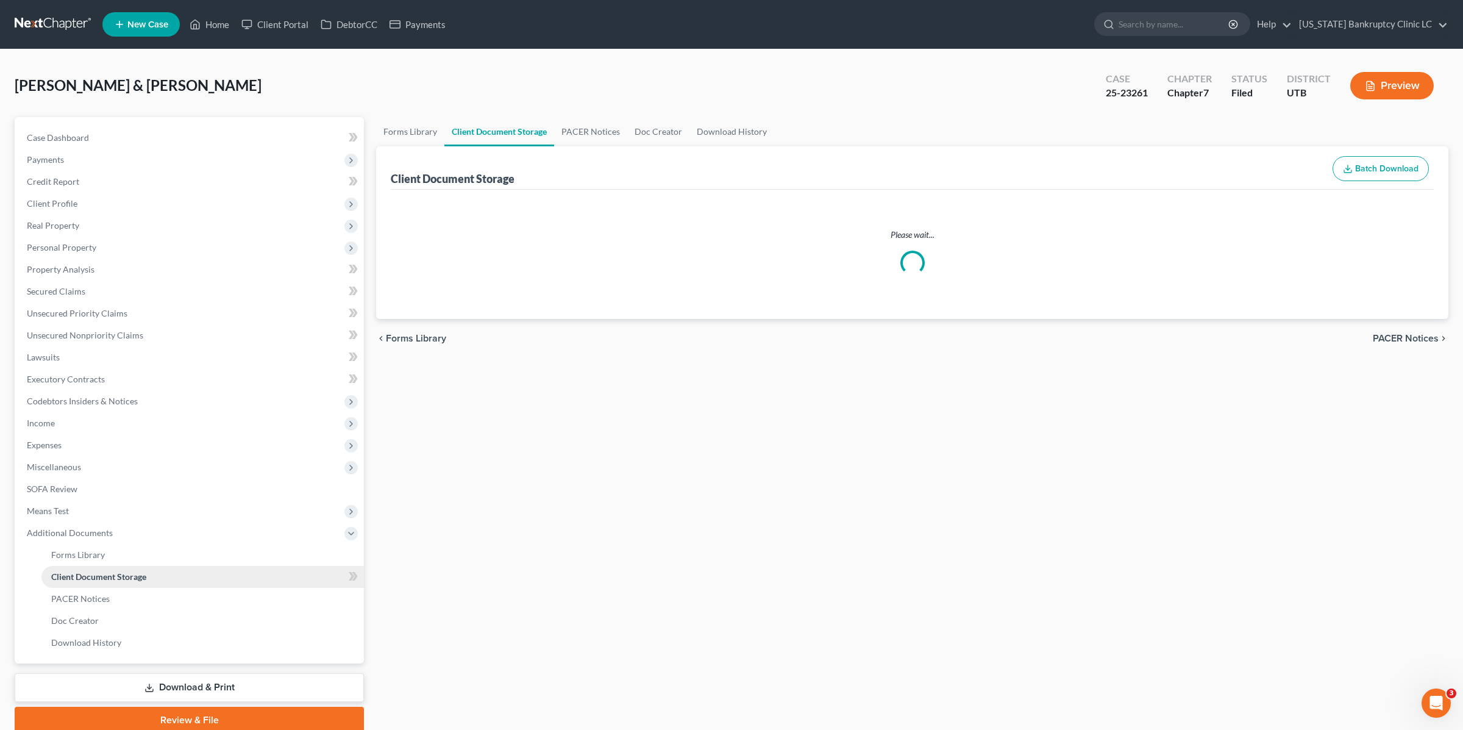
select select "30"
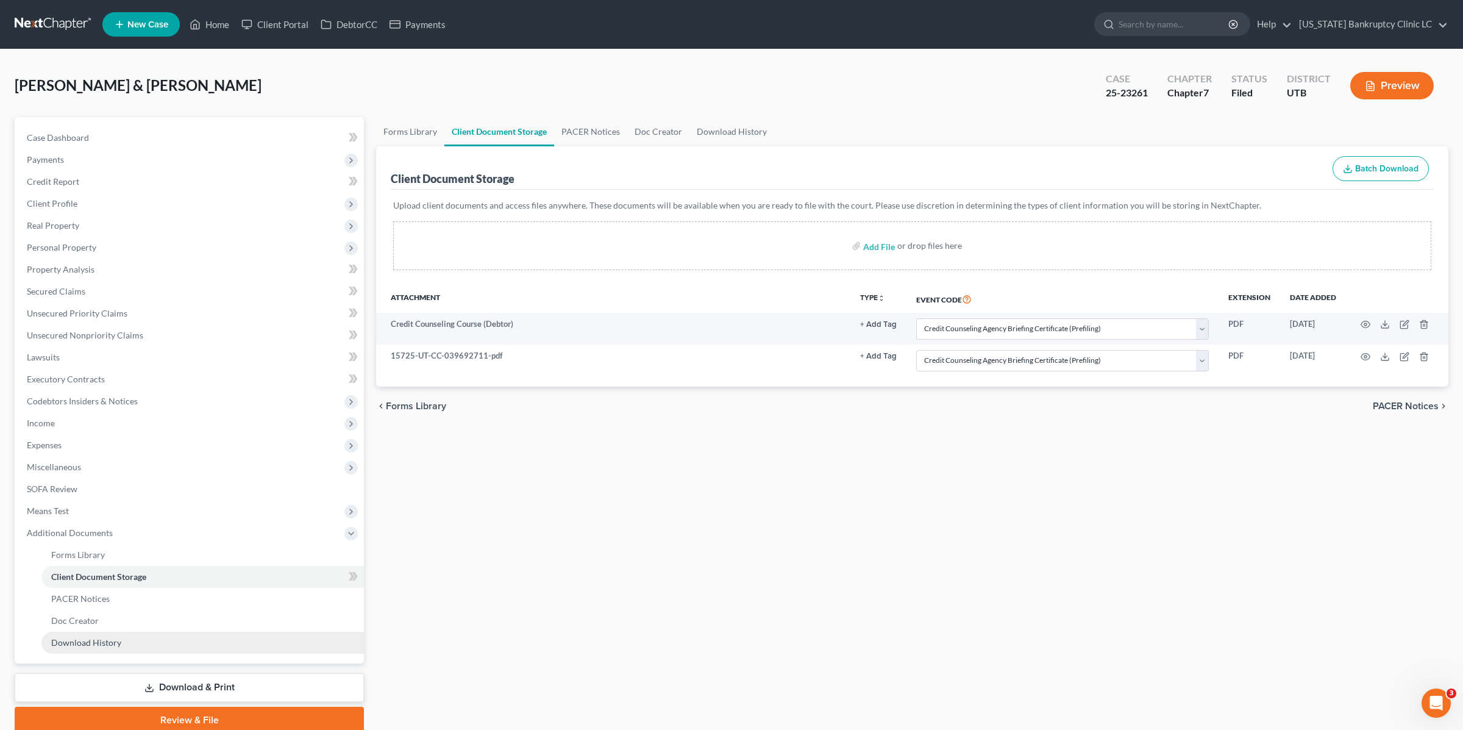
click at [97, 646] on link "Download History" at bounding box center [202, 643] width 323 height 22
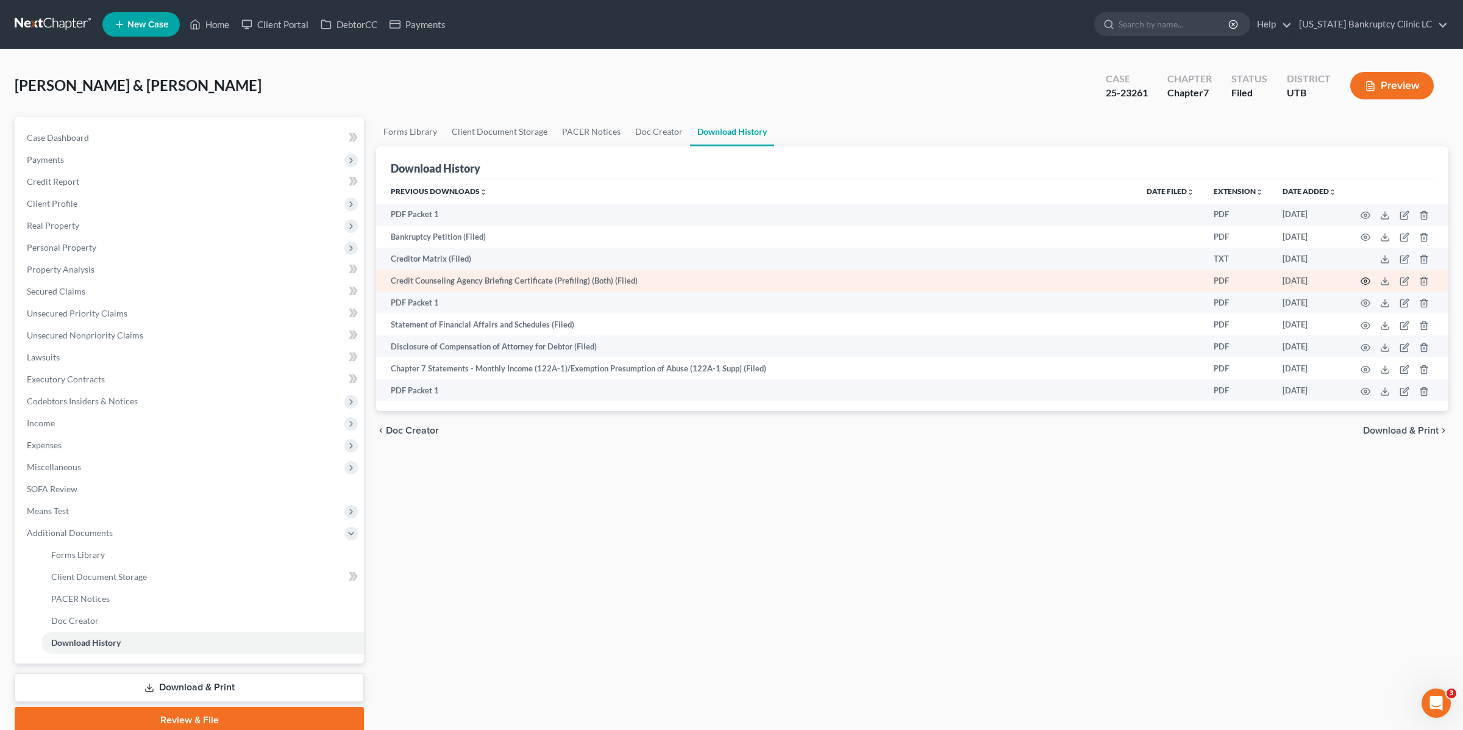
click at [1364, 280] on icon "button" at bounding box center [1366, 281] width 10 height 10
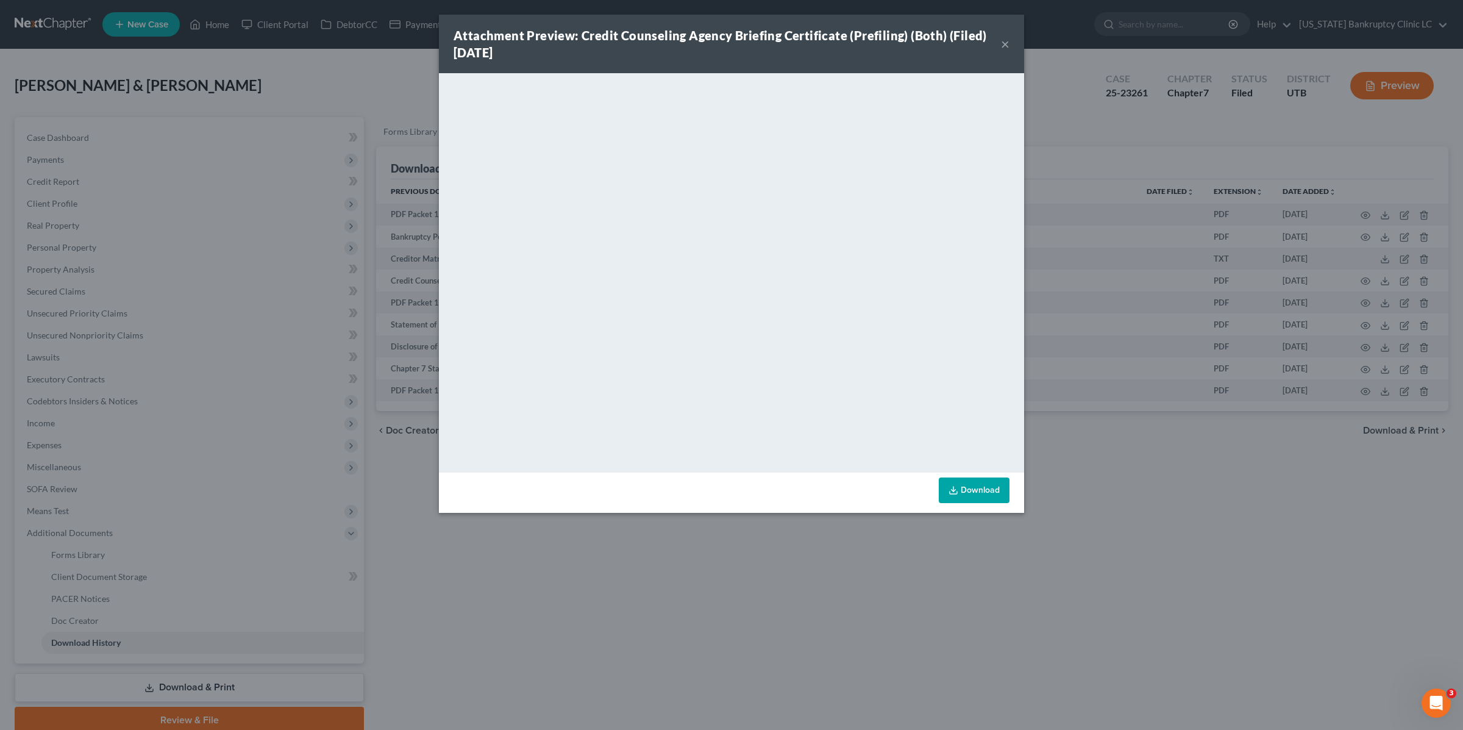
click at [1072, 71] on div "Attachment Preview: Credit Counseling Agency Briefing Certificate (Prefiling) (…" at bounding box center [731, 365] width 1463 height 730
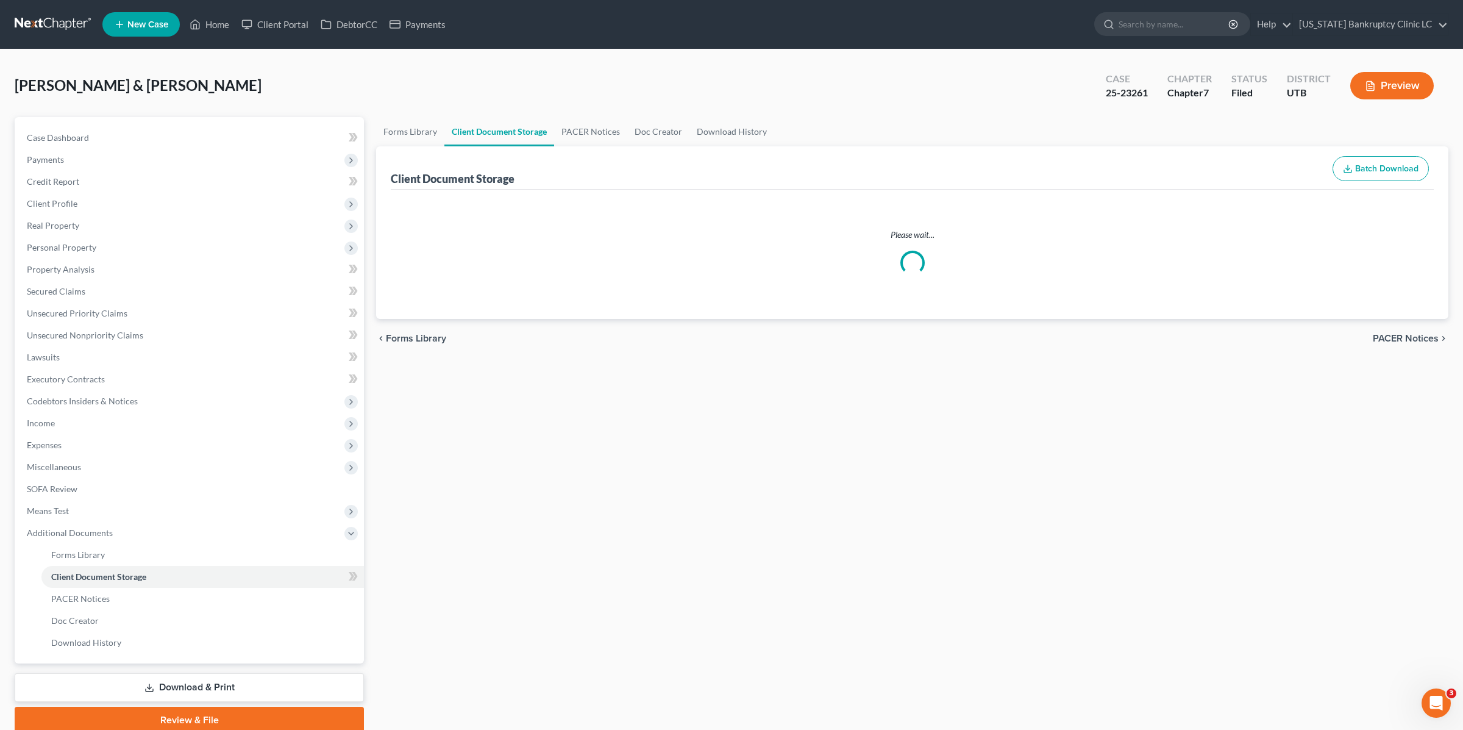
select select "30"
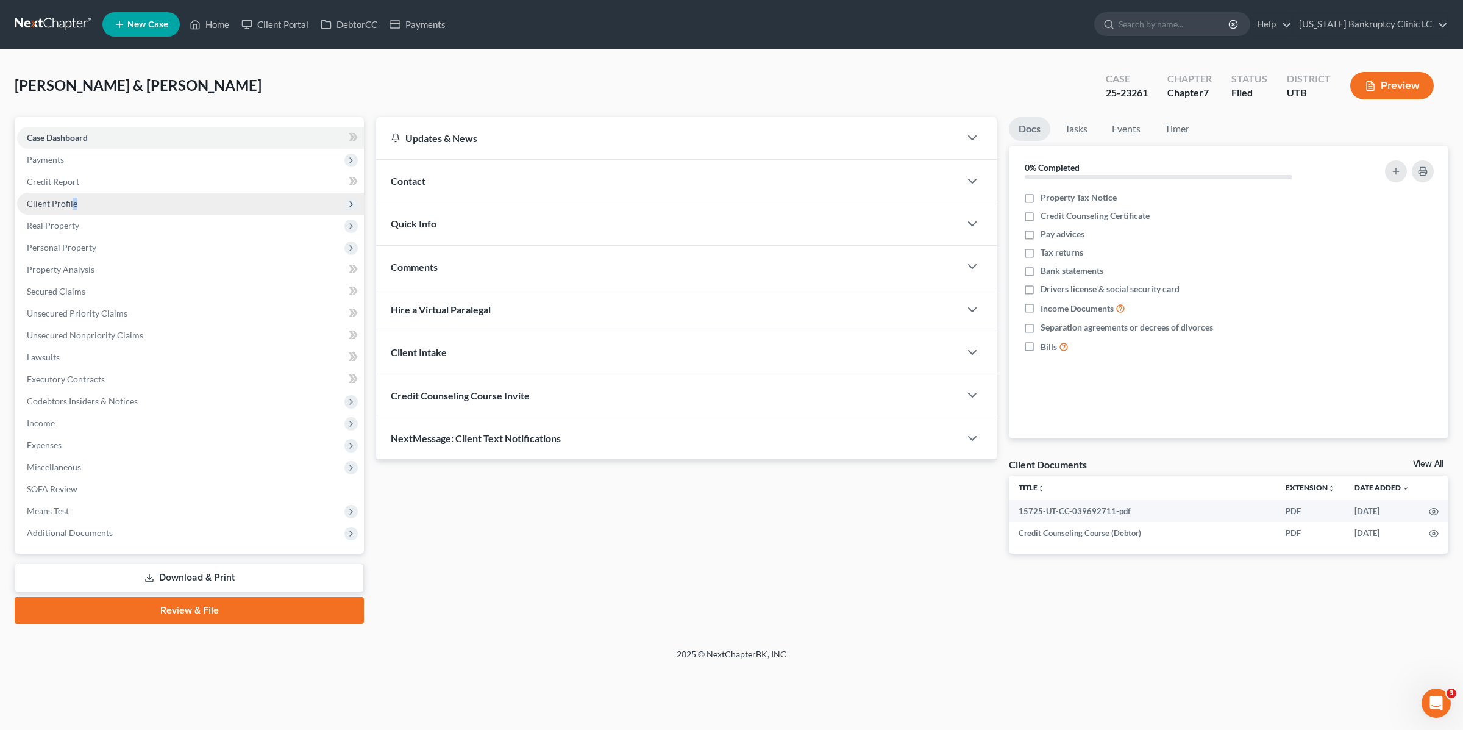
click at [74, 204] on span "Client Profile" at bounding box center [52, 203] width 51 height 10
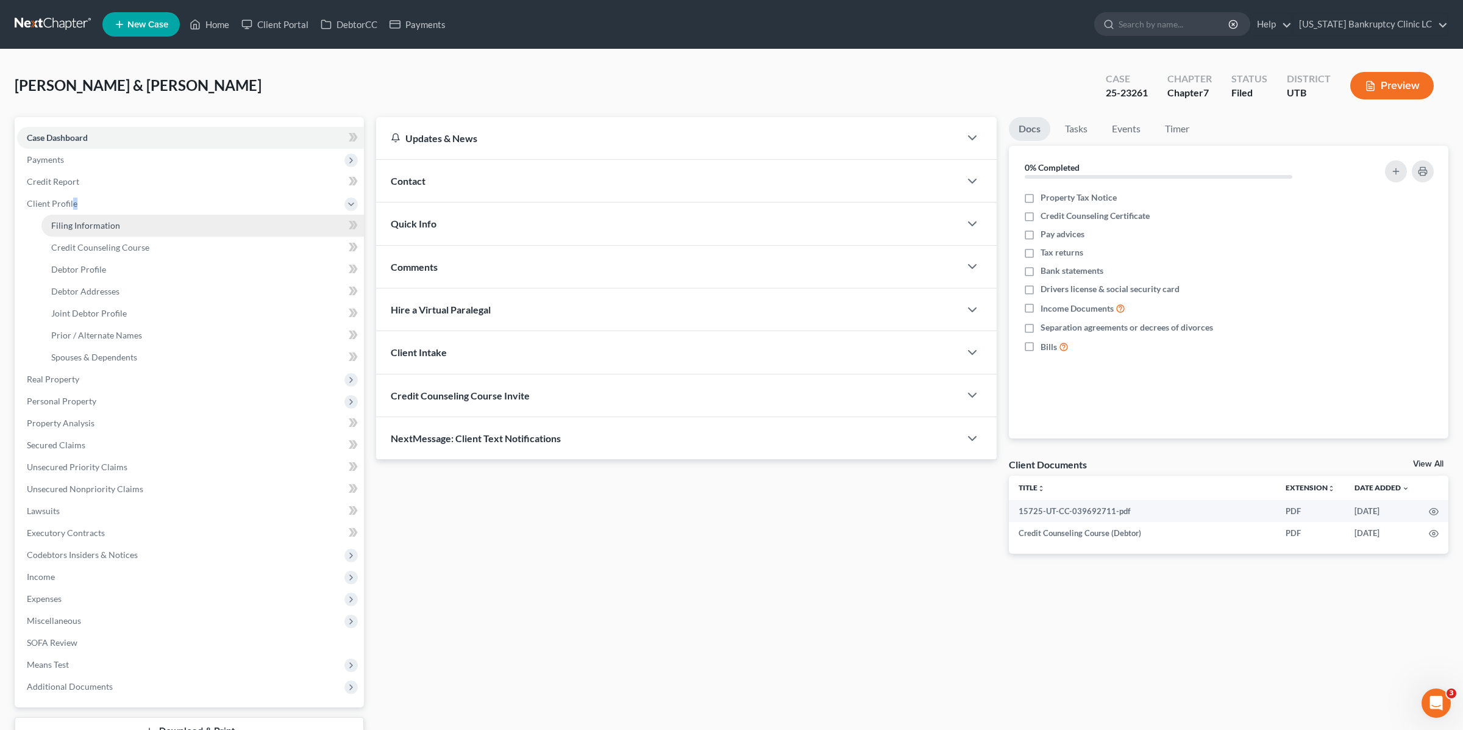
click at [93, 223] on span "Filing Information" at bounding box center [85, 225] width 69 height 10
select select "1"
select select "0"
select select "46"
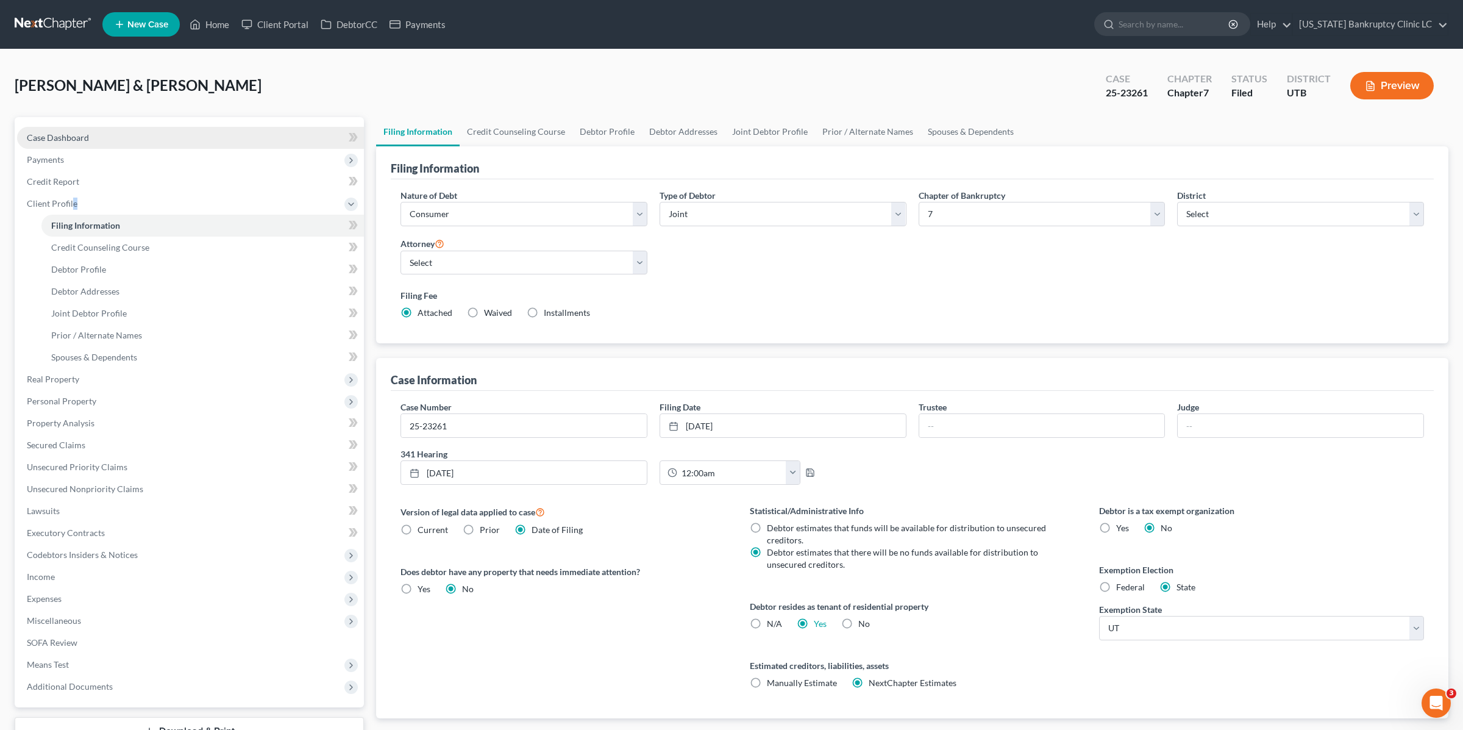
click at [93, 142] on link "Case Dashboard" at bounding box center [190, 138] width 347 height 22
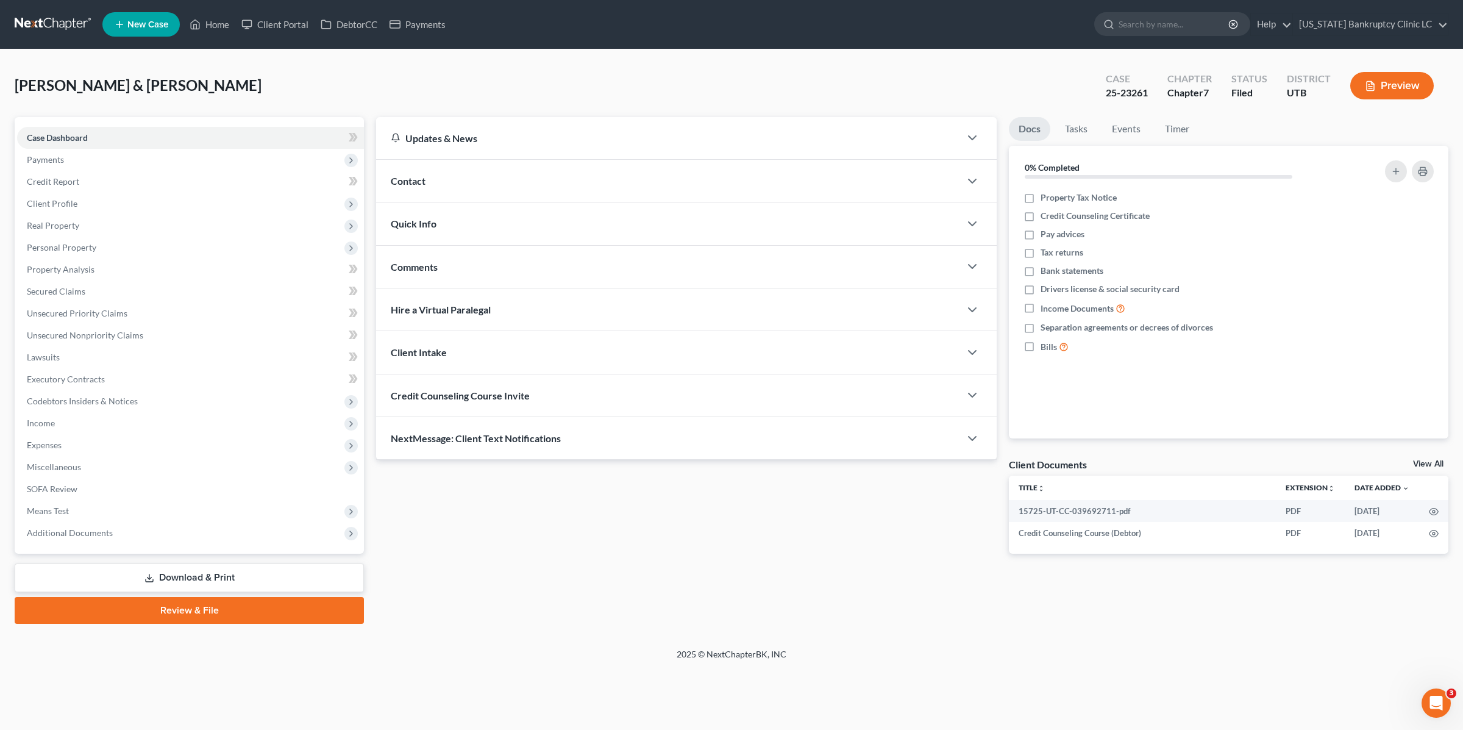
click at [446, 223] on div "Quick Info" at bounding box center [668, 223] width 584 height 42
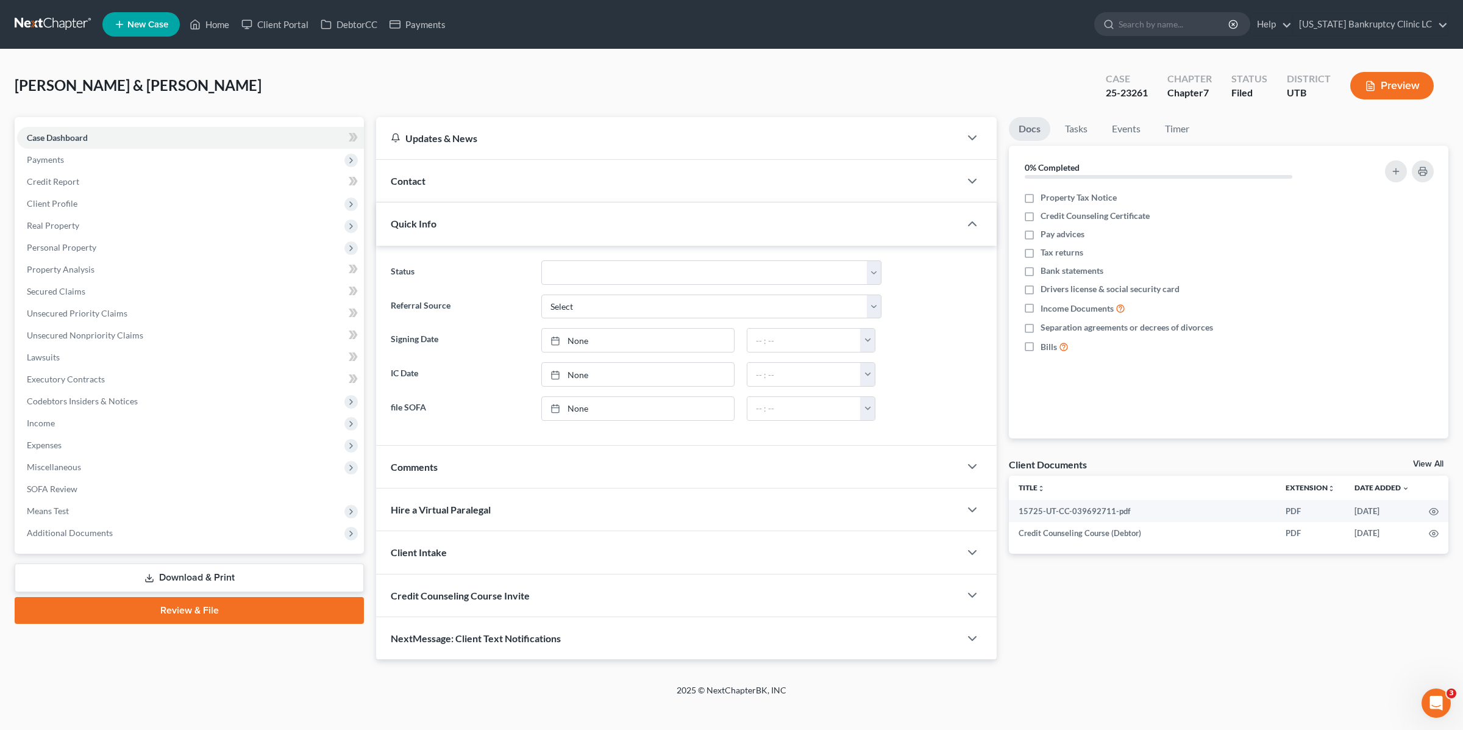
click at [453, 521] on div "Hire a Virtual Paralegal" at bounding box center [668, 509] width 584 height 42
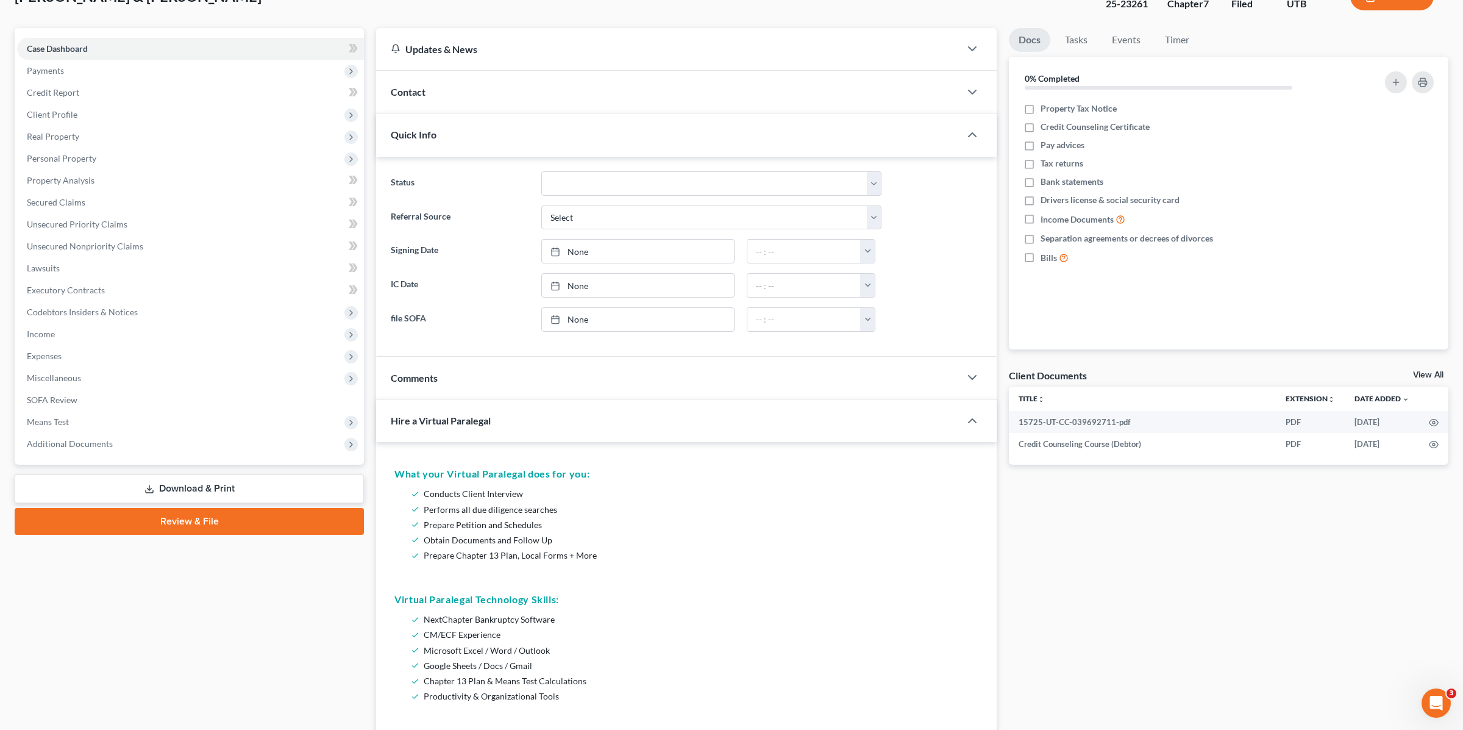
scroll to position [102, 0]
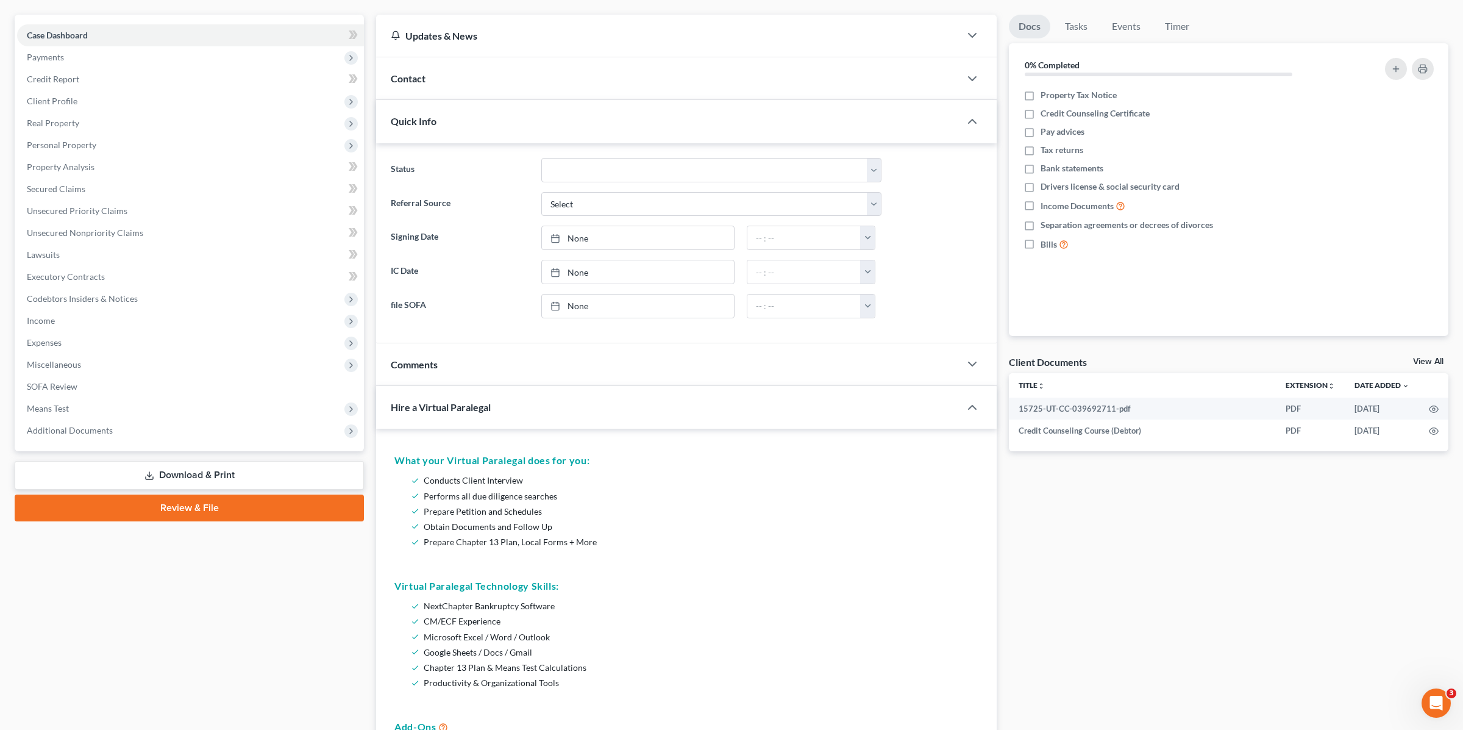
click at [417, 413] on span "Hire a Virtual Paralegal" at bounding box center [441, 407] width 100 height 12
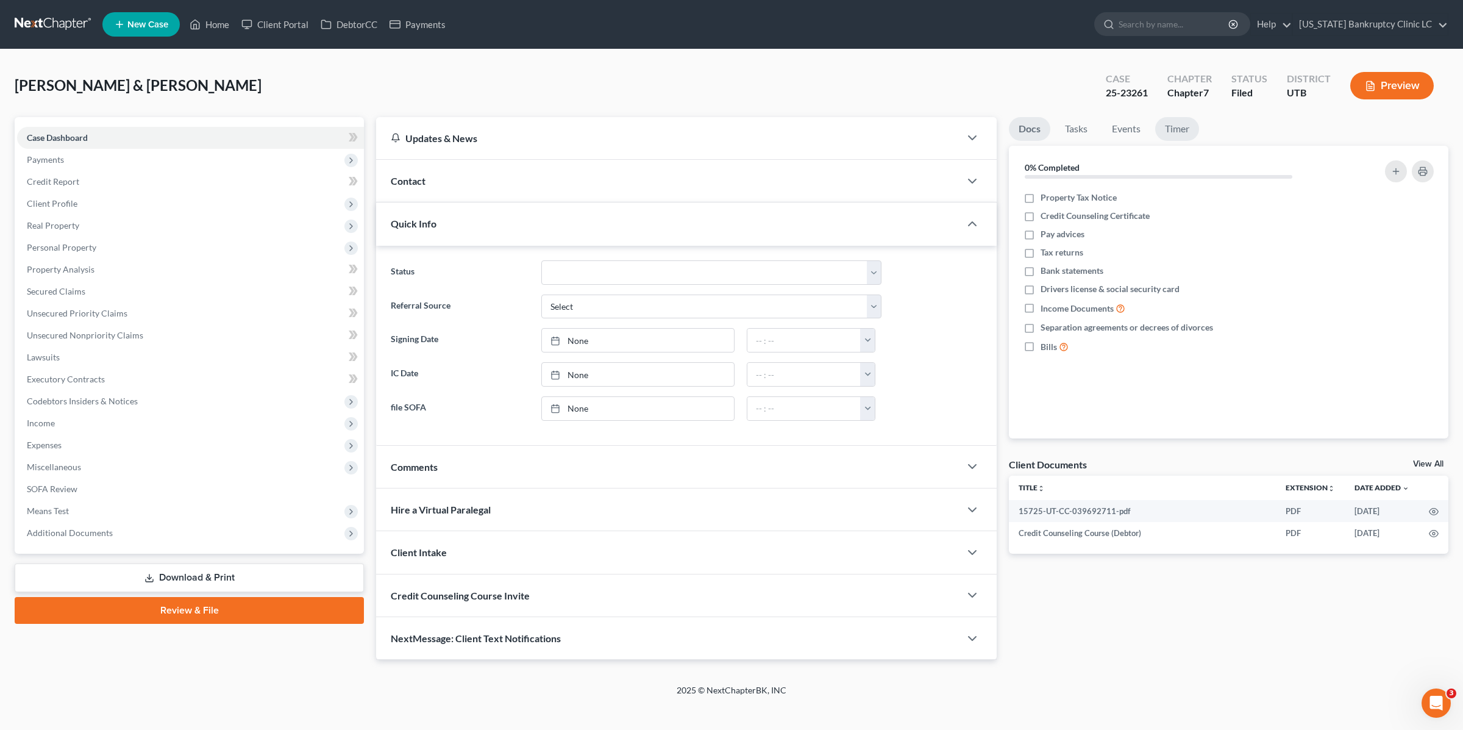
click at [1165, 123] on link "Timer" at bounding box center [1177, 129] width 44 height 24
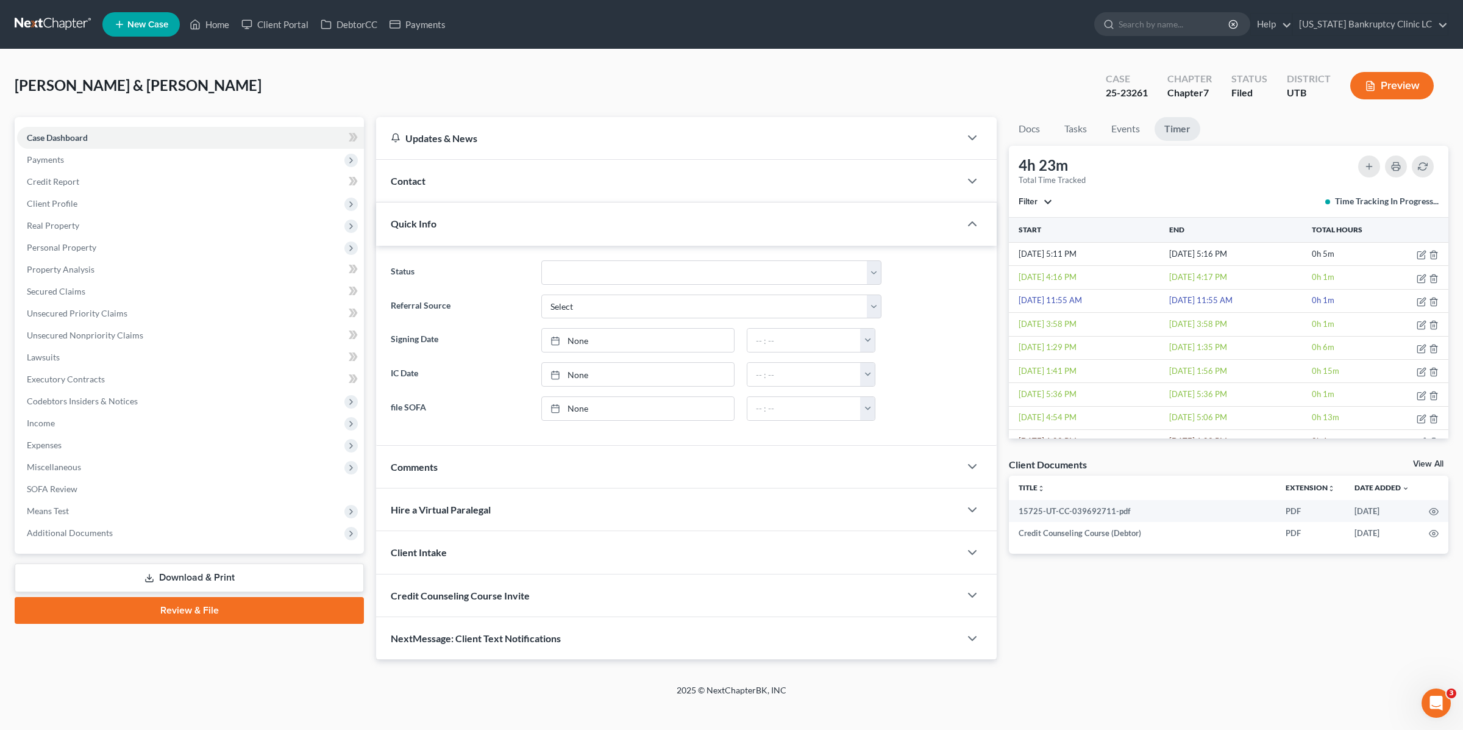
click at [1044, 203] on button "Filter" at bounding box center [1036, 202] width 34 height 9
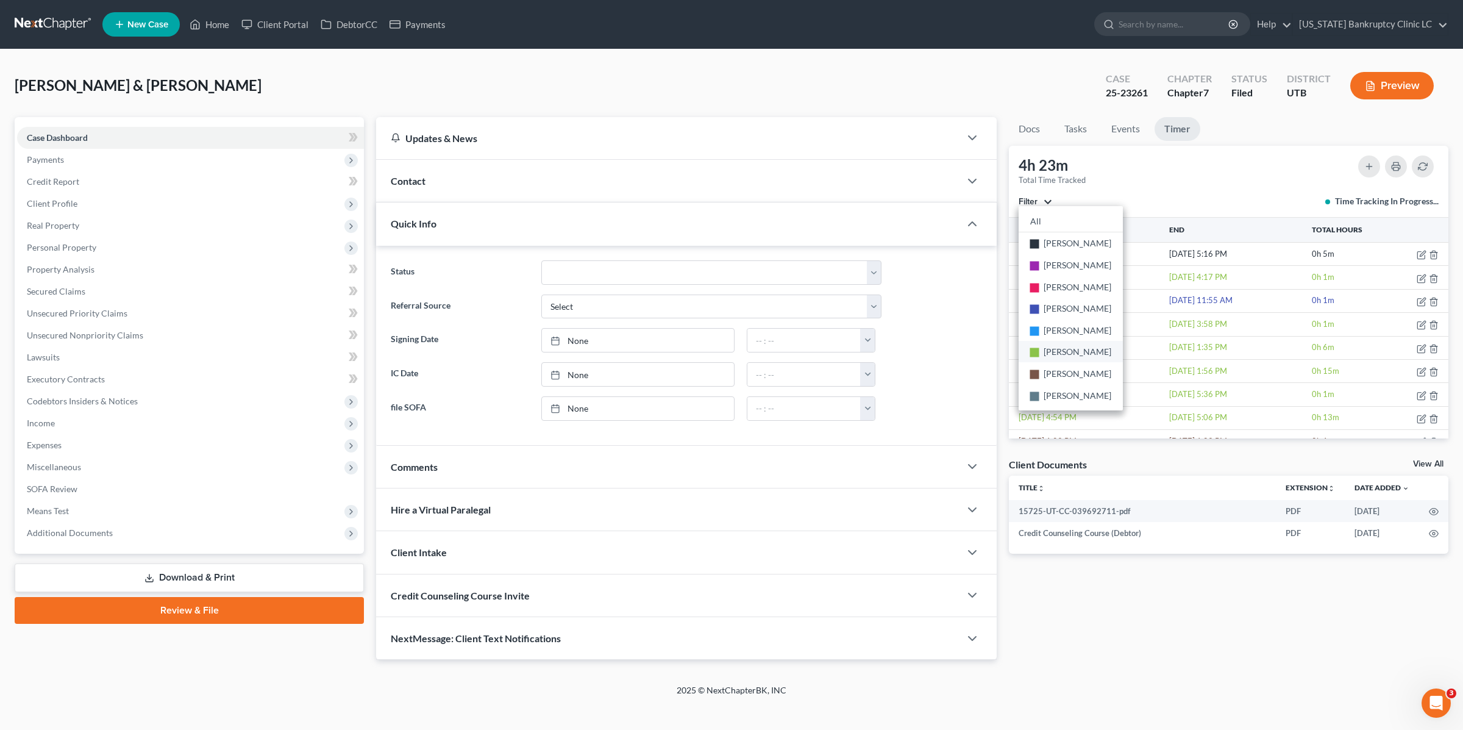
click at [1062, 349] on span "[PERSON_NAME]" at bounding box center [1078, 351] width 68 height 10
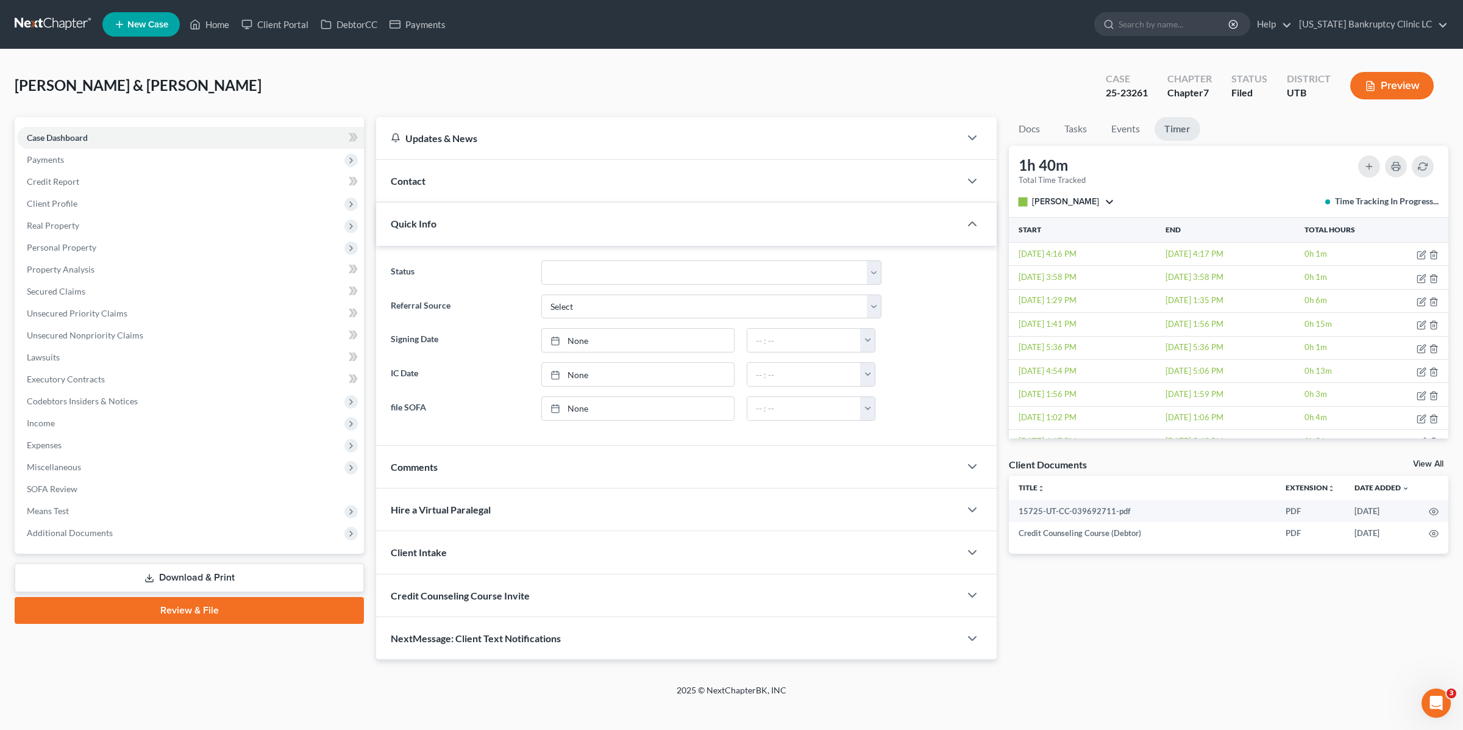
click at [1093, 198] on button "stop [PERSON_NAME]" at bounding box center [1066, 202] width 95 height 9
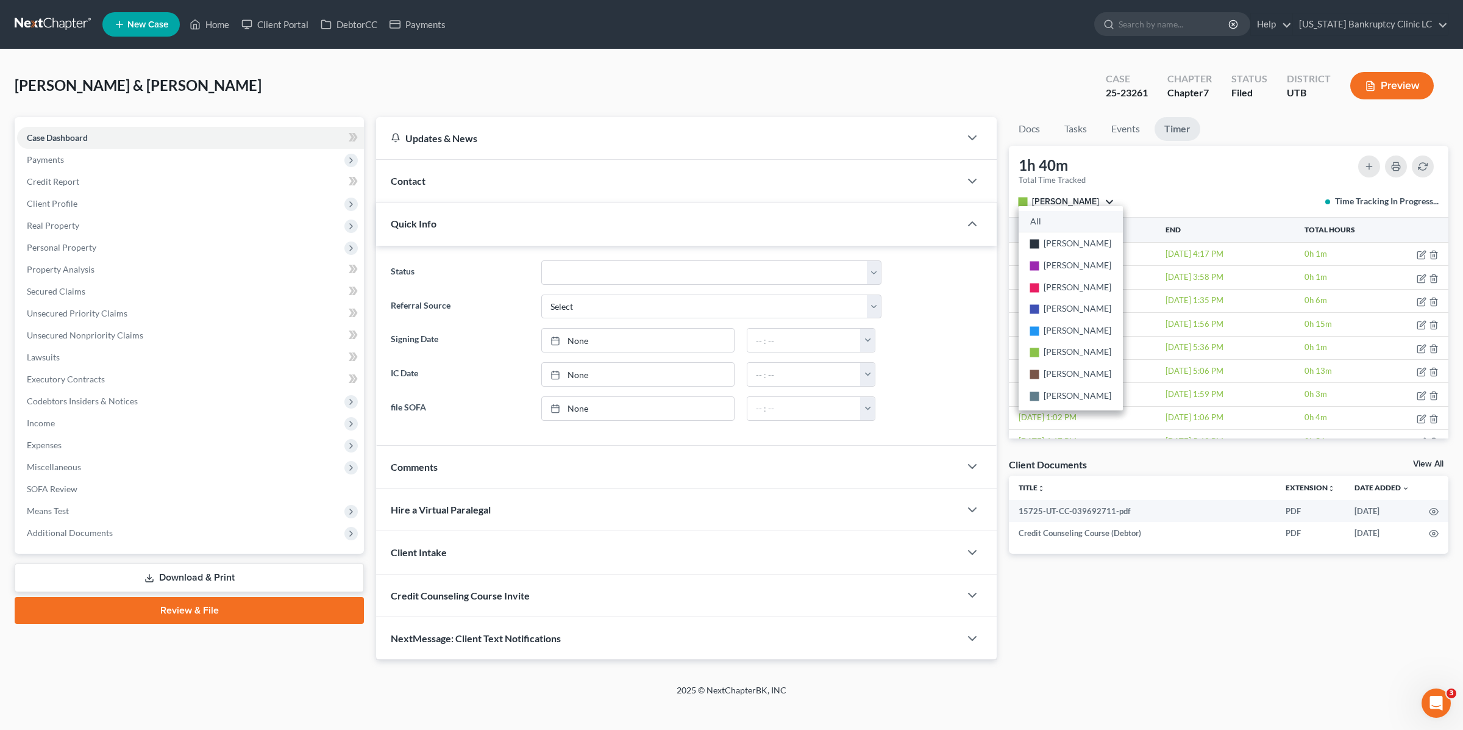
click at [1061, 215] on link "All" at bounding box center [1071, 221] width 104 height 21
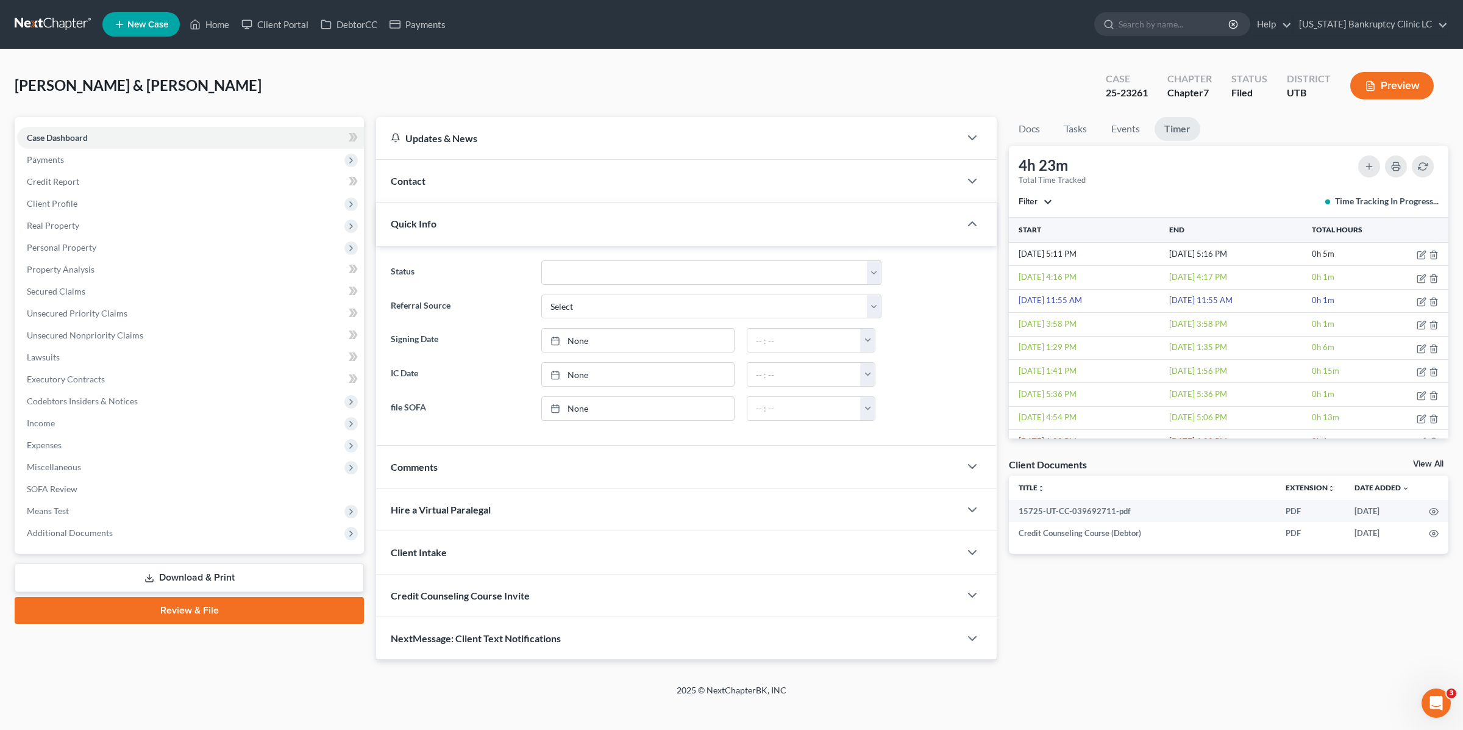
click at [1160, 186] on div "4h 23m Total Time Tracked Filter All stop [PERSON_NAME] stop [PERSON_NAME] stop…" at bounding box center [1229, 182] width 440 height 72
